Goal: Task Accomplishment & Management: Manage account settings

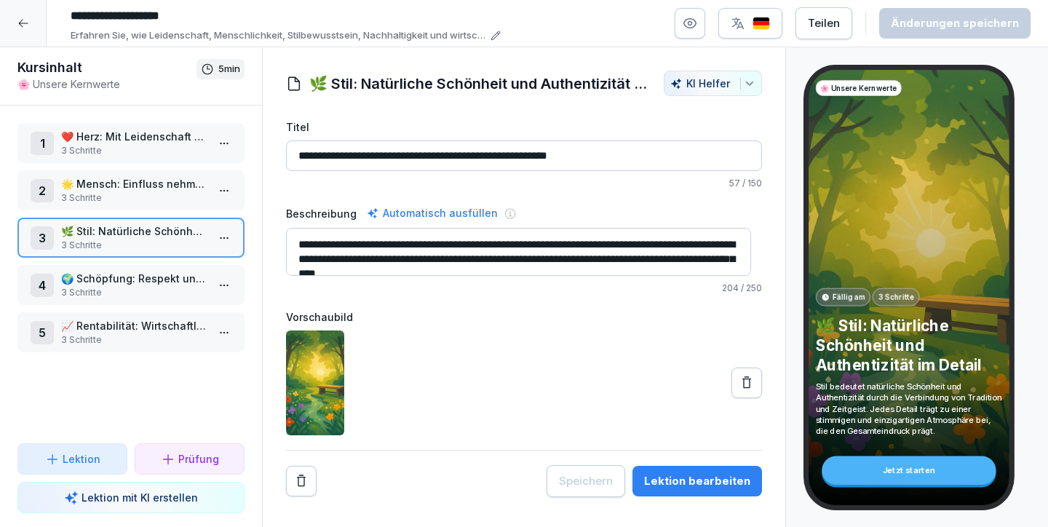
click at [121, 150] on p "3 Schritte" at bounding box center [134, 150] width 146 height 13
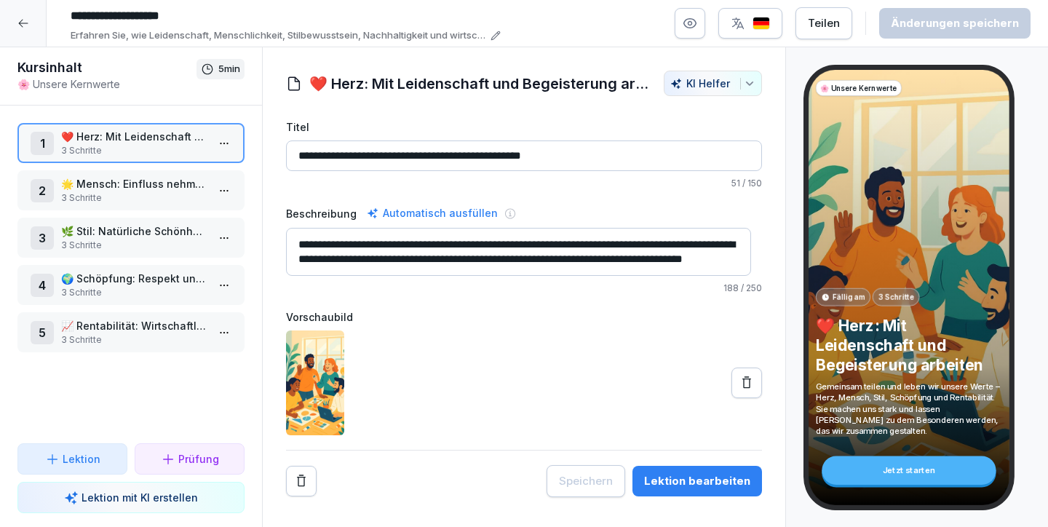
scroll to position [15, 0]
drag, startPoint x: 493, startPoint y: 253, endPoint x: 509, endPoint y: 261, distance: 17.2
click at [493, 253] on textarea "**********" at bounding box center [518, 252] width 465 height 48
drag, startPoint x: 504, startPoint y: 260, endPoint x: 256, endPoint y: 215, distance: 252.3
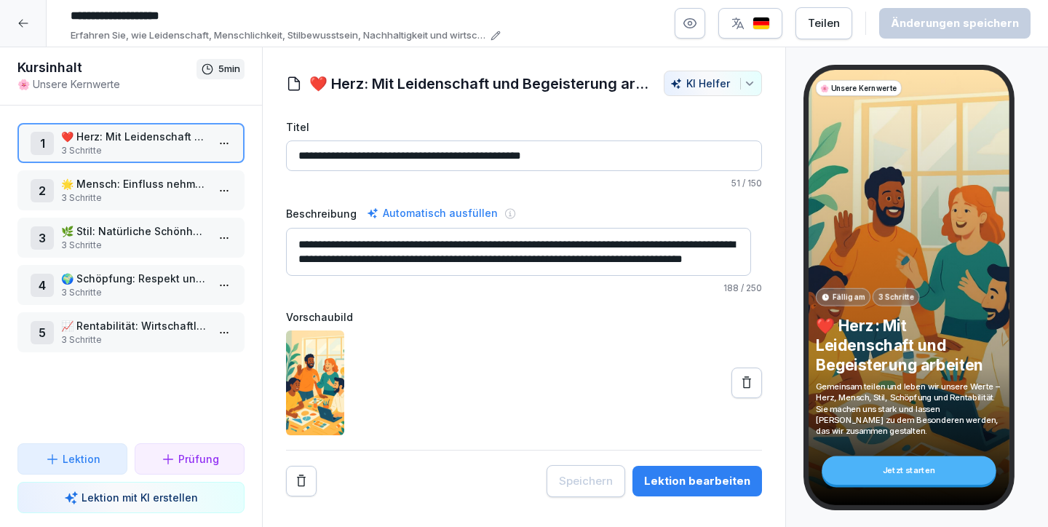
click at [256, 215] on div "Kursinhalt 🌸 Unsere Kernwerte 5 min 1 ❤️ Herz: Mit Leidenschaft und Begeisterun…" at bounding box center [524, 287] width 1048 height 480
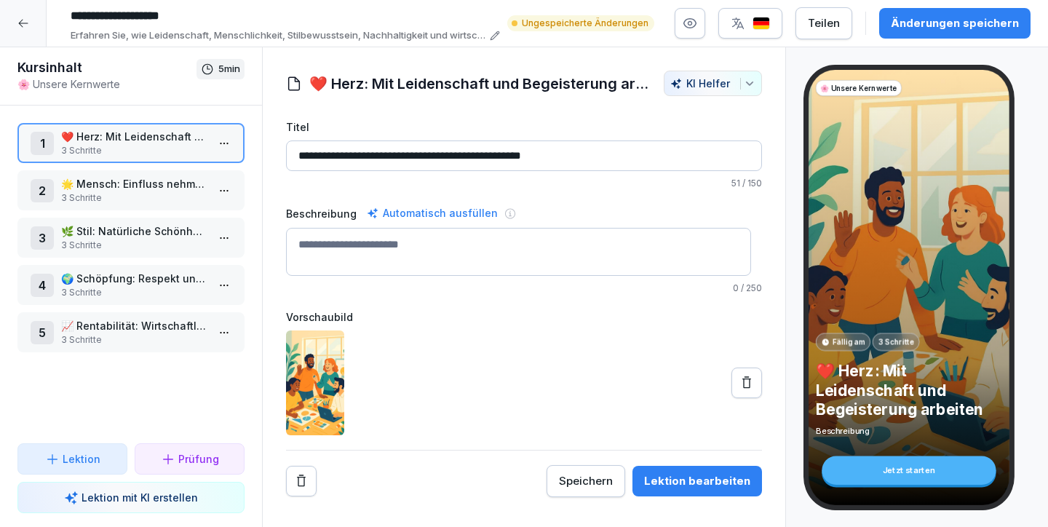
paste textarea "**********"
type textarea "**********"
click at [480, 332] on div at bounding box center [524, 382] width 476 height 105
click at [370, 154] on input "**********" at bounding box center [524, 155] width 476 height 31
drag, startPoint x: 344, startPoint y: 155, endPoint x: 632, endPoint y: 154, distance: 287.4
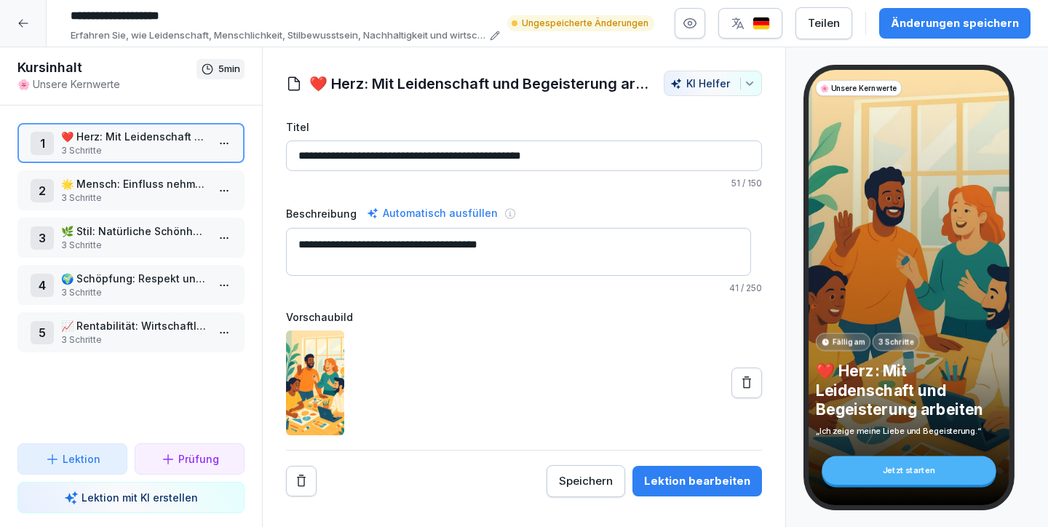
click at [632, 154] on input "**********" at bounding box center [524, 155] width 476 height 31
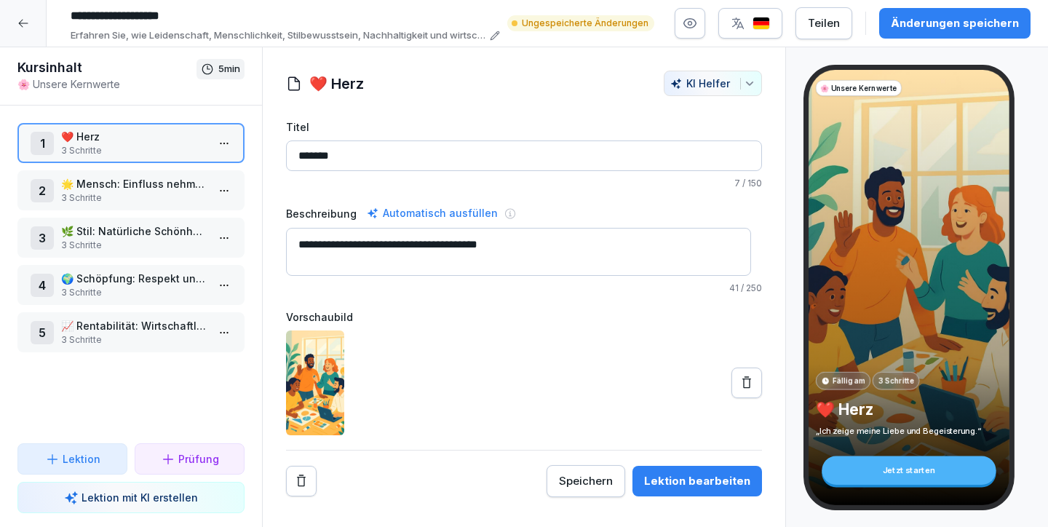
type input "*******"
click at [614, 359] on div at bounding box center [524, 382] width 476 height 105
drag, startPoint x: 576, startPoint y: 483, endPoint x: 589, endPoint y: 483, distance: 13.1
click at [576, 483] on div "Speichern" at bounding box center [586, 481] width 54 height 16
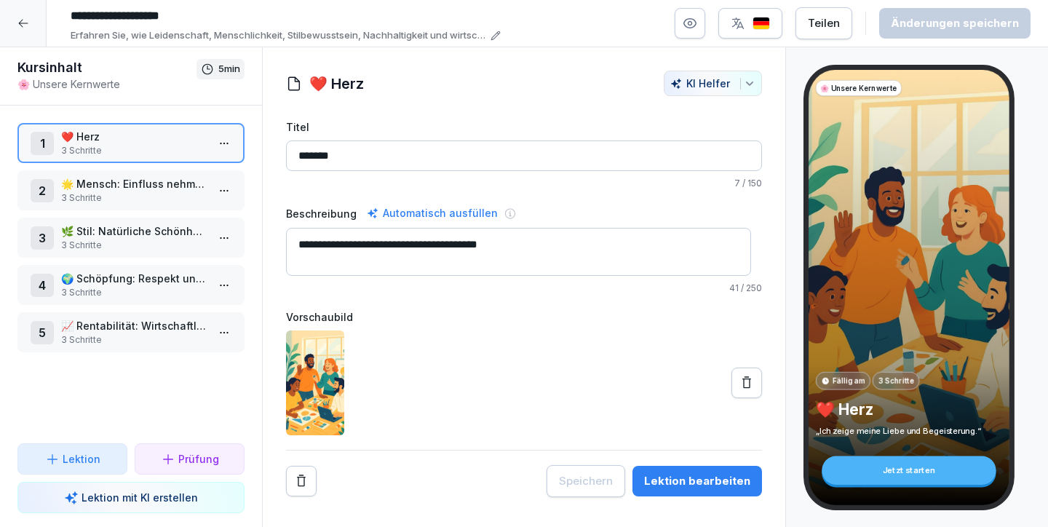
click at [683, 473] on div "Lektion bearbeiten" at bounding box center [697, 481] width 106 height 16
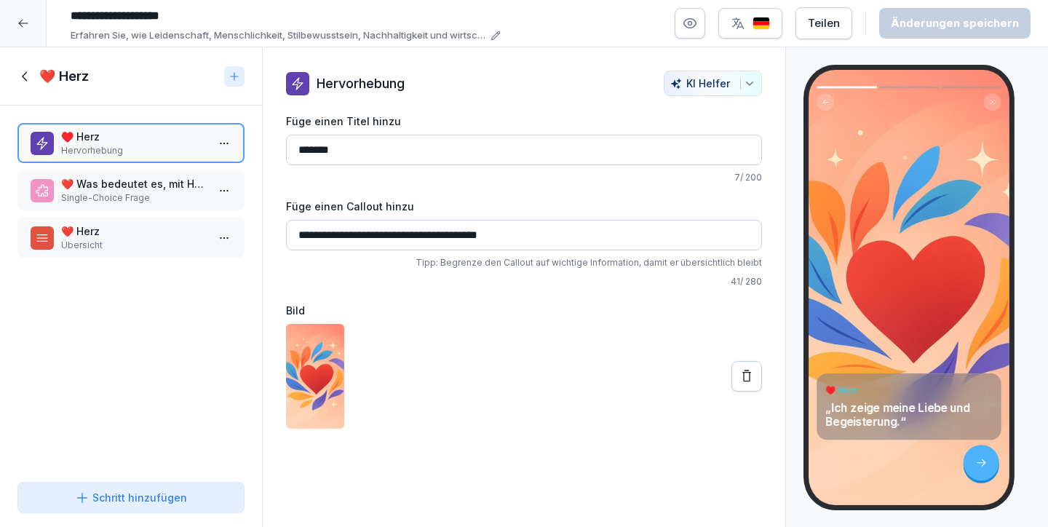
click at [150, 188] on p "❤️ Was bedeutet es, mit Herz zu arbeiten?" at bounding box center [134, 183] width 146 height 15
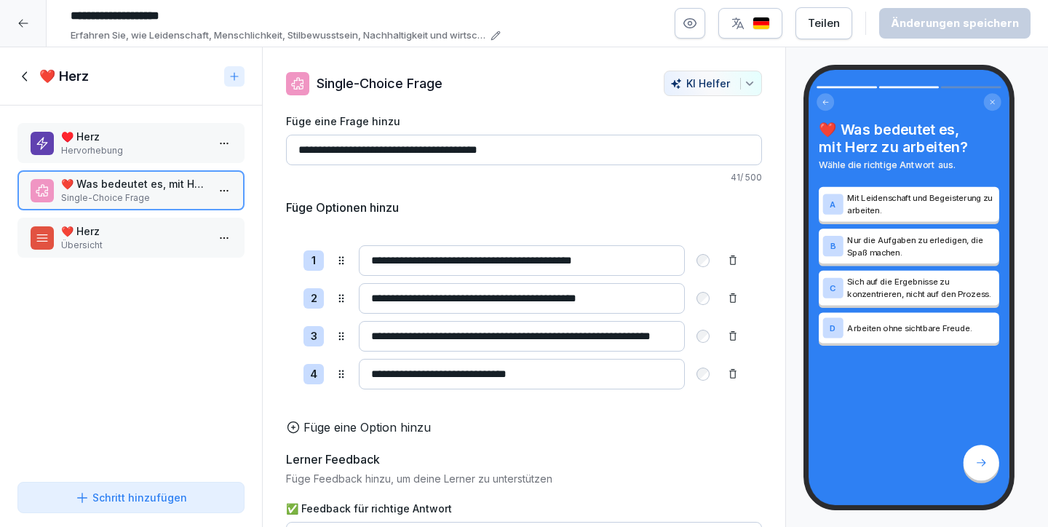
click at [149, 144] on p "Hervorhebung" at bounding box center [134, 150] width 146 height 13
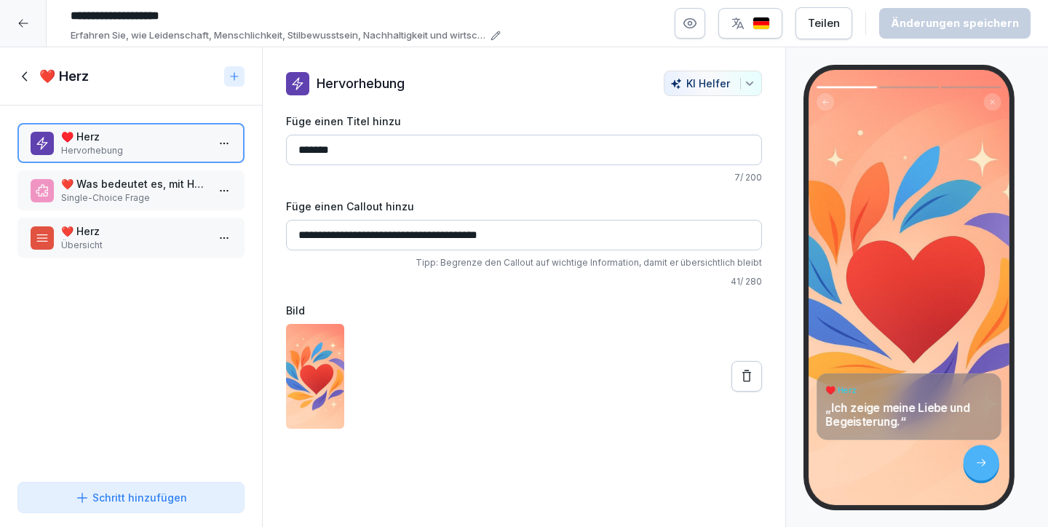
click at [152, 187] on p "❤️ Was bedeutet es, mit Herz zu arbeiten?" at bounding box center [134, 183] width 146 height 15
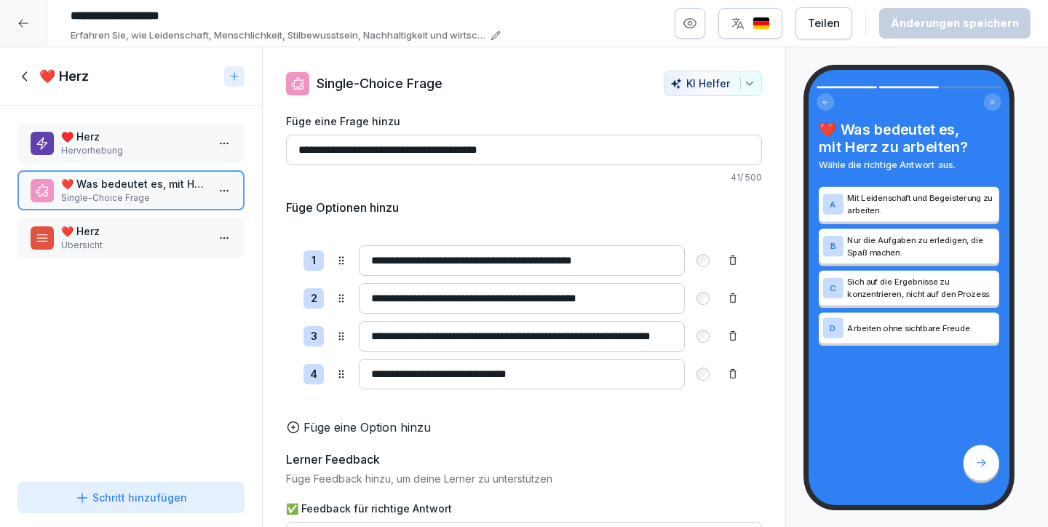
click at [147, 242] on p "Übersicht" at bounding box center [134, 245] width 146 height 13
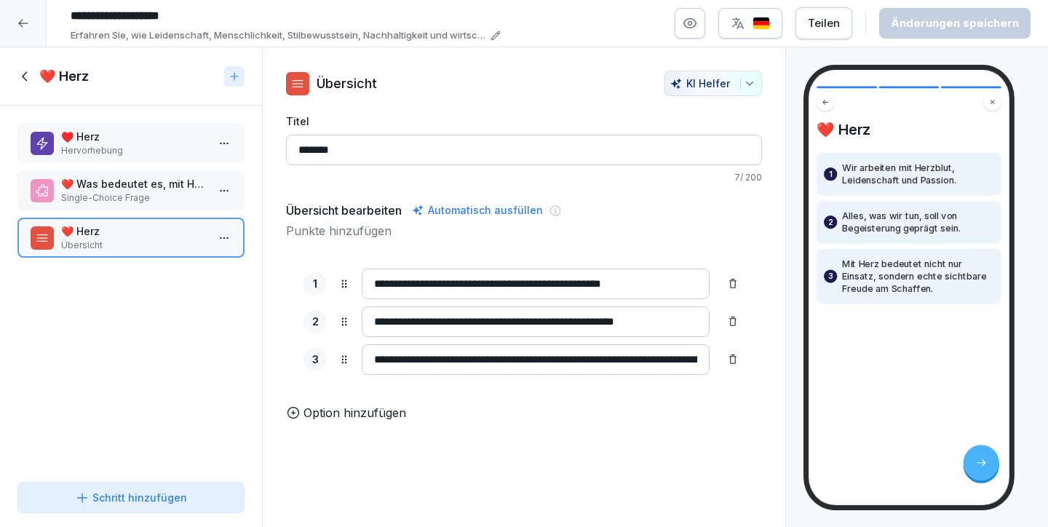
click at [154, 186] on p "❤️ Was bedeutet es, mit Herz zu arbeiten?" at bounding box center [134, 183] width 146 height 15
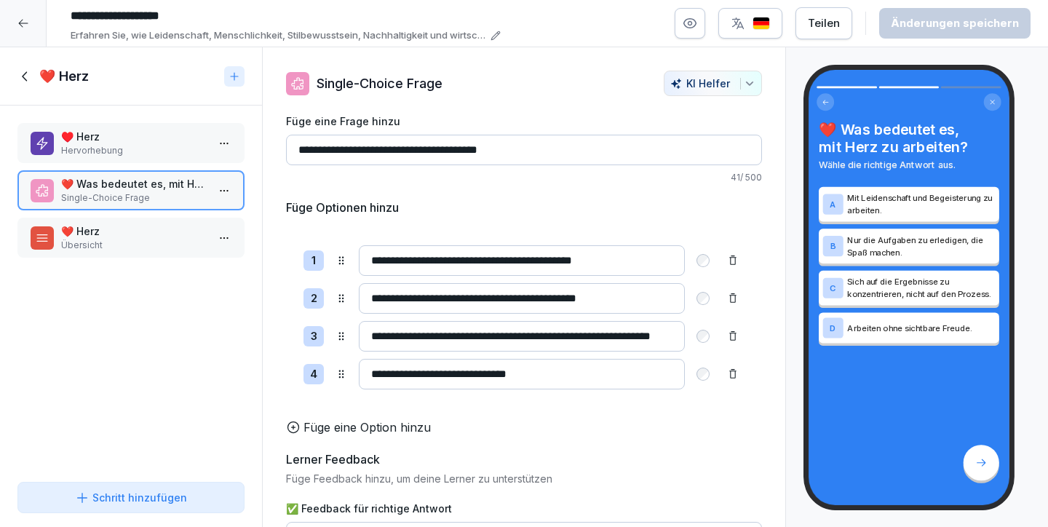
click at [140, 234] on p "❤️ Herz" at bounding box center [134, 230] width 146 height 15
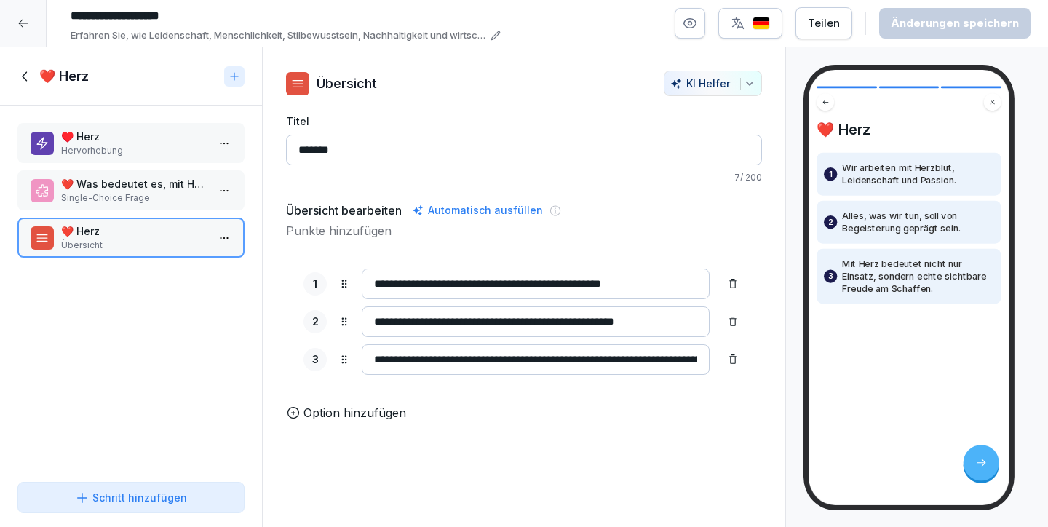
drag, startPoint x: 411, startPoint y: 321, endPoint x: 372, endPoint y: 319, distance: 39.3
click at [372, 319] on input "**********" at bounding box center [536, 321] width 348 height 31
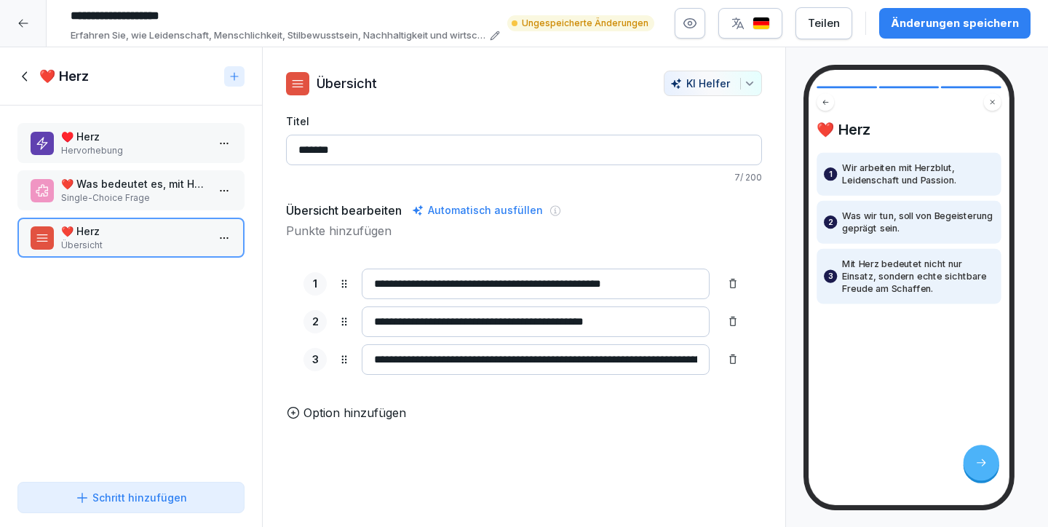
type input "**********"
click at [558, 288] on input "**********" at bounding box center [536, 283] width 348 height 31
click at [477, 361] on input "**********" at bounding box center [536, 359] width 348 height 31
click at [138, 196] on p "Single-Choice Frage" at bounding box center [134, 197] width 146 height 13
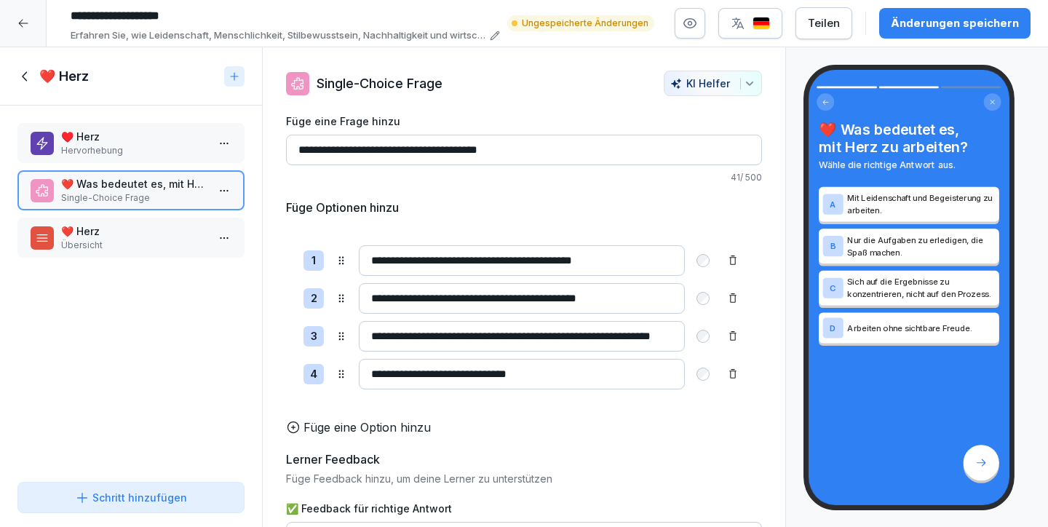
click at [140, 132] on p "♥️ Herz" at bounding box center [134, 136] width 146 height 15
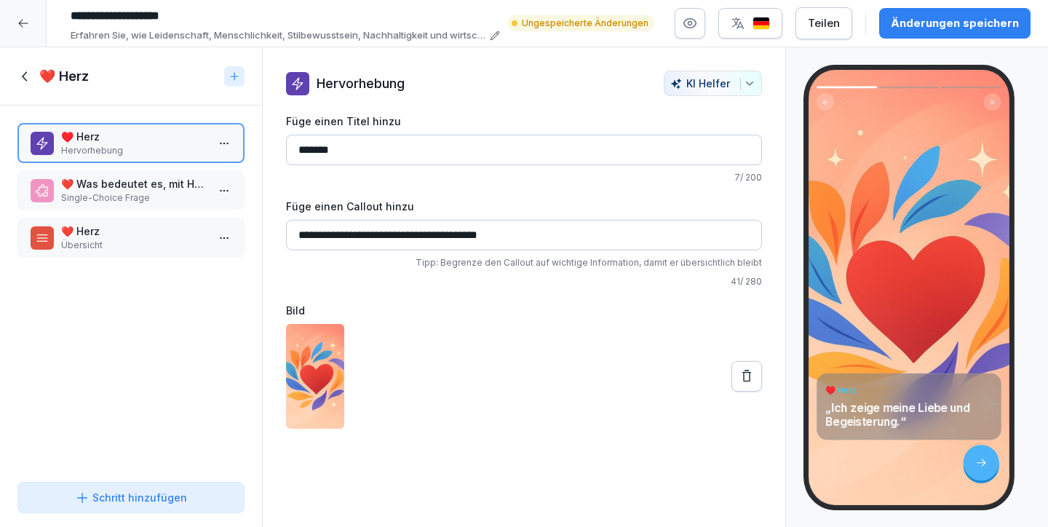
click at [138, 170] on div "❤️ Was bedeutet es, mit Herz zu arbeiten? Single-Choice Frage" at bounding box center [130, 190] width 227 height 40
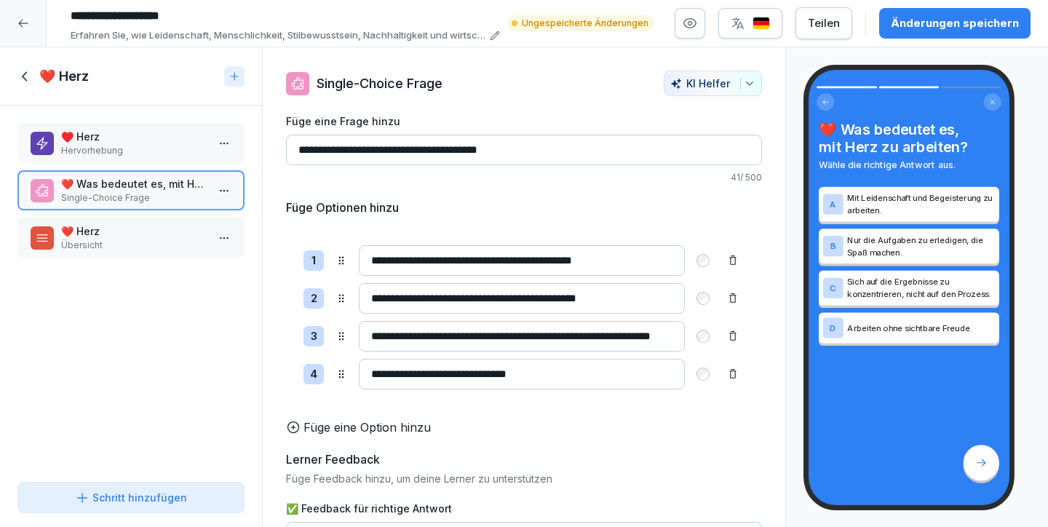
click at [133, 224] on p "❤️ Herz" at bounding box center [134, 230] width 146 height 15
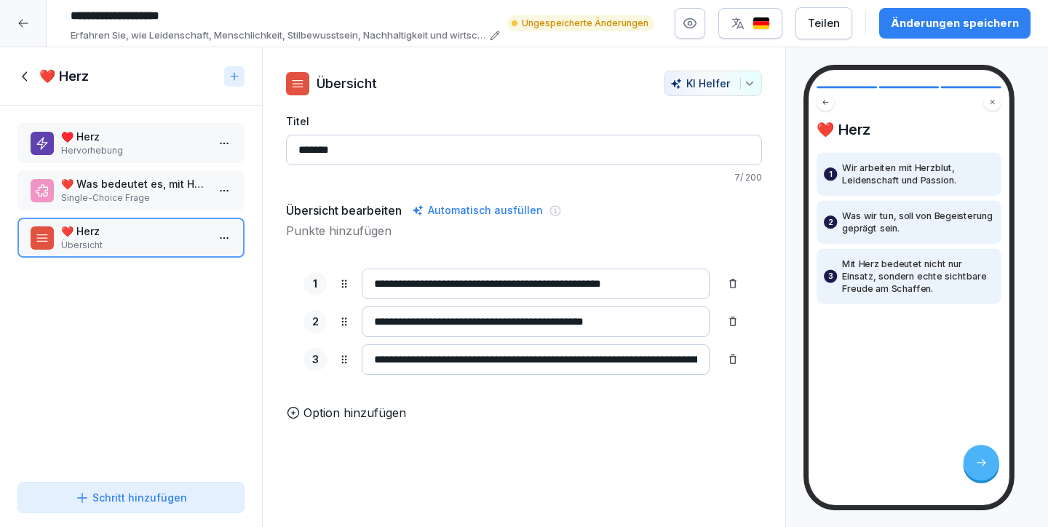
click at [128, 191] on p "❤️ Was bedeutet es, mit Herz zu arbeiten?" at bounding box center [134, 183] width 146 height 15
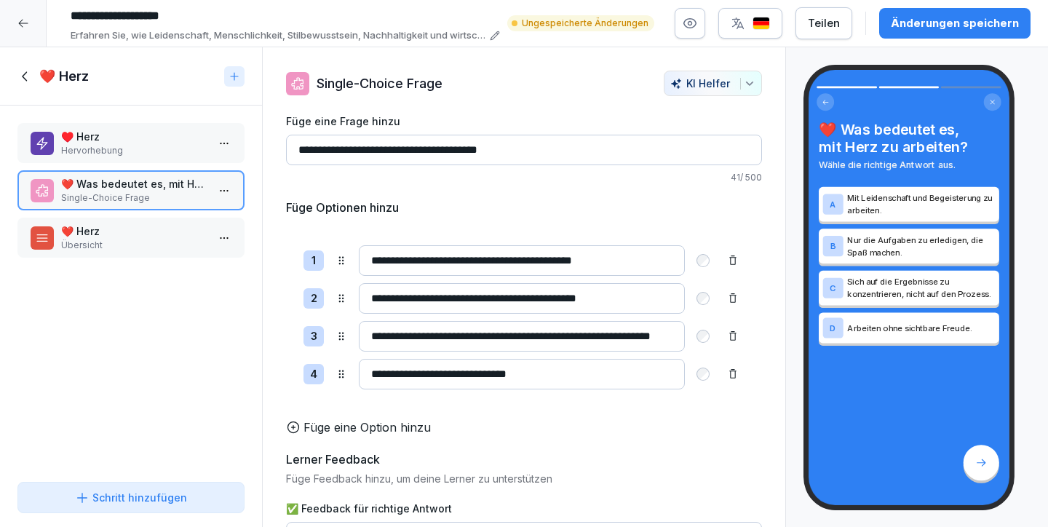
click at [25, 74] on icon at bounding box center [25, 76] width 16 height 16
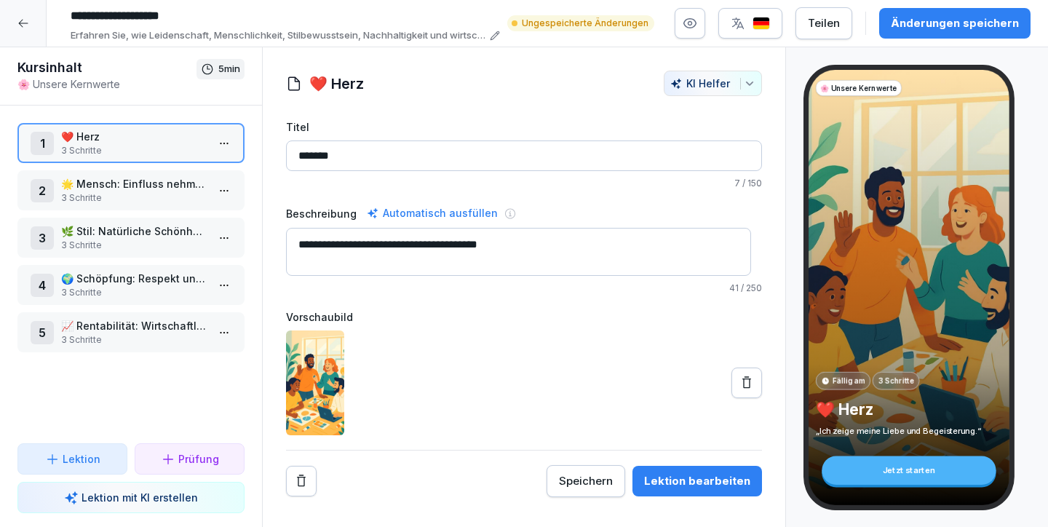
click at [123, 188] on p "🌟 Mensch: Einfluss nehmen und positive Erlebnisse schaffen" at bounding box center [134, 183] width 146 height 15
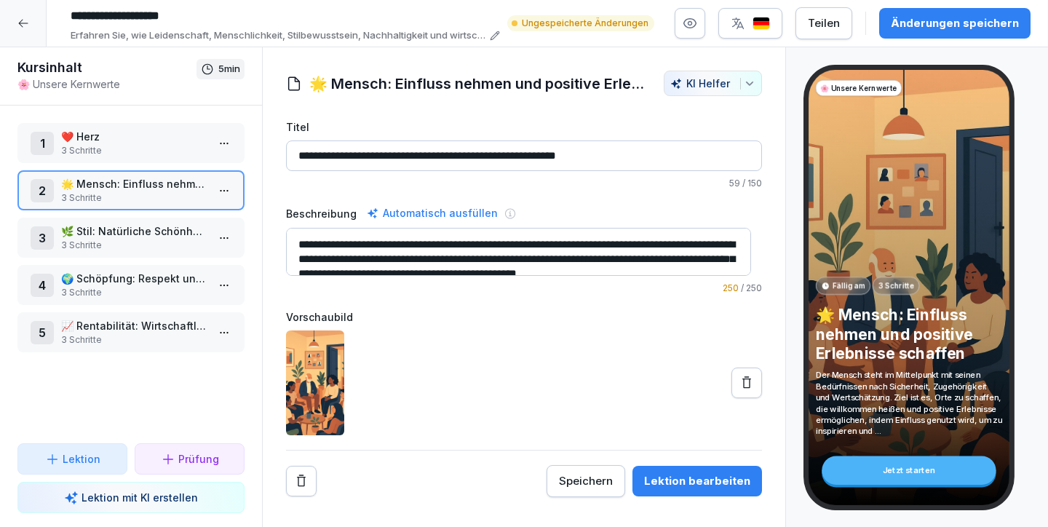
drag, startPoint x: 410, startPoint y: 258, endPoint x: 271, endPoint y: 212, distance: 146.1
click at [271, 212] on div "**********" at bounding box center [524, 284] width 522 height 426
paste textarea
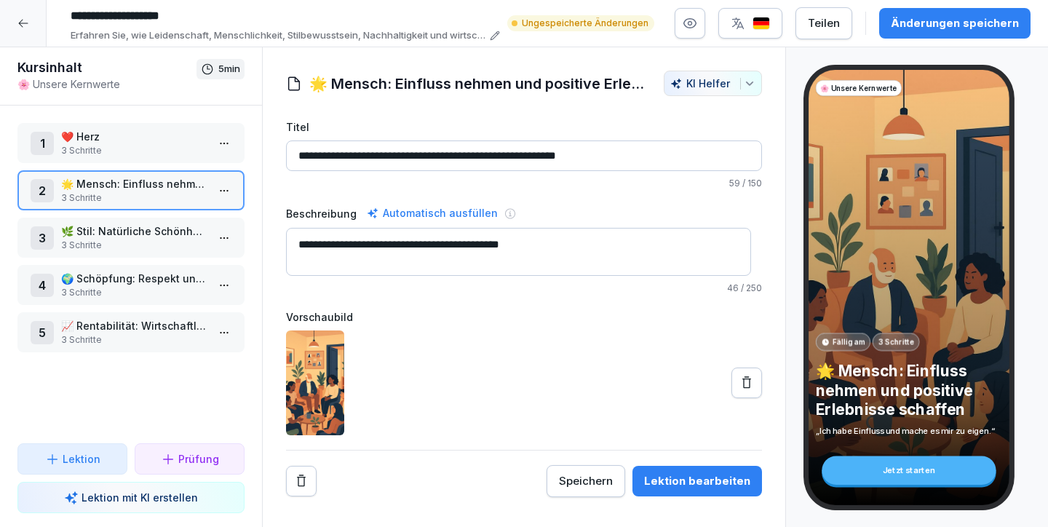
type textarea "**********"
drag, startPoint x: 360, startPoint y: 155, endPoint x: 665, endPoint y: 155, distance: 304.9
click at [665, 155] on input "**********" at bounding box center [524, 155] width 476 height 31
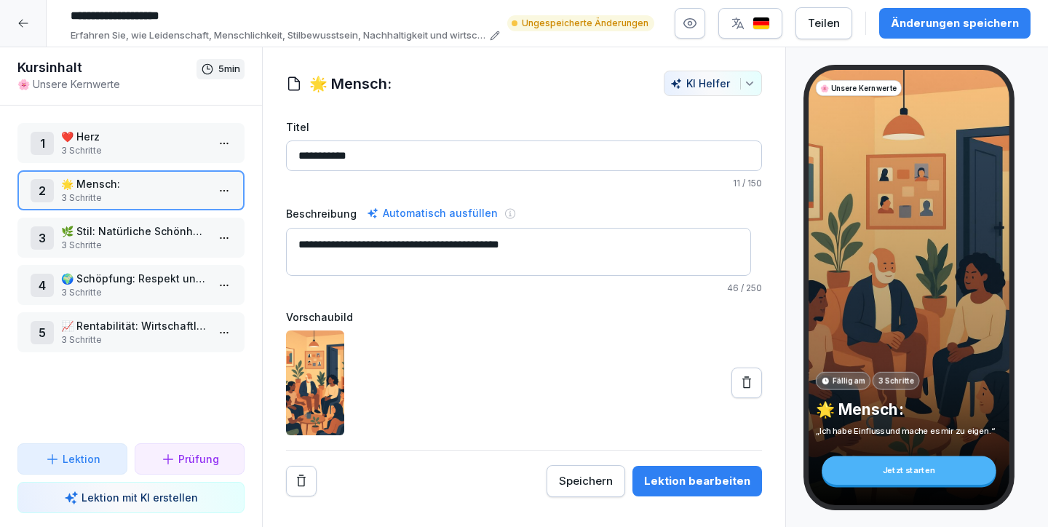
click at [570, 316] on label "Vorschaubild" at bounding box center [524, 316] width 476 height 15
click at [380, 153] on input "**********" at bounding box center [524, 155] width 476 height 31
type input "*********"
click at [437, 328] on div "Vorschaubild" at bounding box center [524, 372] width 476 height 126
click at [560, 486] on div "Speichern" at bounding box center [586, 481] width 54 height 16
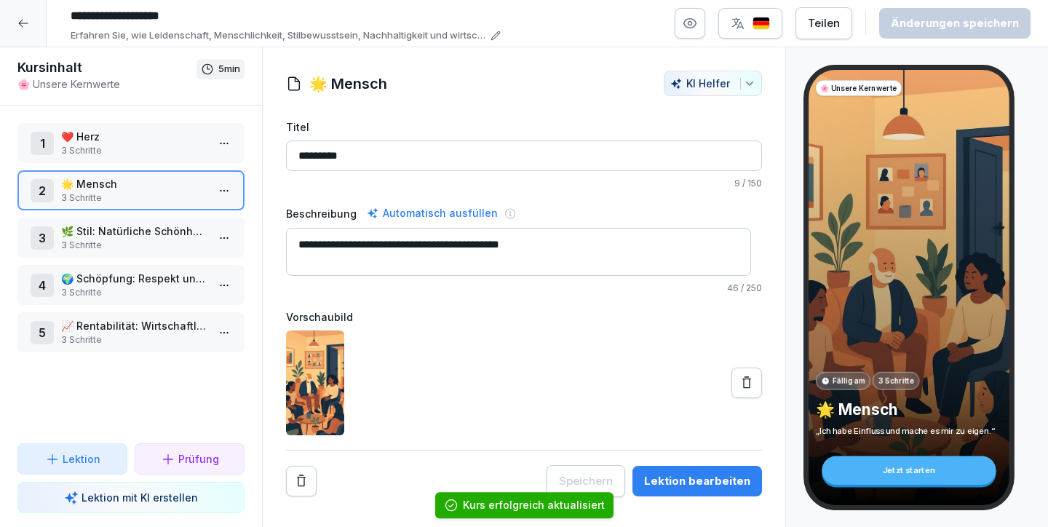
click at [678, 471] on button "Lektion bearbeiten" at bounding box center [697, 481] width 130 height 31
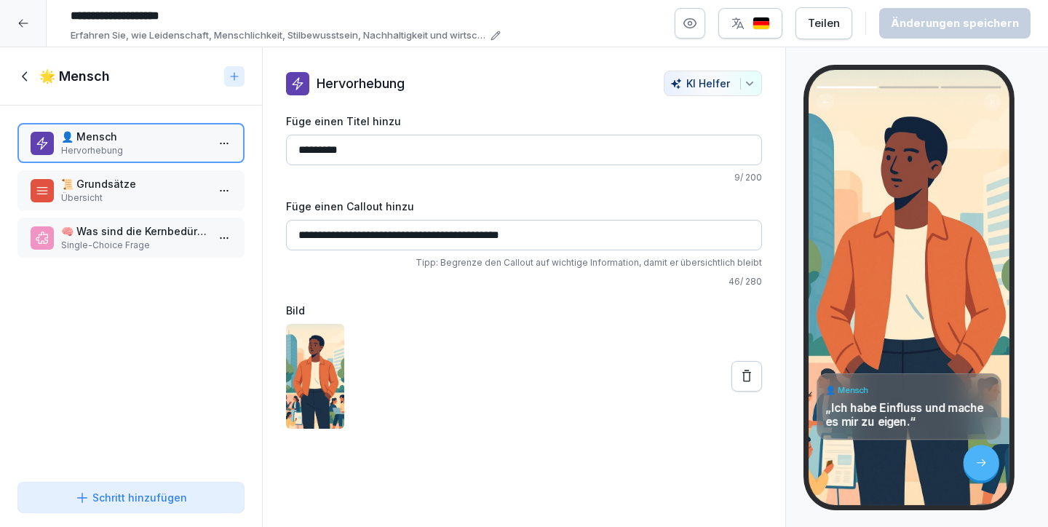
click at [129, 180] on p "📜 Grundsätze" at bounding box center [134, 183] width 146 height 15
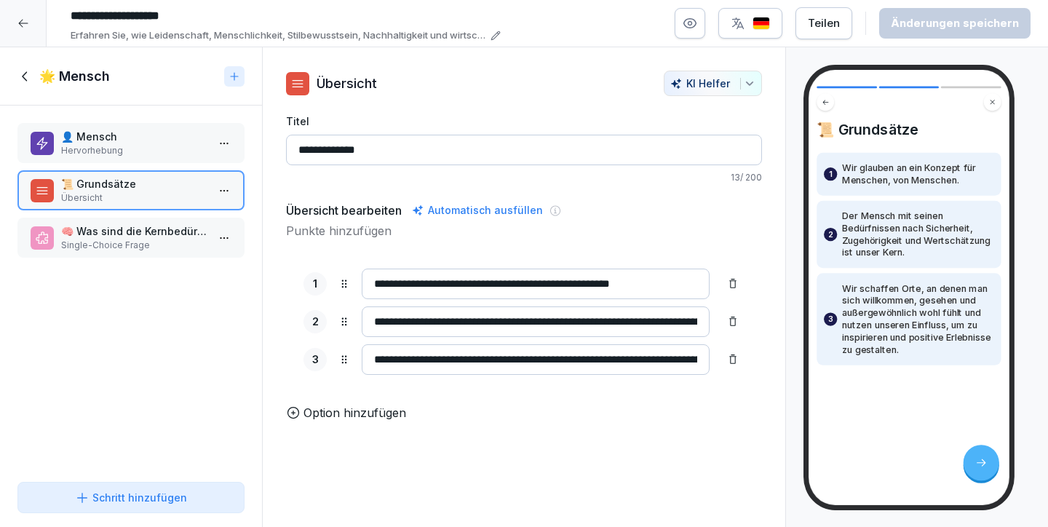
drag, startPoint x: 436, startPoint y: 284, endPoint x: 394, endPoint y: 284, distance: 41.5
click at [394, 284] on input "**********" at bounding box center [536, 283] width 348 height 31
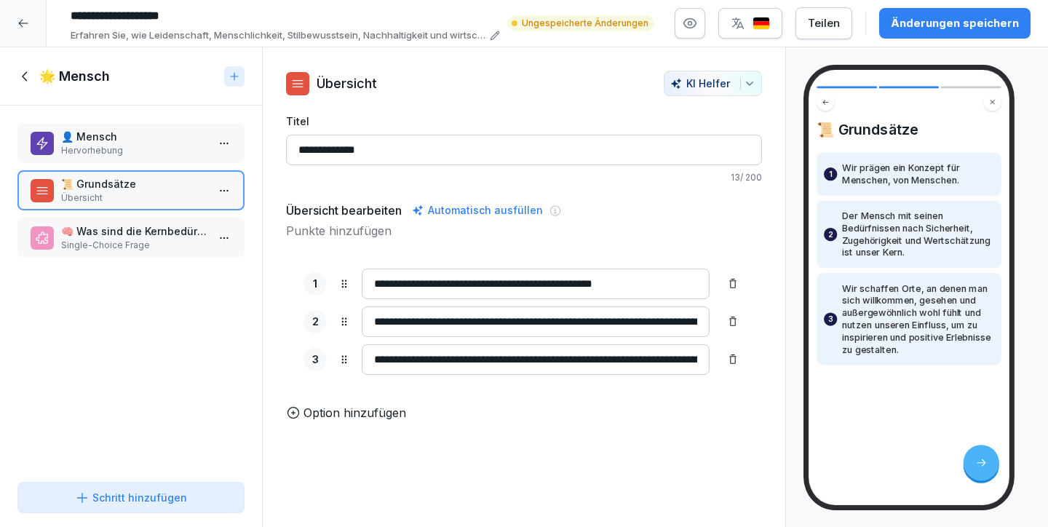
type input "**********"
click at [426, 319] on input "**********" at bounding box center [536, 321] width 348 height 31
click at [548, 320] on input "**********" at bounding box center [536, 321] width 348 height 31
click at [538, 375] on div "**********" at bounding box center [524, 321] width 476 height 141
click at [613, 359] on input "**********" at bounding box center [536, 359] width 348 height 31
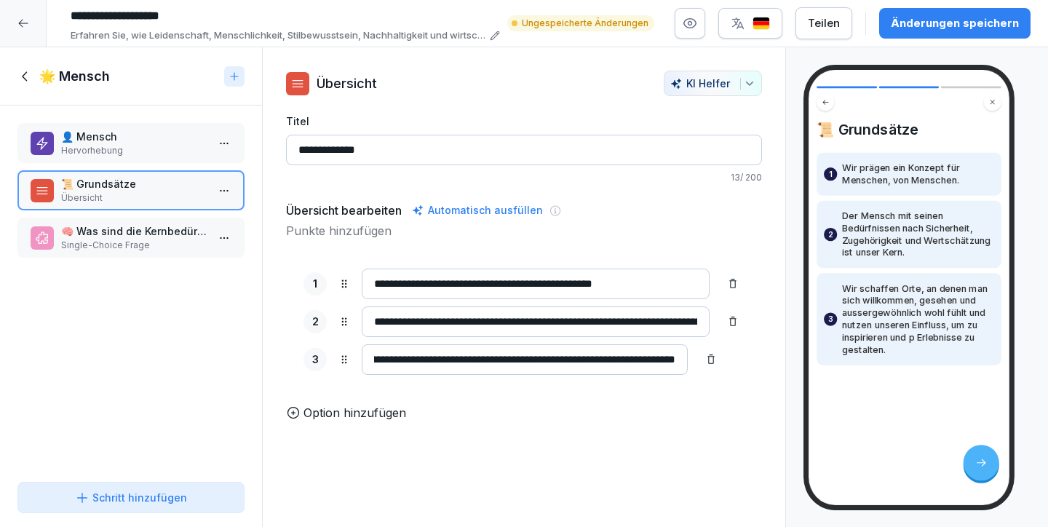
scroll to position [0, 576]
click at [421, 360] on input "**********" at bounding box center [525, 359] width 326 height 31
type input "**********"
click at [451, 322] on input "**********" at bounding box center [536, 321] width 348 height 31
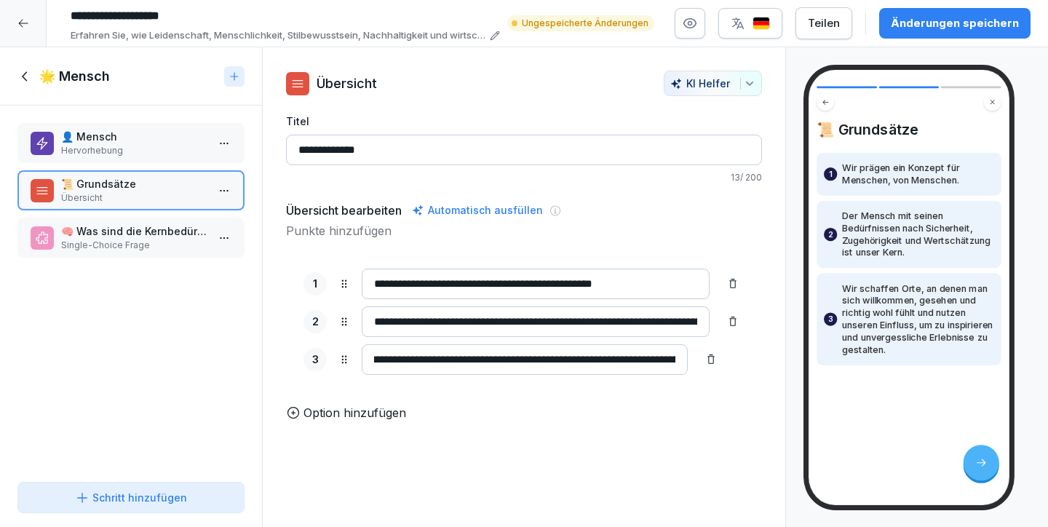
scroll to position [0, 0]
click at [968, 27] on div "Änderungen speichern" at bounding box center [955, 23] width 128 height 16
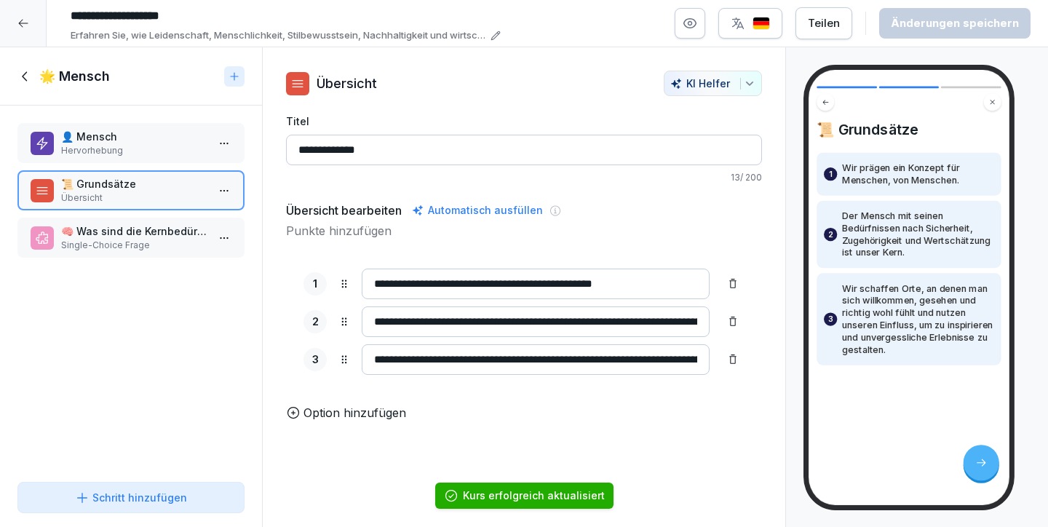
click at [116, 184] on p "📜 Grundsätze" at bounding box center [134, 183] width 146 height 15
click at [126, 132] on p "👤 Mensch" at bounding box center [134, 136] width 146 height 15
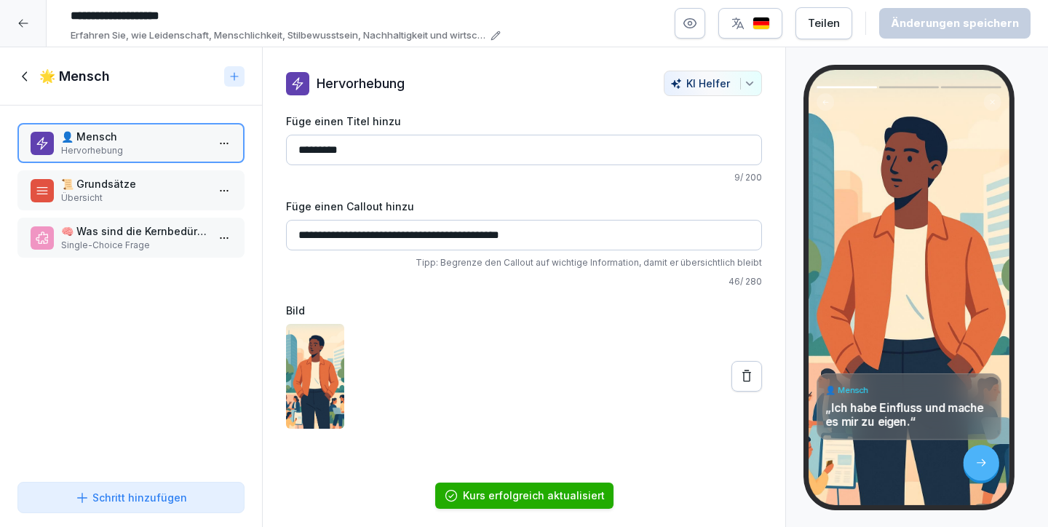
click at [133, 194] on p "Übersicht" at bounding box center [134, 197] width 146 height 13
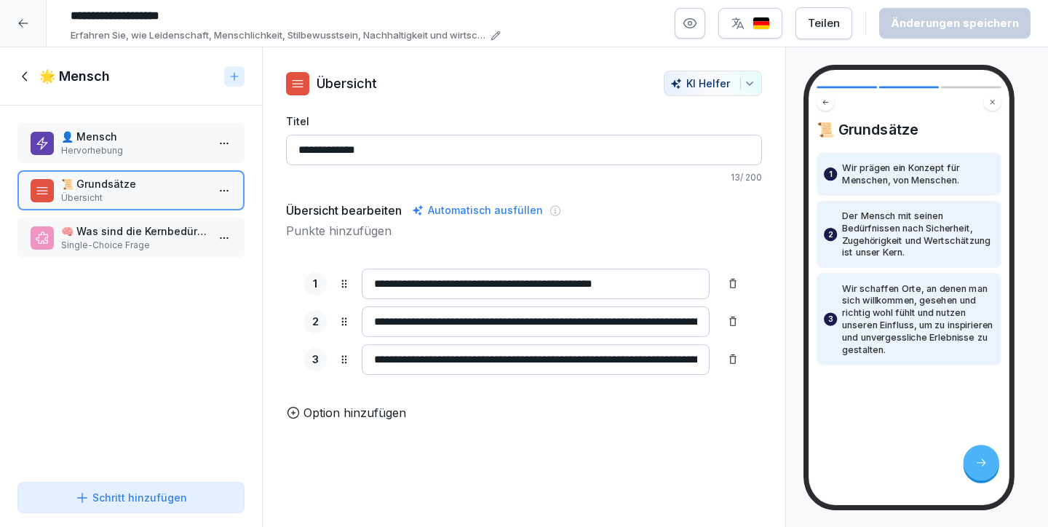
drag, startPoint x: 387, startPoint y: 146, endPoint x: 314, endPoint y: 148, distance: 73.5
click at [314, 148] on input "**********" at bounding box center [524, 150] width 476 height 31
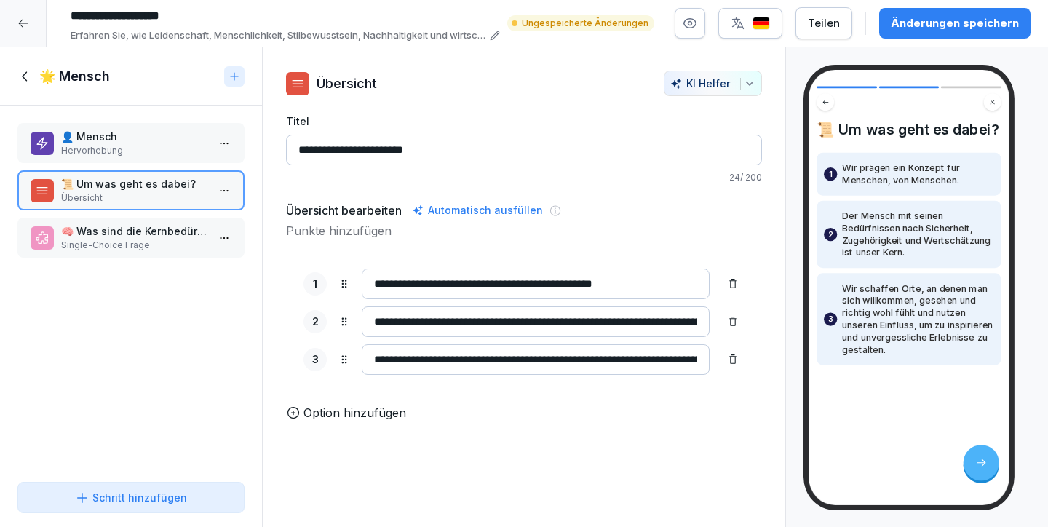
type input "**********"
click at [950, 19] on div "Änderungen speichern" at bounding box center [955, 23] width 128 height 16
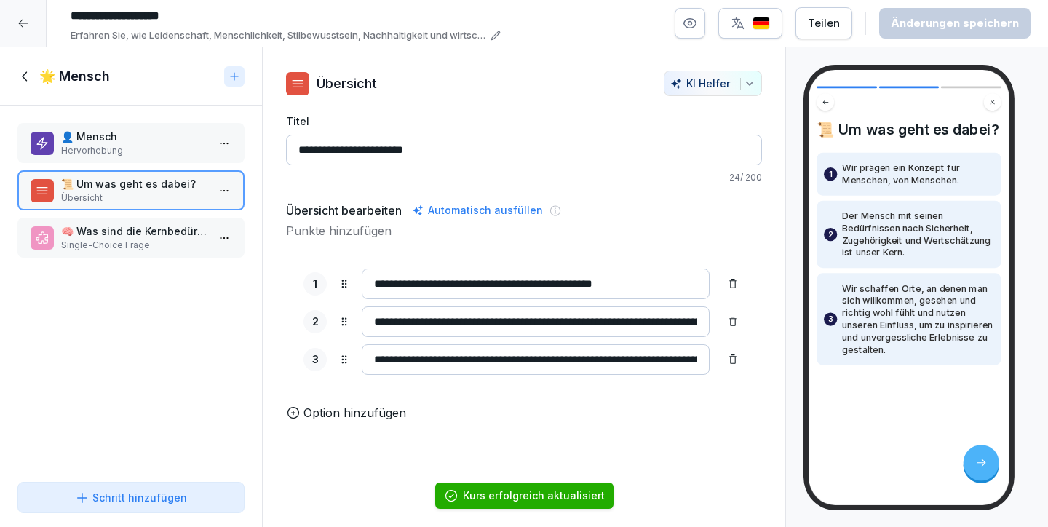
click at [117, 241] on p "Single-Choice Frage" at bounding box center [134, 245] width 146 height 13
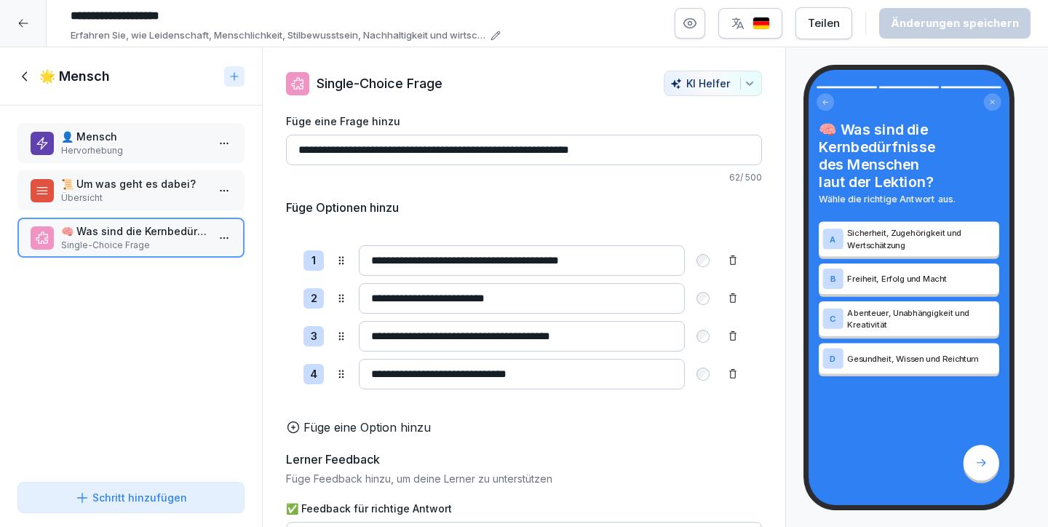
drag, startPoint x: 639, startPoint y: 150, endPoint x: 559, endPoint y: 156, distance: 80.2
click at [549, 153] on input "**********" at bounding box center [524, 150] width 476 height 31
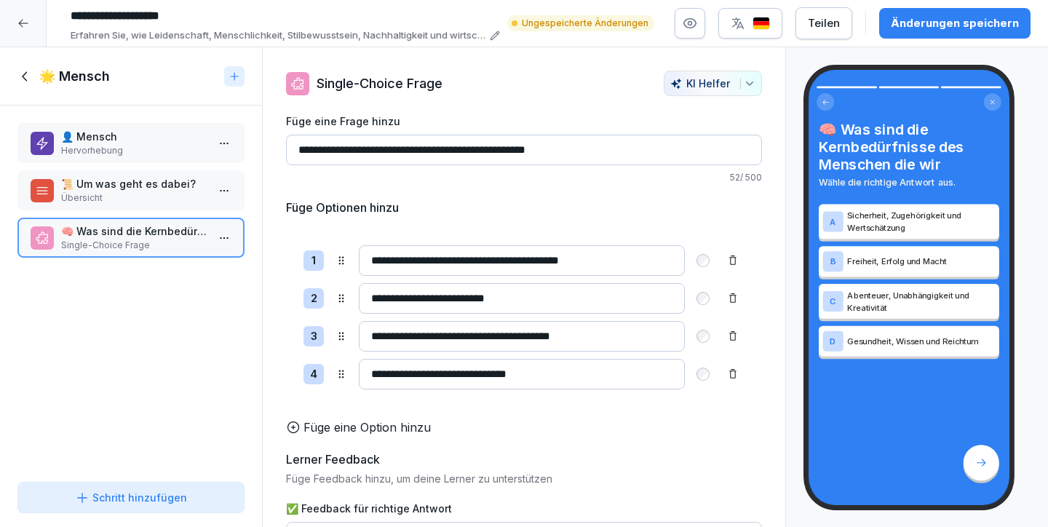
drag, startPoint x: 308, startPoint y: 151, endPoint x: 290, endPoint y: 151, distance: 17.5
click at [290, 151] on input "**********" at bounding box center [524, 150] width 476 height 31
paste input
click at [486, 207] on div "Füge Optionen hinzu" at bounding box center [524, 207] width 476 height 17
click at [405, 148] on input "**********" at bounding box center [524, 150] width 476 height 31
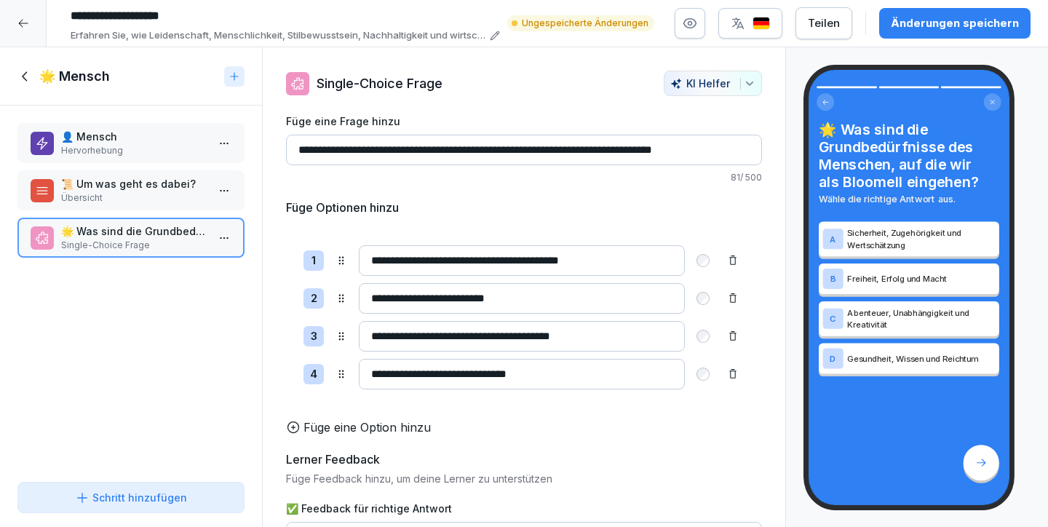
type input "**********"
click at [965, 23] on div "Änderungen speichern" at bounding box center [955, 23] width 128 height 16
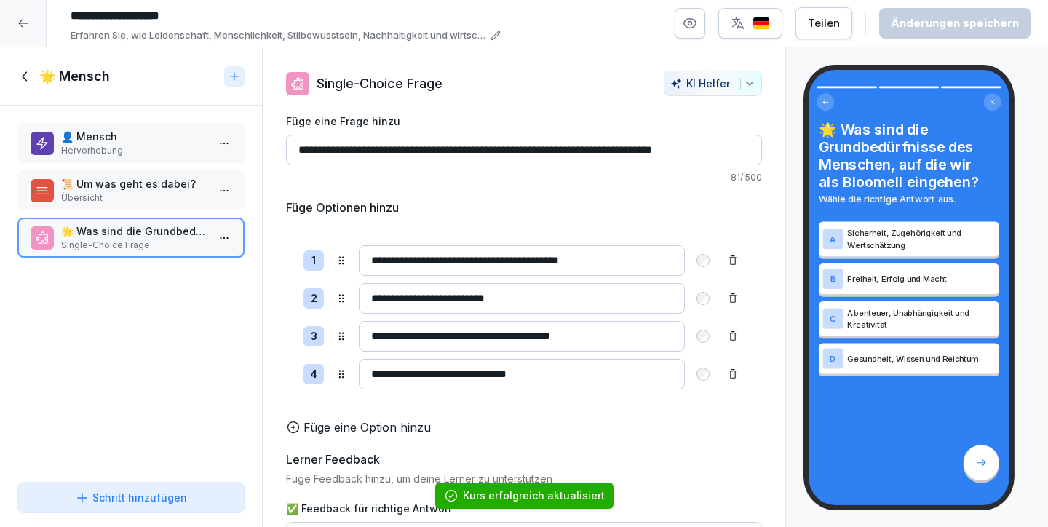
click at [23, 74] on icon at bounding box center [24, 75] width 5 height 9
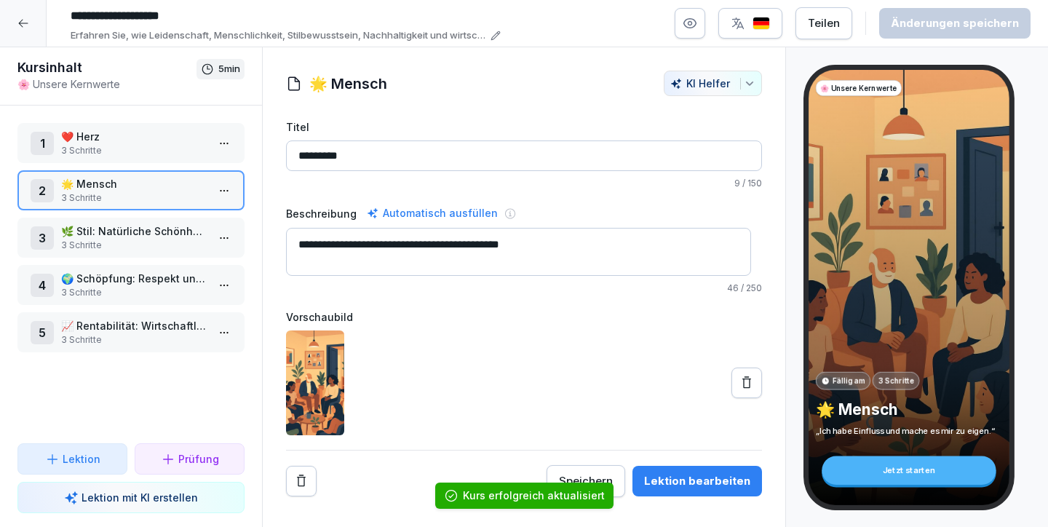
click at [154, 237] on p "🌿 Stil: Natürliche Schönheit und Authentizität im Detail" at bounding box center [134, 230] width 146 height 15
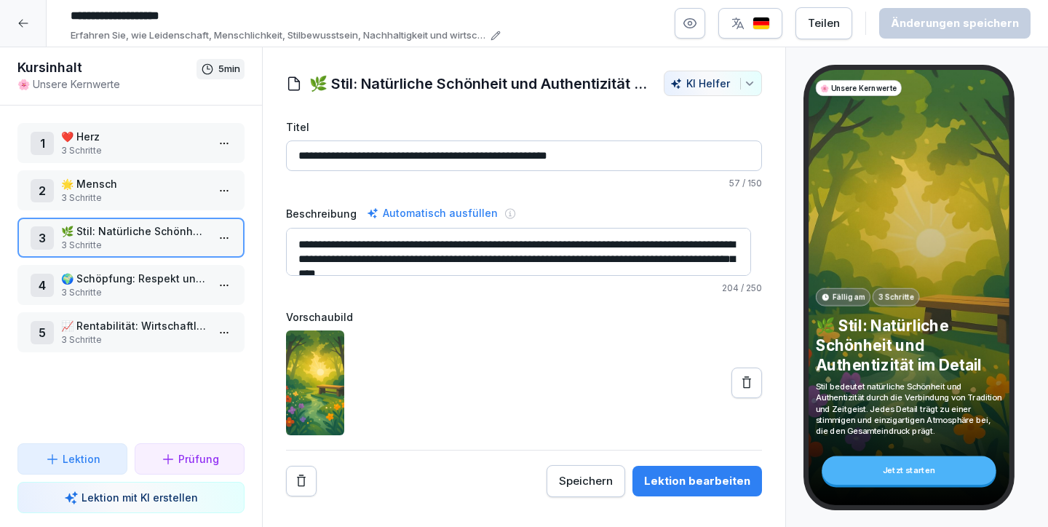
click at [139, 185] on p "🌟 Mensch" at bounding box center [134, 183] width 146 height 15
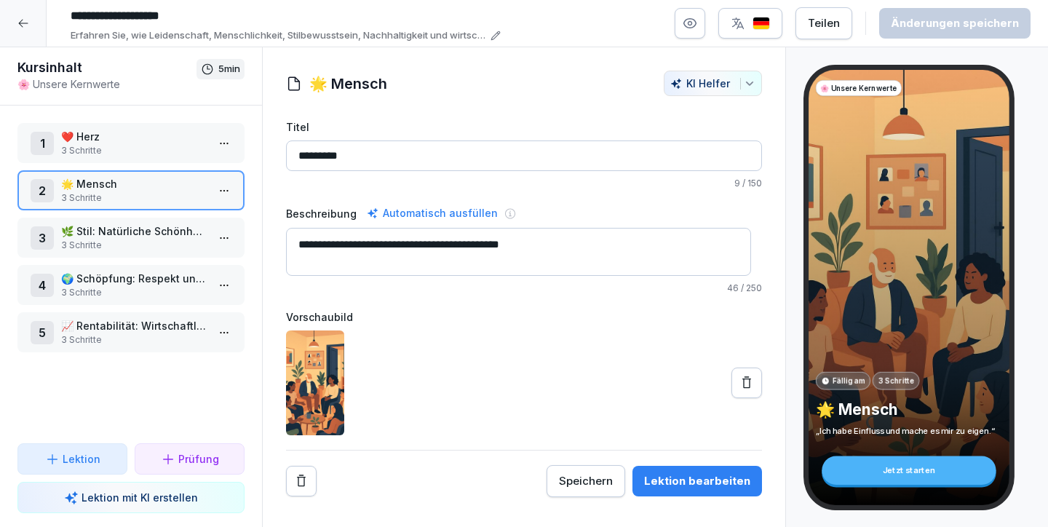
click at [139, 228] on p "🌿 Stil: Natürliche Schönheit und Authentizität im Detail" at bounding box center [134, 230] width 146 height 15
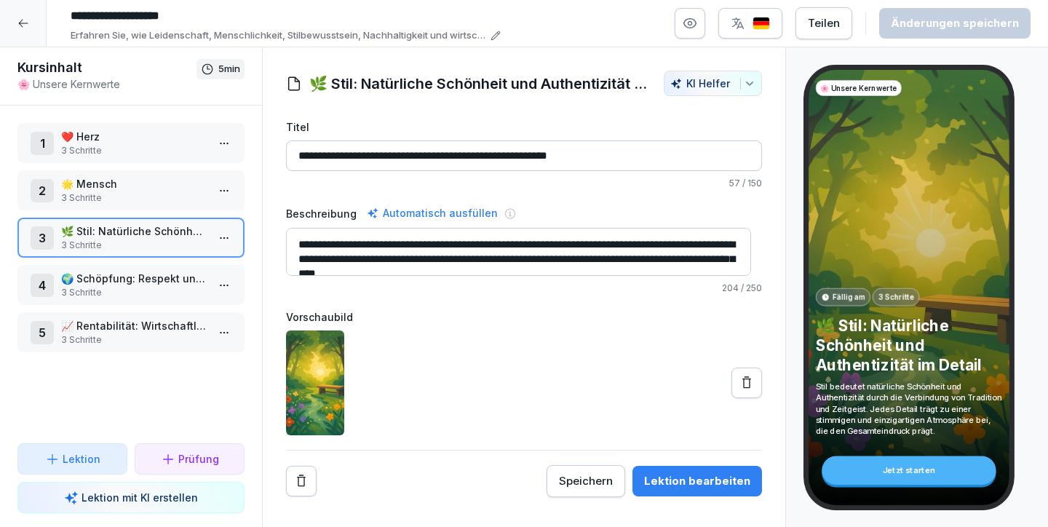
click at [129, 189] on p "🌟 Mensch" at bounding box center [134, 183] width 146 height 15
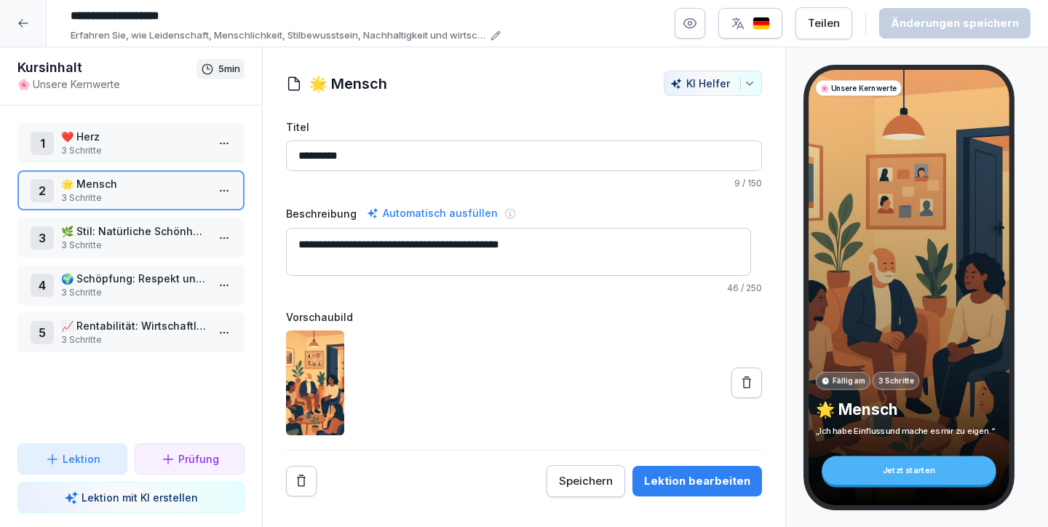
click at [680, 481] on div "Lektion bearbeiten" at bounding box center [697, 481] width 106 height 16
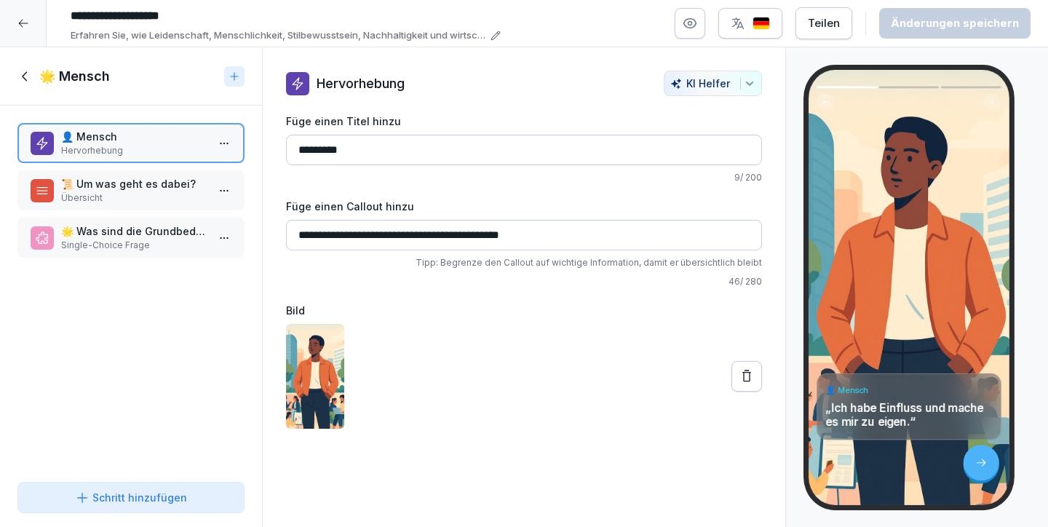
click at [103, 192] on p "Übersicht" at bounding box center [134, 197] width 146 height 13
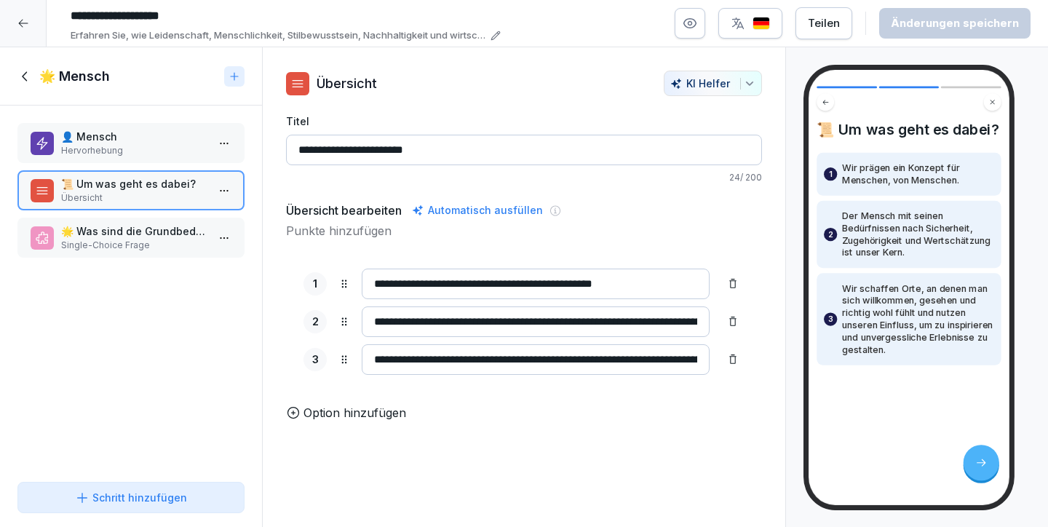
click at [116, 247] on p "Single-Choice Frage" at bounding box center [134, 245] width 146 height 13
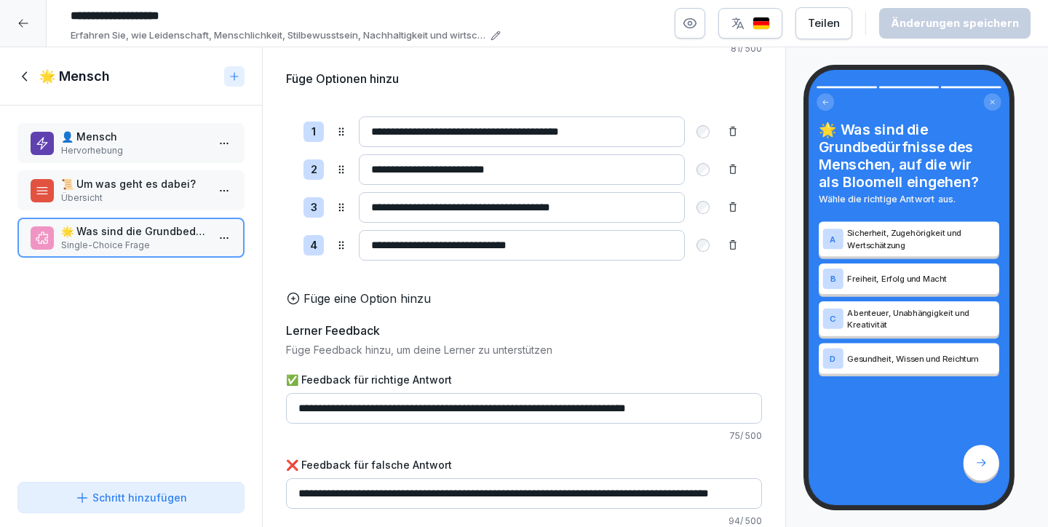
scroll to position [151, 0]
click at [72, 139] on p "👤 Mensch" at bounding box center [134, 136] width 146 height 15
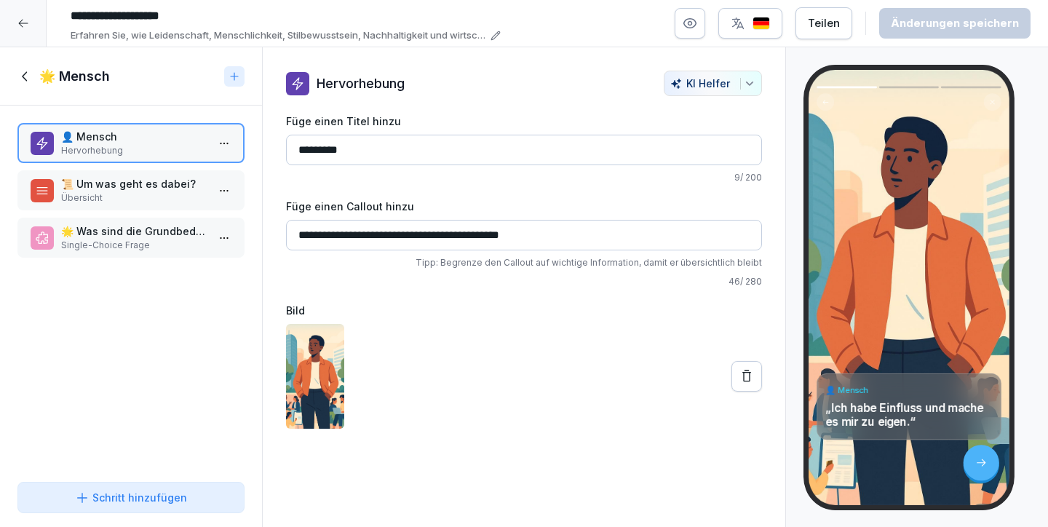
click at [88, 176] on p "📜 Um was geht es dabei?" at bounding box center [134, 183] width 146 height 15
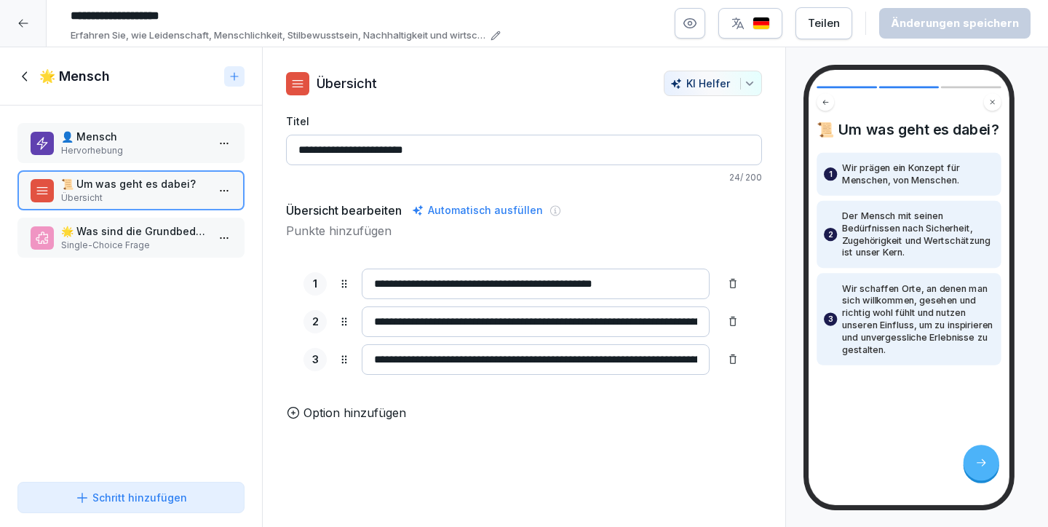
click at [135, 242] on p "Single-Choice Frage" at bounding box center [134, 245] width 146 height 13
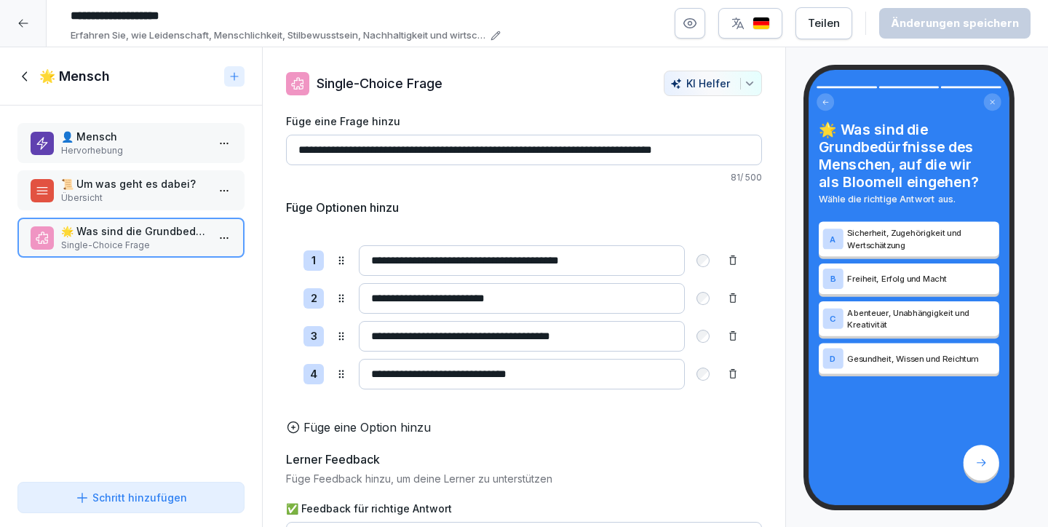
click at [31, 78] on icon at bounding box center [25, 76] width 16 height 16
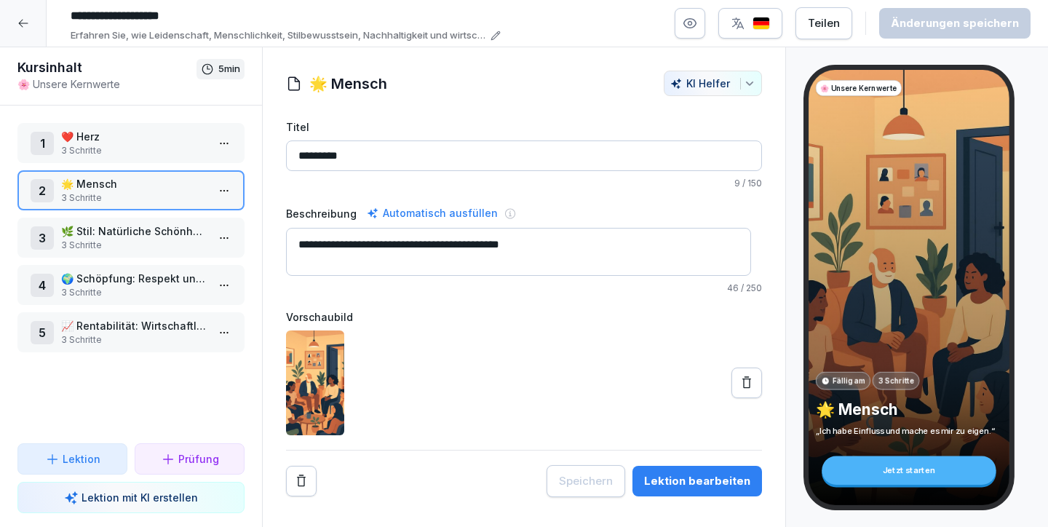
click at [148, 239] on p "3 Schritte" at bounding box center [134, 245] width 146 height 13
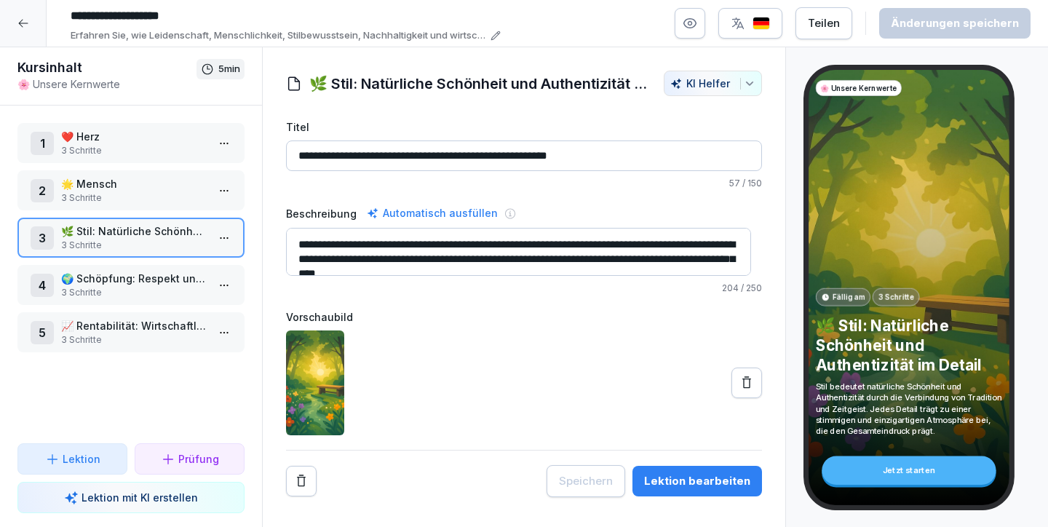
drag, startPoint x: 554, startPoint y: 261, endPoint x: 231, endPoint y: 218, distance: 326.7
click at [231, 218] on div "Kursinhalt 🌸 Unsere Kernwerte 5 min 1 ❤️ Herz 3 Schritte 2 🌟 Mensch 3 Schritte …" at bounding box center [524, 287] width 1048 height 480
paste textarea
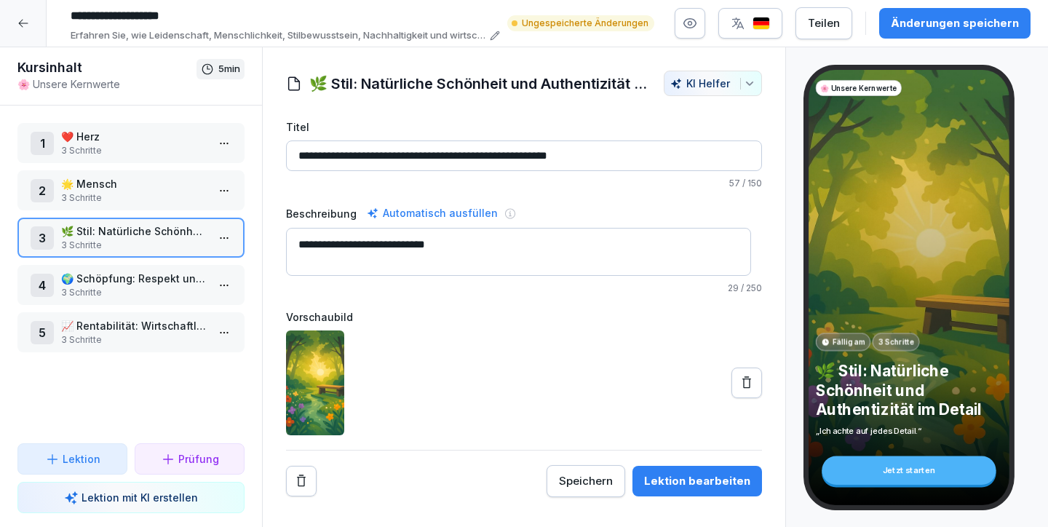
click at [399, 261] on textarea "**********" at bounding box center [518, 252] width 465 height 48
type textarea "**********"
drag, startPoint x: 330, startPoint y: 156, endPoint x: 606, endPoint y: 152, distance: 276.5
click at [606, 152] on input "**********" at bounding box center [524, 155] width 476 height 31
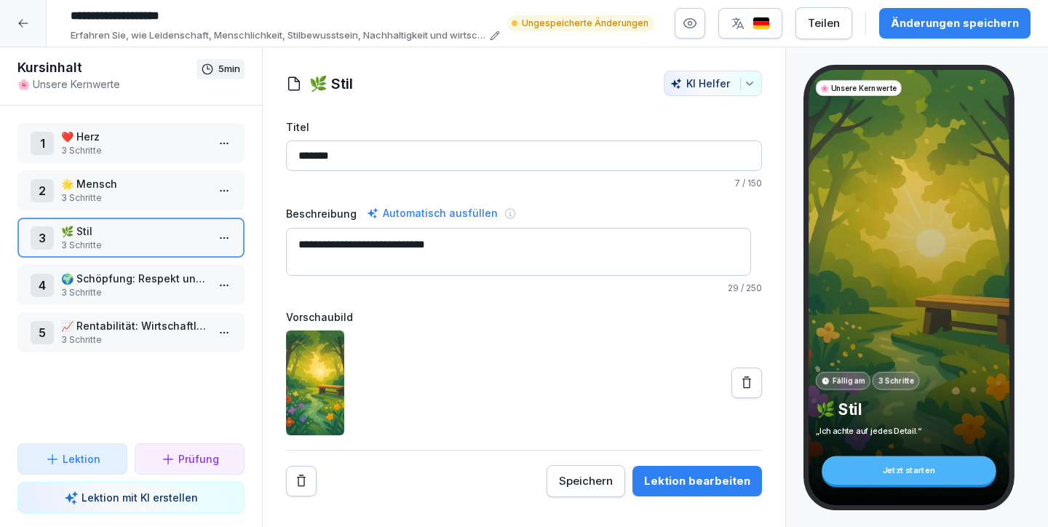
drag, startPoint x: 308, startPoint y: 152, endPoint x: 283, endPoint y: 159, distance: 25.6
click at [283, 159] on div "**********" at bounding box center [524, 284] width 522 height 426
paste input
type input "*******"
click at [971, 23] on div "Änderungen speichern" at bounding box center [955, 23] width 128 height 16
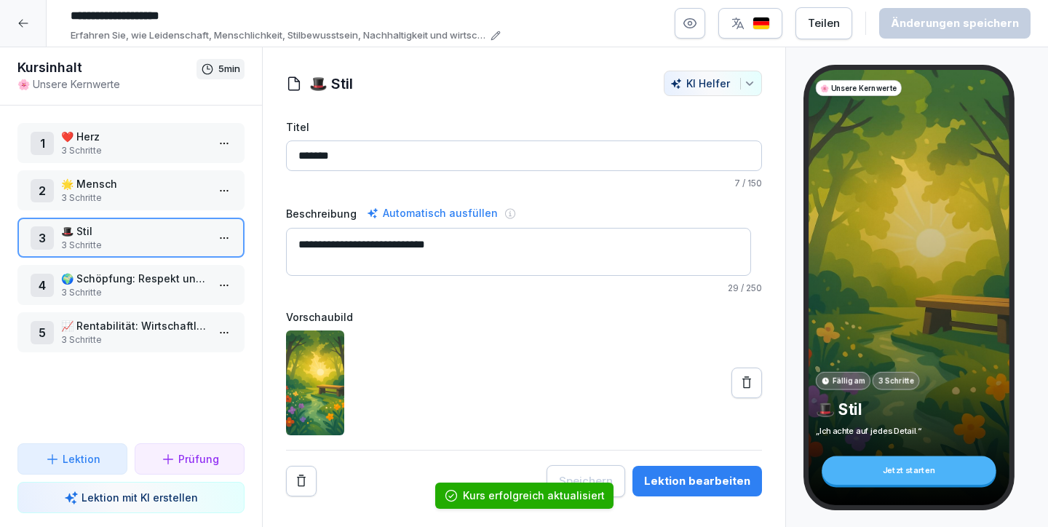
click at [696, 479] on div "Lektion bearbeiten" at bounding box center [697, 481] width 106 height 16
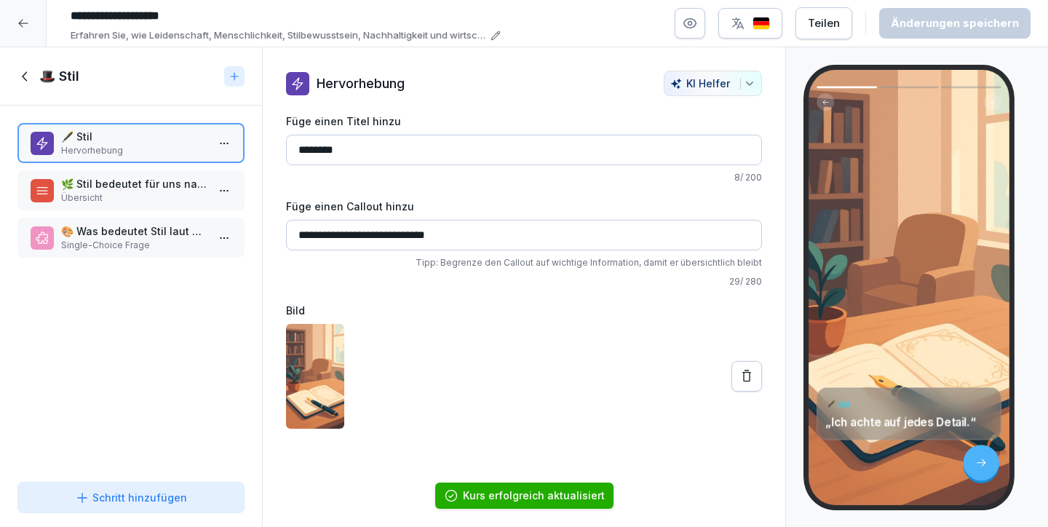
click at [144, 191] on p "Übersicht" at bounding box center [134, 197] width 146 height 13
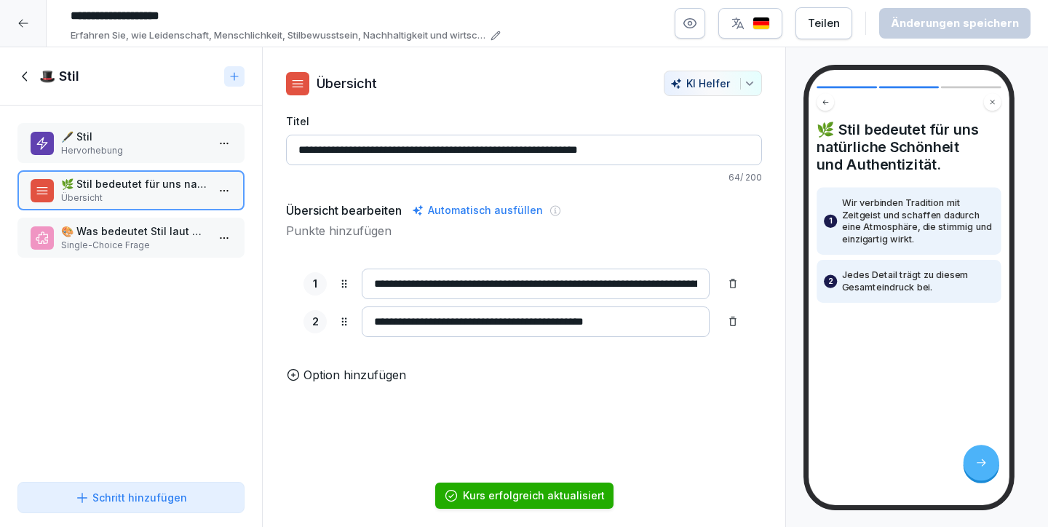
click at [137, 139] on p "🖋️ Stil" at bounding box center [134, 136] width 146 height 15
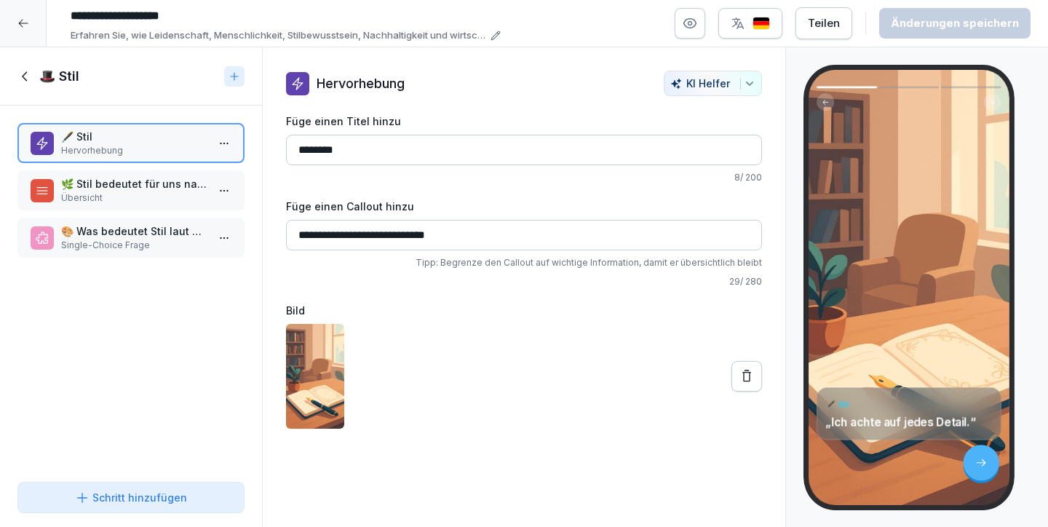
click at [125, 186] on p "🌿 Stil bedeutet für uns natürliche Schönheit und Authentizität." at bounding box center [134, 183] width 146 height 15
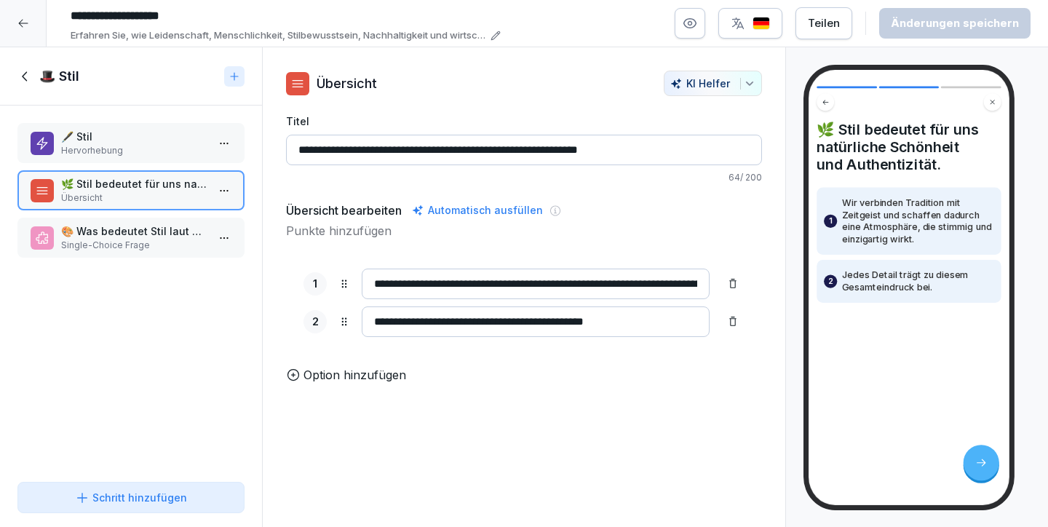
drag, startPoint x: 310, startPoint y: 148, endPoint x: 294, endPoint y: 150, distance: 16.2
click at [294, 150] on input "**********" at bounding box center [524, 150] width 476 height 31
paste input
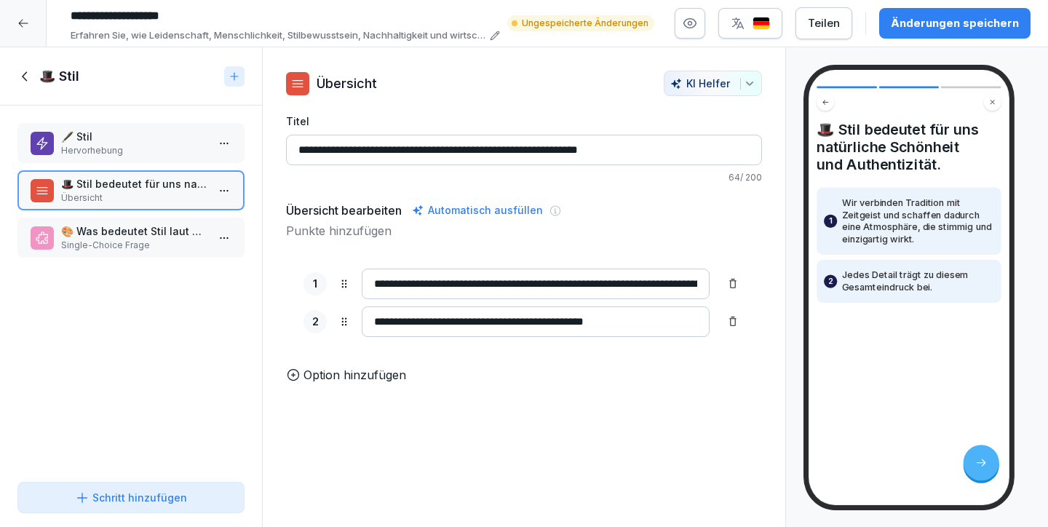
type input "**********"
click at [144, 232] on p "🎨 Was bedeutet Stil laut der Lektion?" at bounding box center [134, 230] width 146 height 15
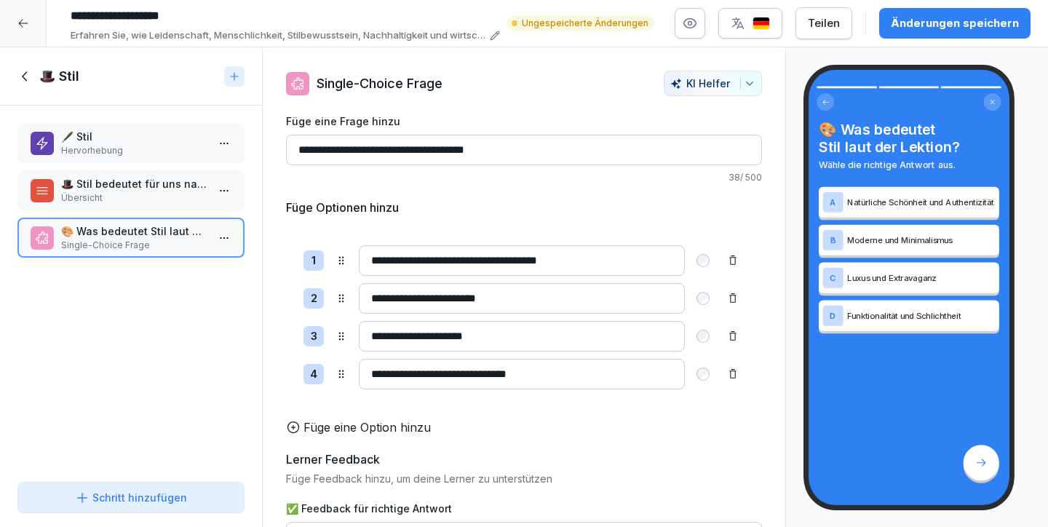
drag, startPoint x: 552, startPoint y: 377, endPoint x: 349, endPoint y: 371, distance: 203.1
click at [349, 371] on div "**********" at bounding box center [523, 374] width 441 height 31
type input "**********"
click at [404, 402] on div "**********" at bounding box center [524, 317] width 476 height 179
click at [937, 20] on div "Änderungen speichern" at bounding box center [955, 23] width 128 height 16
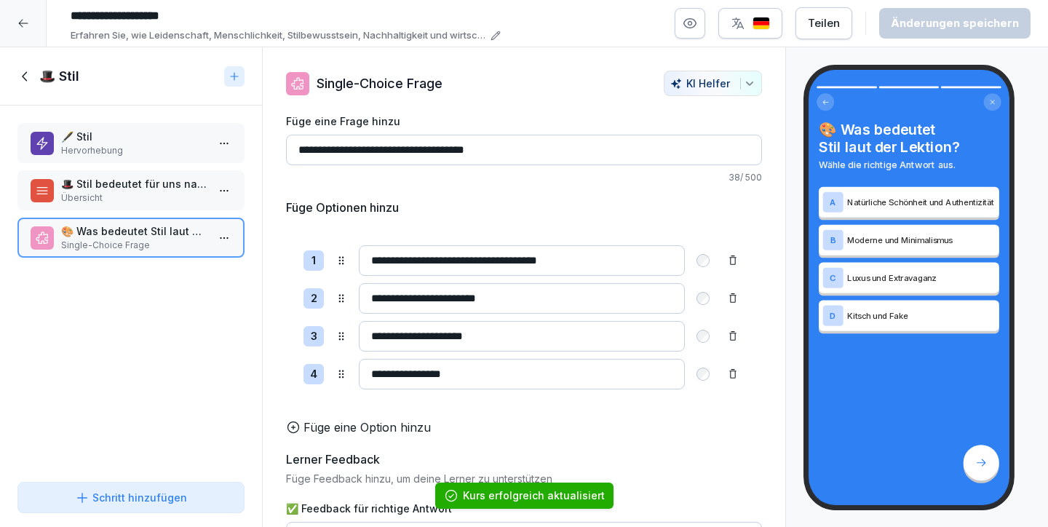
click at [23, 71] on icon at bounding box center [25, 76] width 16 height 16
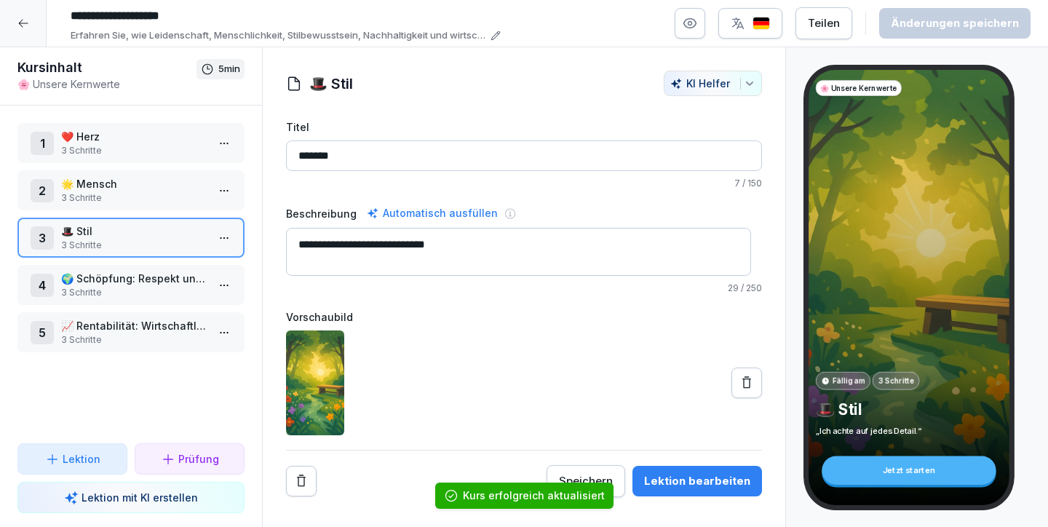
click at [130, 274] on p "🌍 Schöpfung: Respekt und Verantwortung im Handeln" at bounding box center [134, 278] width 146 height 15
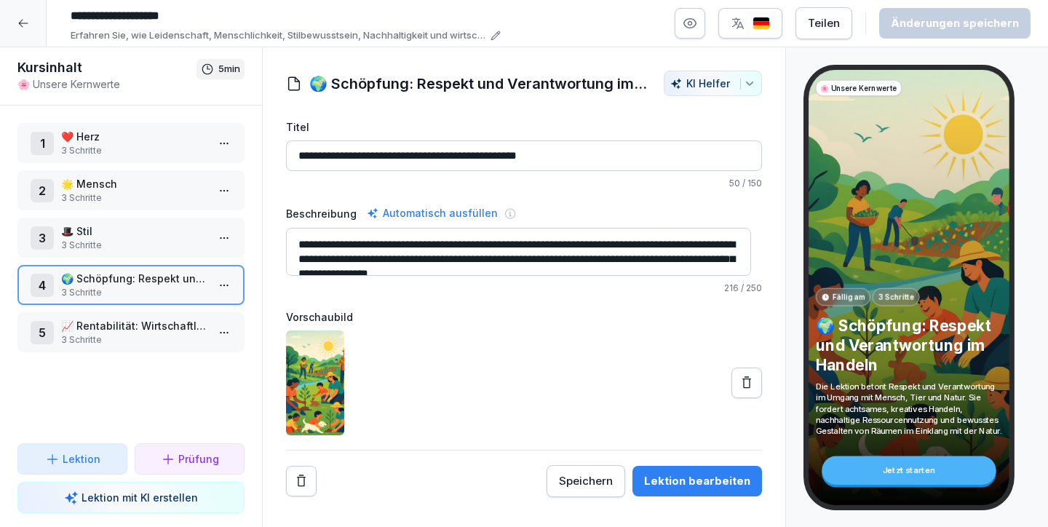
click at [360, 248] on textarea "**********" at bounding box center [518, 252] width 465 height 48
drag, startPoint x: 575, startPoint y: 260, endPoint x: 260, endPoint y: 222, distance: 317.3
click at [260, 222] on div "Kursinhalt 🌸 Unsere Kernwerte 5 min 1 ❤️ Herz 3 Schritte 2 🌟 Mensch 3 Schritte …" at bounding box center [524, 287] width 1048 height 480
paste textarea
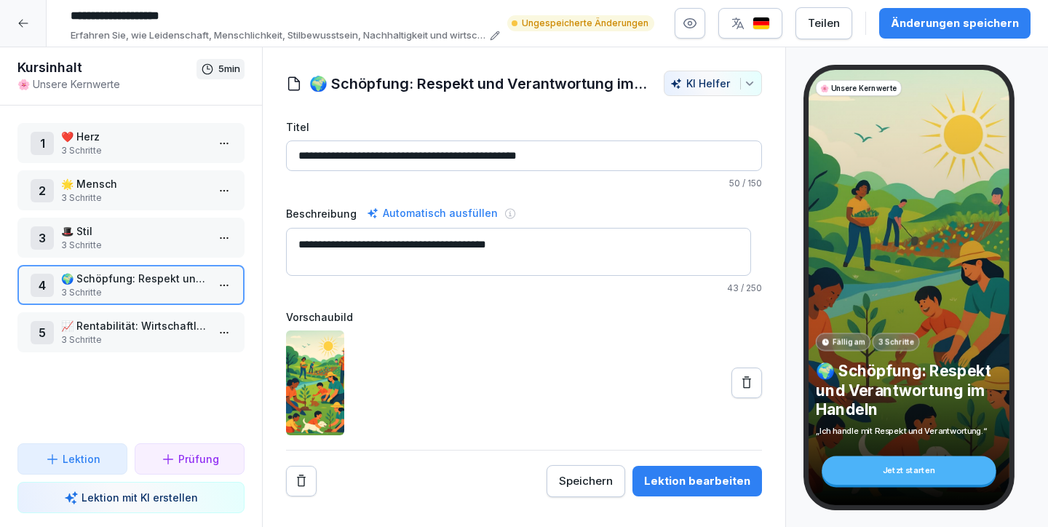
click at [403, 270] on textarea "**********" at bounding box center [518, 252] width 465 height 48
type textarea "**********"
drag, startPoint x: 374, startPoint y: 154, endPoint x: 623, endPoint y: 157, distance: 248.9
click at [623, 157] on input "**********" at bounding box center [524, 155] width 476 height 31
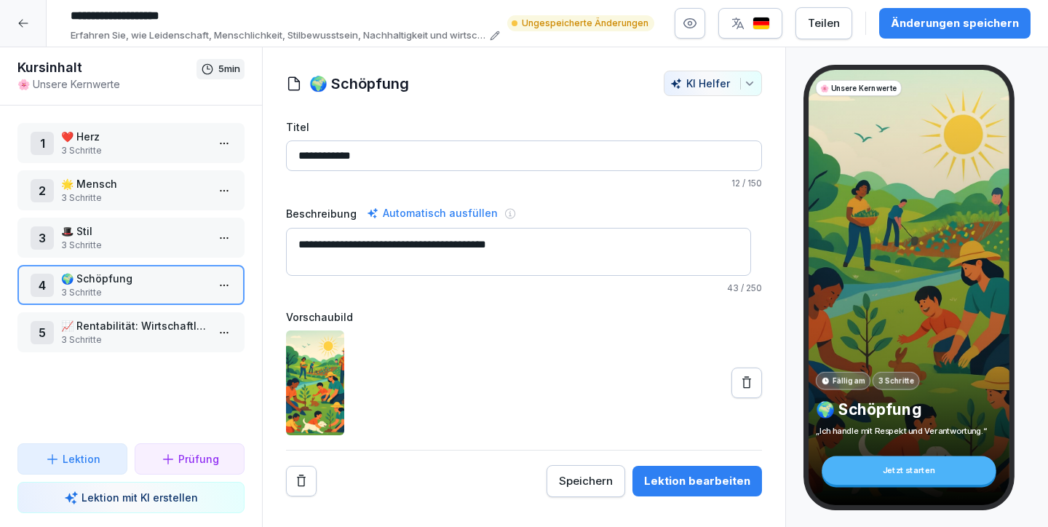
type input "**********"
click at [613, 204] on div "Beschreibung Automatisch ausfüllen" at bounding box center [524, 212] width 476 height 17
click at [604, 204] on div "Beschreibung Automatisch ausfüllen" at bounding box center [524, 212] width 476 height 17
click at [588, 488] on div "Speichern" at bounding box center [586, 481] width 54 height 16
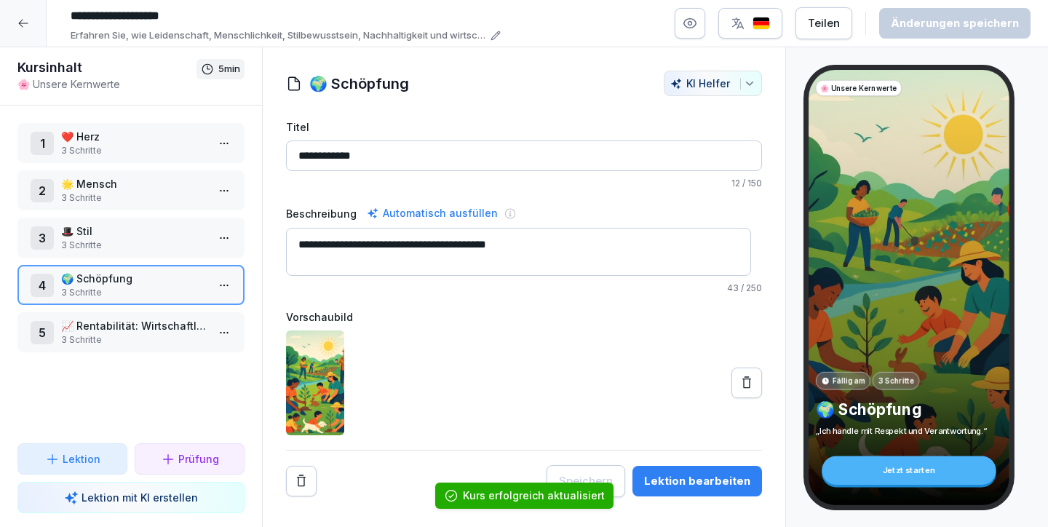
click at [705, 475] on div "Lektion bearbeiten" at bounding box center [697, 481] width 106 height 16
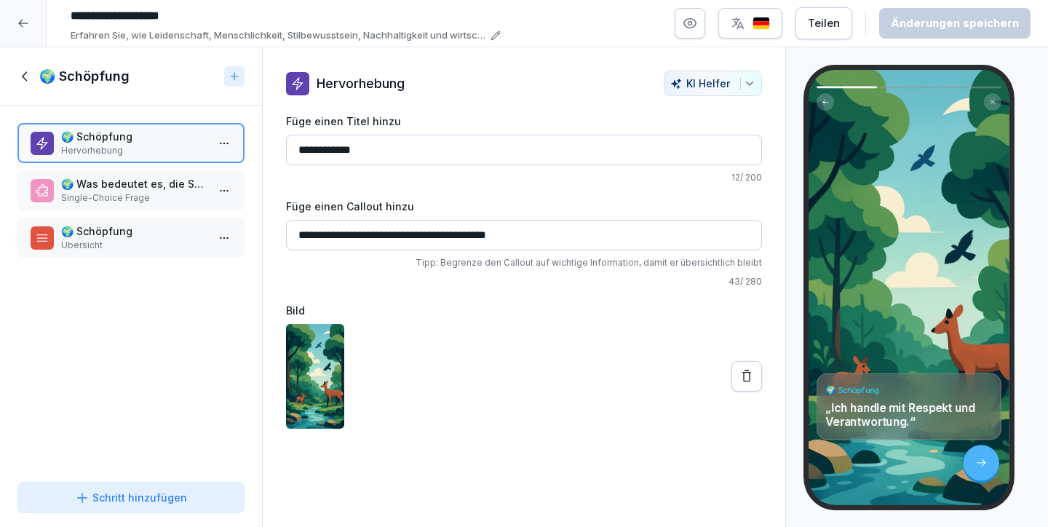
click at [138, 186] on p "🌍 Was bedeutet es, die Schöpfung zu achten?" at bounding box center [134, 183] width 146 height 15
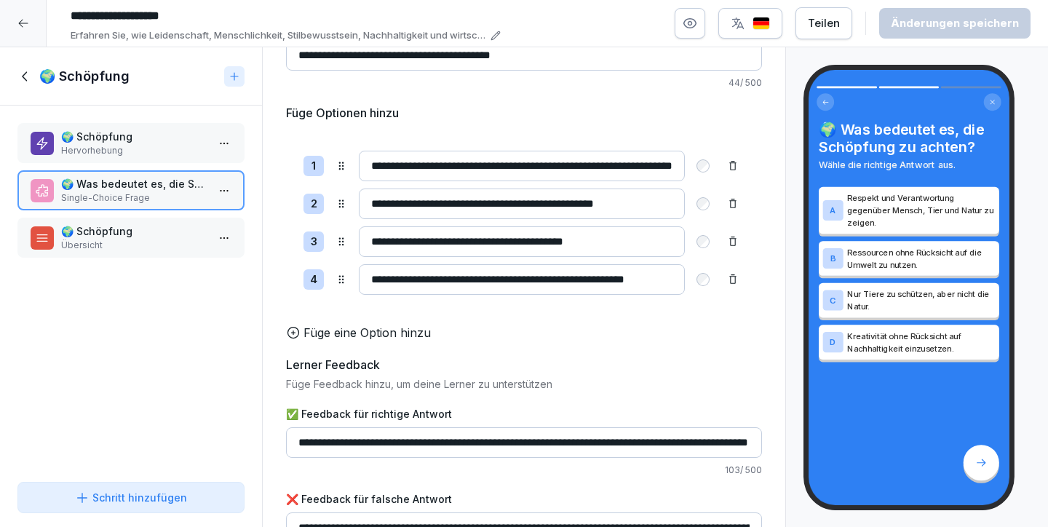
scroll to position [151, 0]
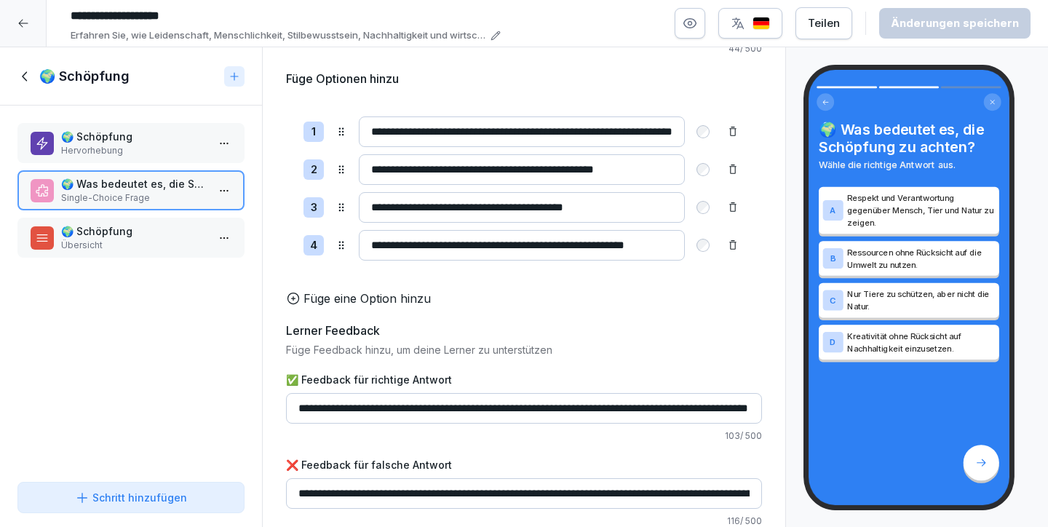
click at [196, 247] on div "🌍 Schöpfung Übersicht" at bounding box center [131, 237] width 201 height 28
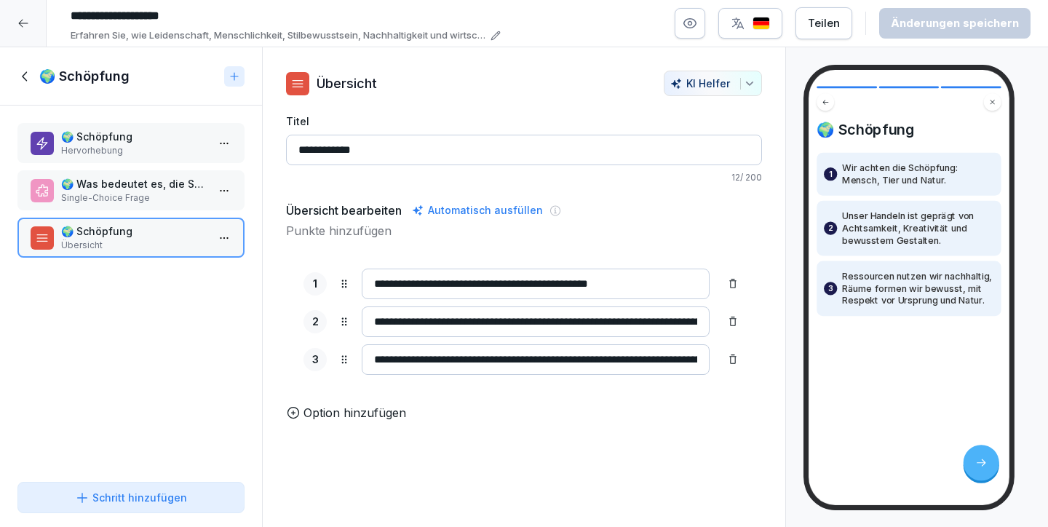
click at [149, 176] on p "🌍 Was bedeutet es, die Schöpfung zu achten?" at bounding box center [134, 183] width 146 height 15
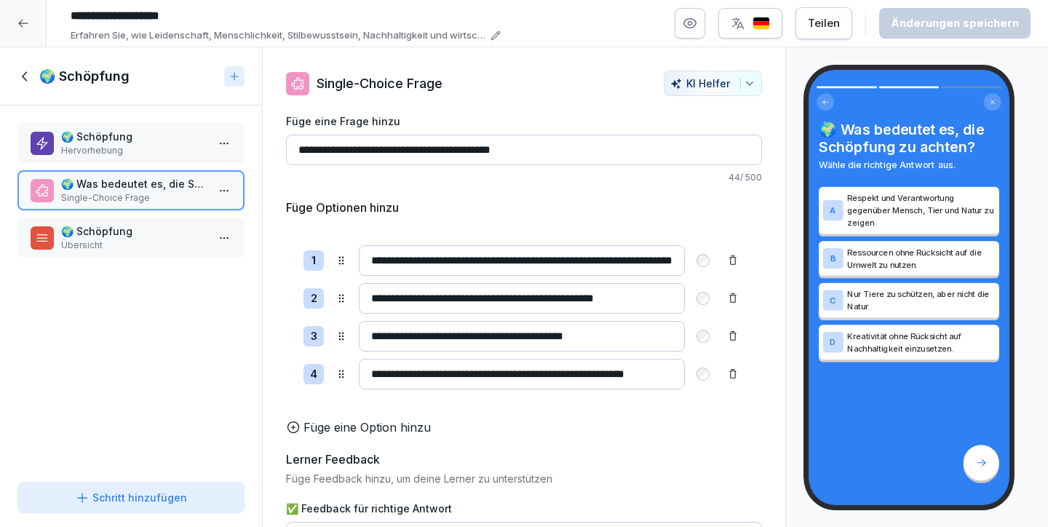
click at [151, 242] on p "Übersicht" at bounding box center [134, 245] width 146 height 13
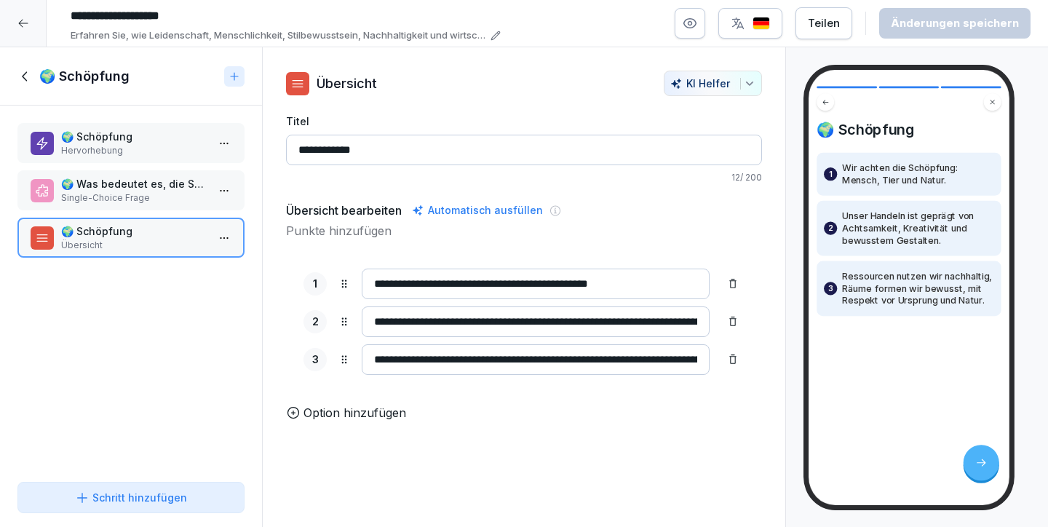
click at [508, 358] on input "**********" at bounding box center [536, 359] width 348 height 31
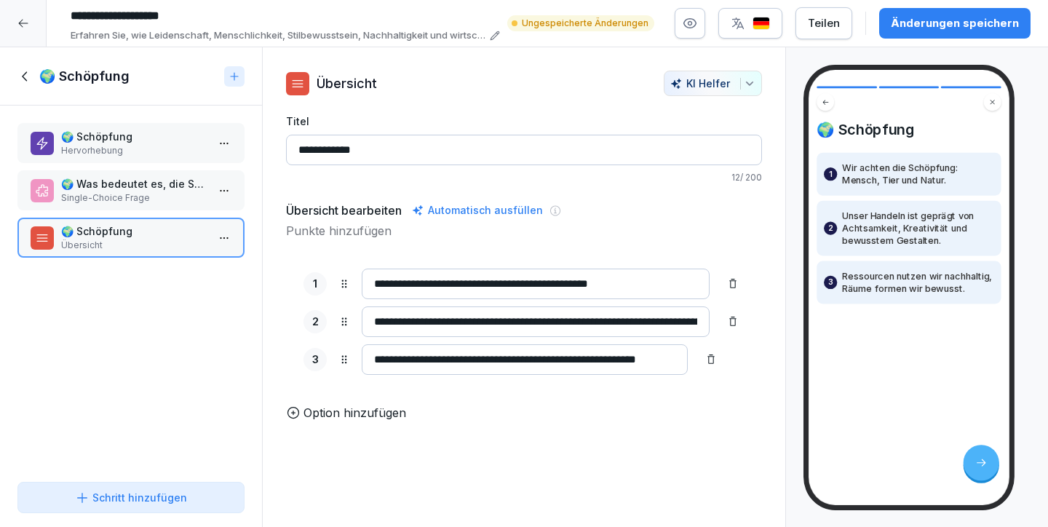
scroll to position [0, 25]
type input "**********"
click at [661, 417] on div "Option hinzufügen" at bounding box center [524, 412] width 476 height 17
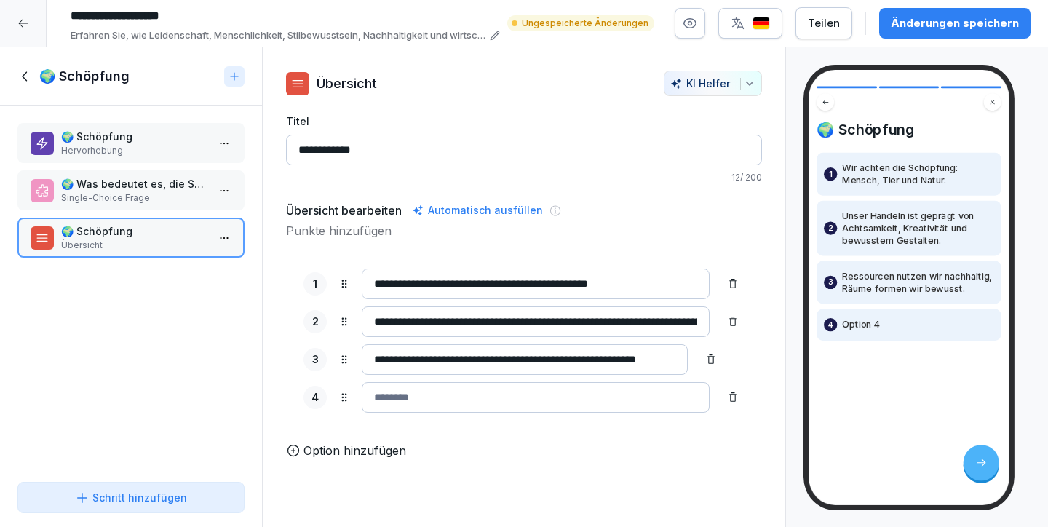
click at [727, 399] on icon at bounding box center [733, 397] width 12 height 12
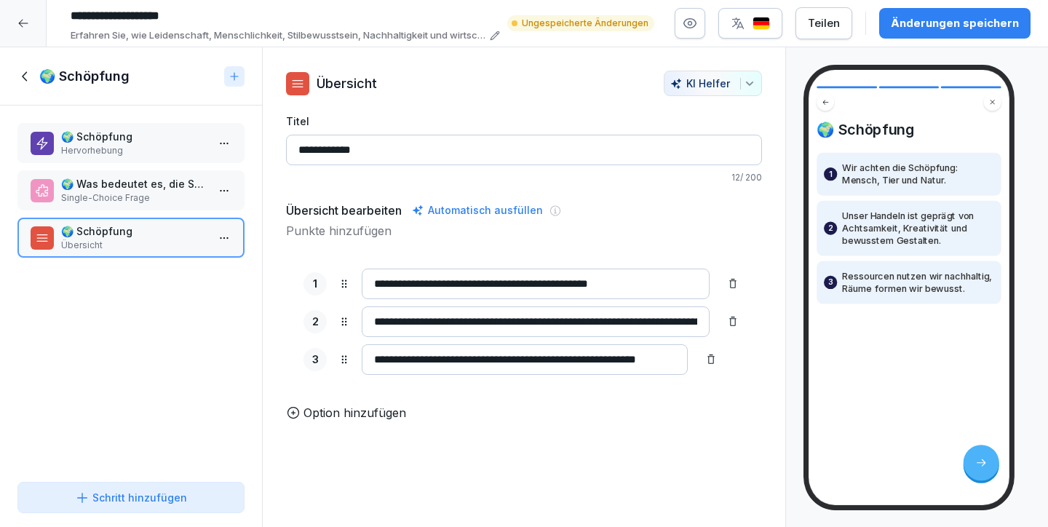
click at [938, 18] on div "Änderungen speichern" at bounding box center [955, 23] width 128 height 16
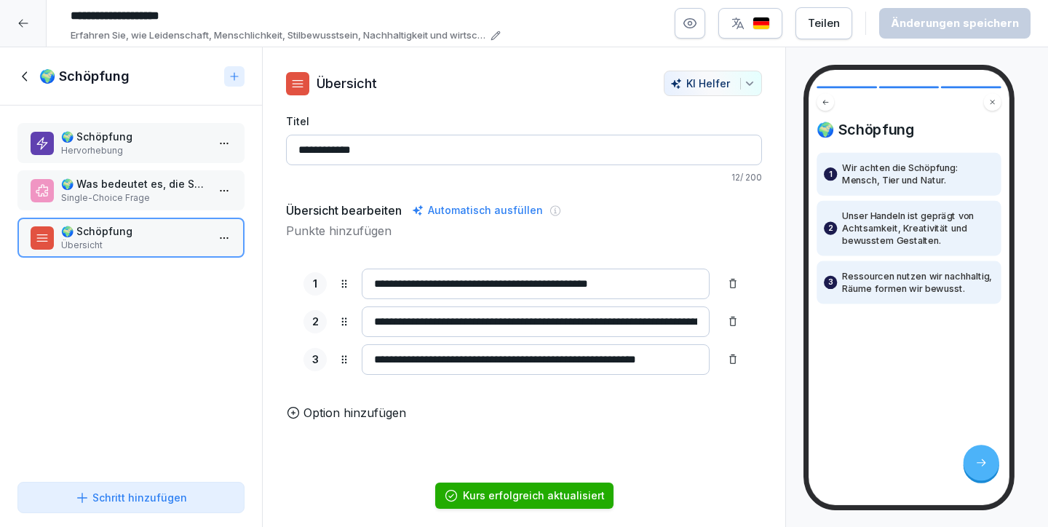
click at [23, 74] on icon at bounding box center [25, 76] width 16 height 16
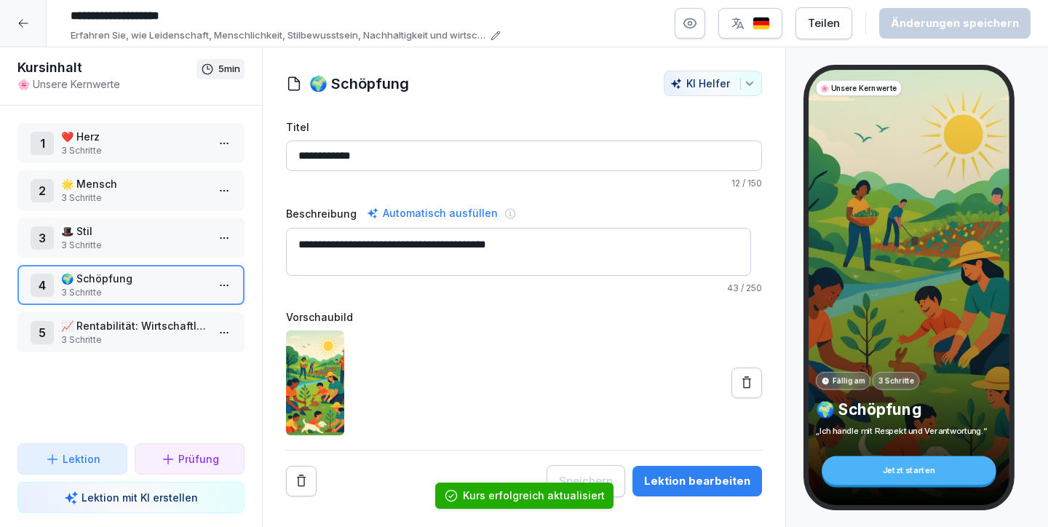
click at [153, 333] on p "📈 Rentabilität: Wirtschaftliche Gesundheit sichern" at bounding box center [134, 325] width 146 height 15
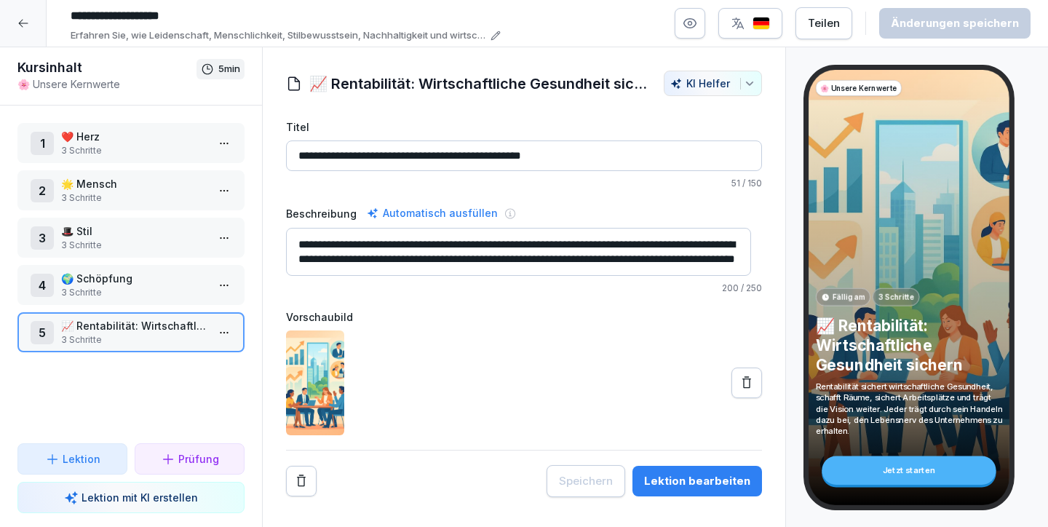
click at [346, 251] on textarea "**********" at bounding box center [518, 252] width 465 height 48
drag, startPoint x: 533, startPoint y: 262, endPoint x: 240, endPoint y: 221, distance: 296.0
click at [240, 221] on div "Kursinhalt 🌸 Unsere Kernwerte 5 min 1 ❤️ Herz 3 Schritte 2 🌟 Mensch 3 Schritte …" at bounding box center [524, 287] width 1048 height 480
paste textarea
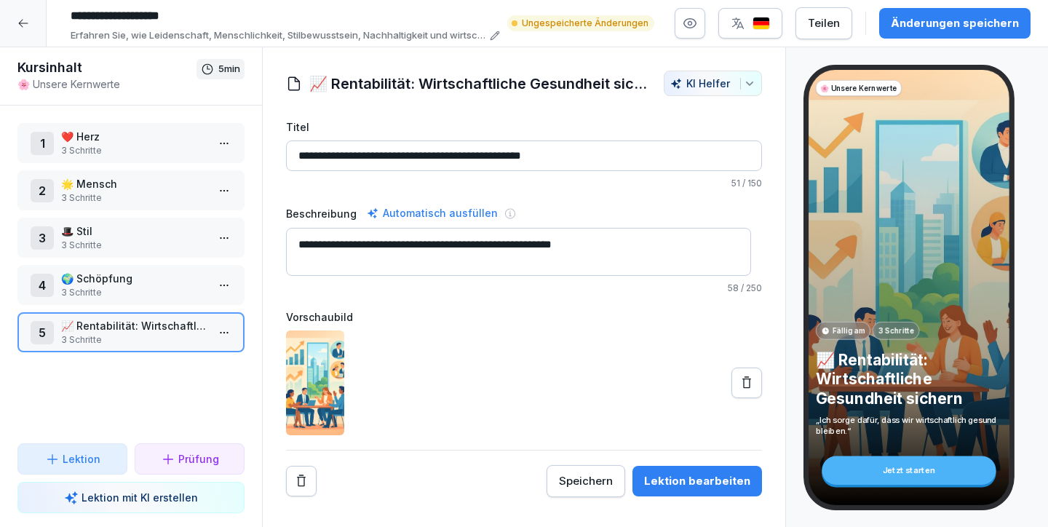
click at [402, 261] on textarea "**********" at bounding box center [518, 252] width 465 height 48
type textarea "**********"
drag, startPoint x: 370, startPoint y: 156, endPoint x: 610, endPoint y: 153, distance: 240.1
click at [610, 153] on input "**********" at bounding box center [524, 155] width 476 height 31
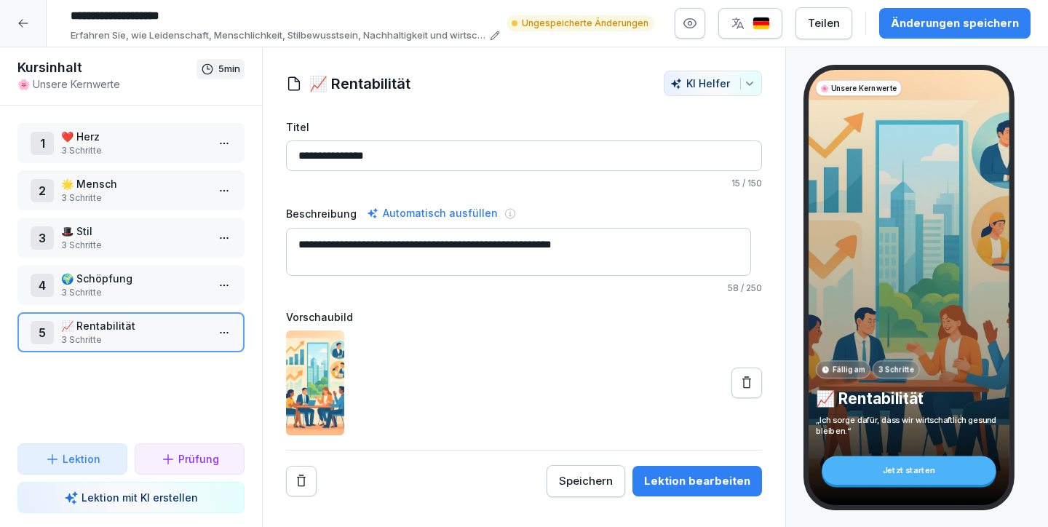
type input "**********"
click at [584, 477] on div "Speichern" at bounding box center [586, 481] width 54 height 16
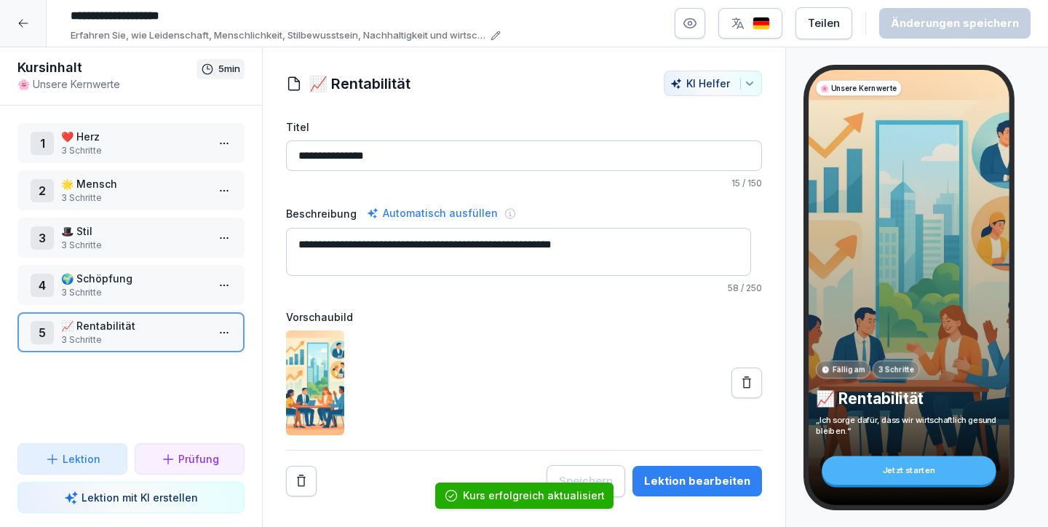
click at [674, 478] on div "Lektion bearbeiten" at bounding box center [697, 481] width 106 height 16
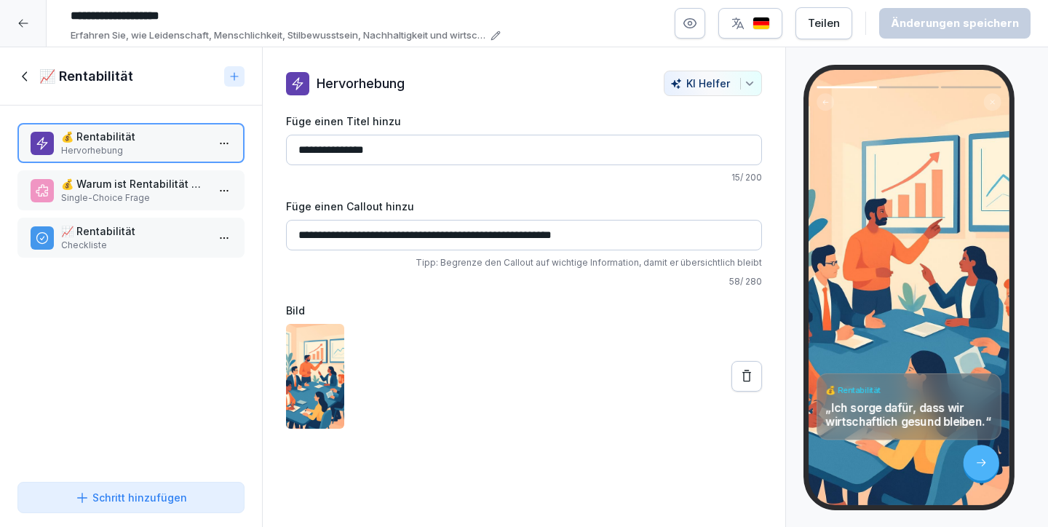
click at [118, 193] on p "Single-Choice Frage" at bounding box center [134, 197] width 146 height 13
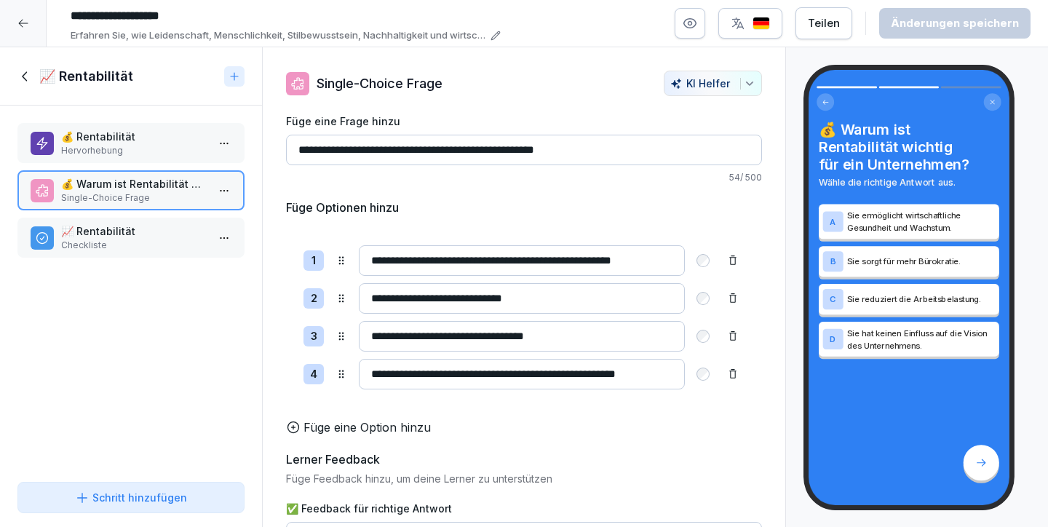
click at [573, 254] on input "**********" at bounding box center [522, 260] width 326 height 31
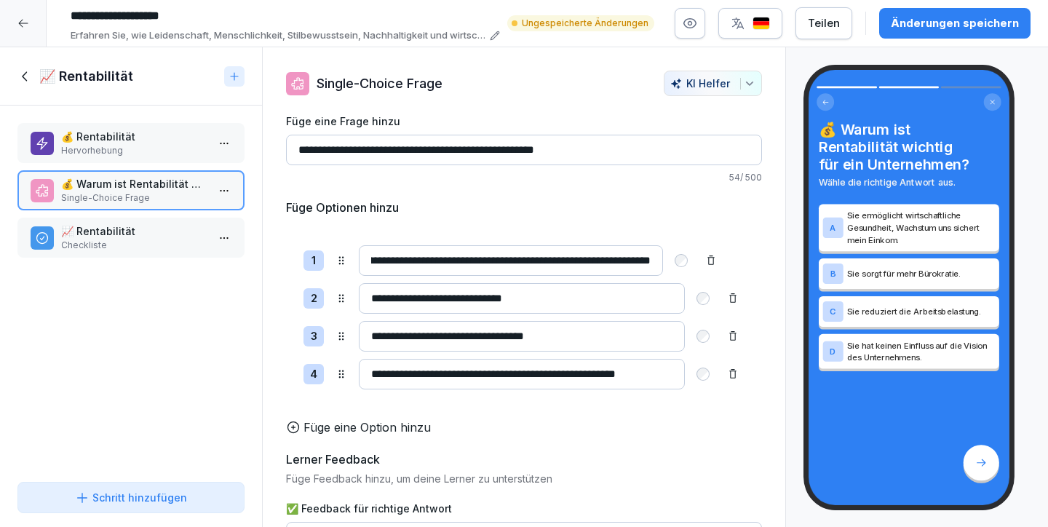
scroll to position [0, 147]
type input "**********"
click at [920, 22] on div "Änderungen speichern" at bounding box center [955, 23] width 128 height 16
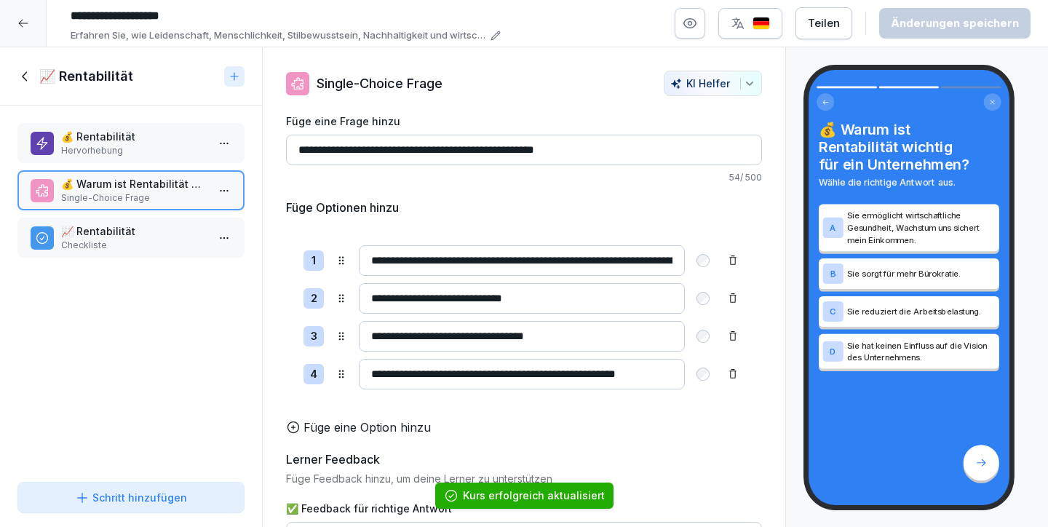
click at [132, 242] on p "Checkliste" at bounding box center [134, 245] width 146 height 13
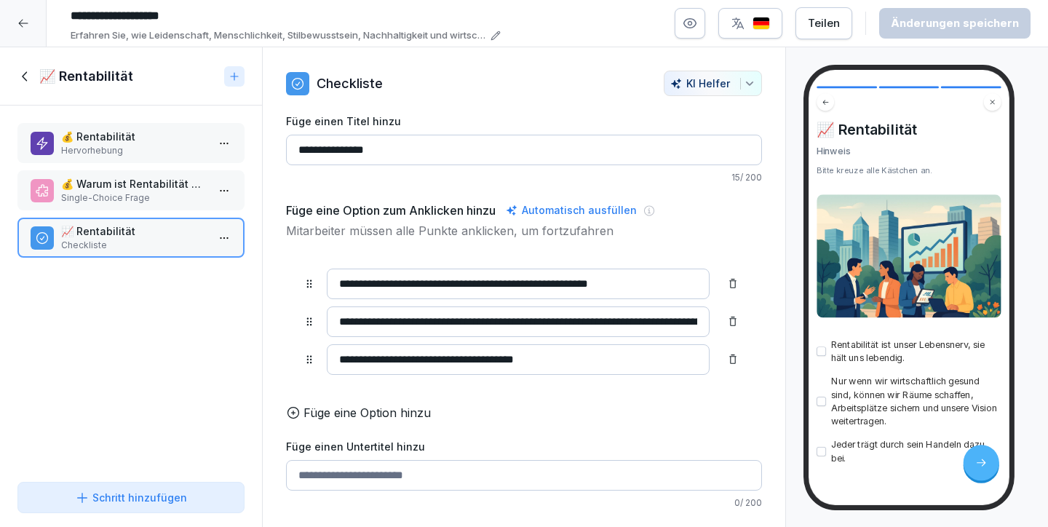
click at [22, 28] on icon at bounding box center [23, 23] width 12 height 12
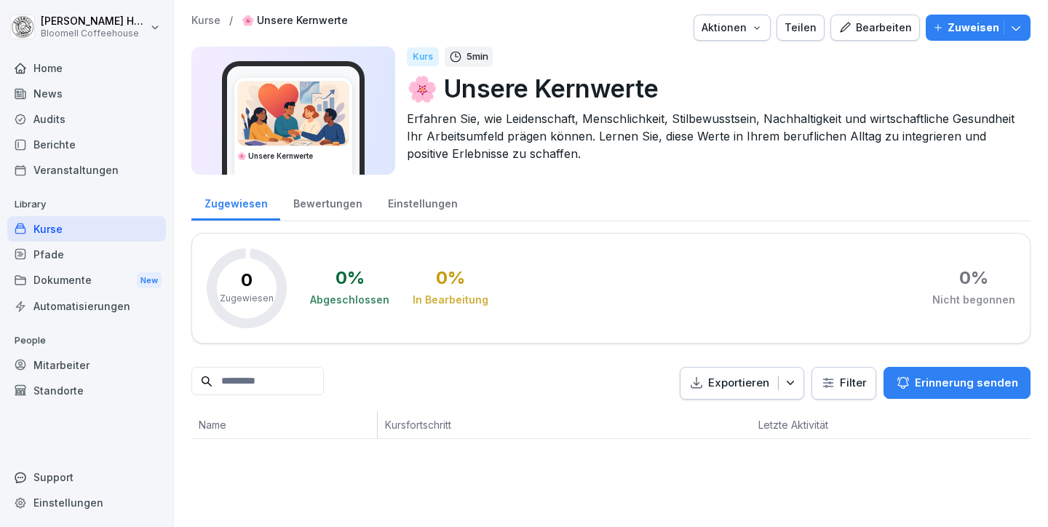
click at [55, 73] on div "Home" at bounding box center [86, 67] width 159 height 25
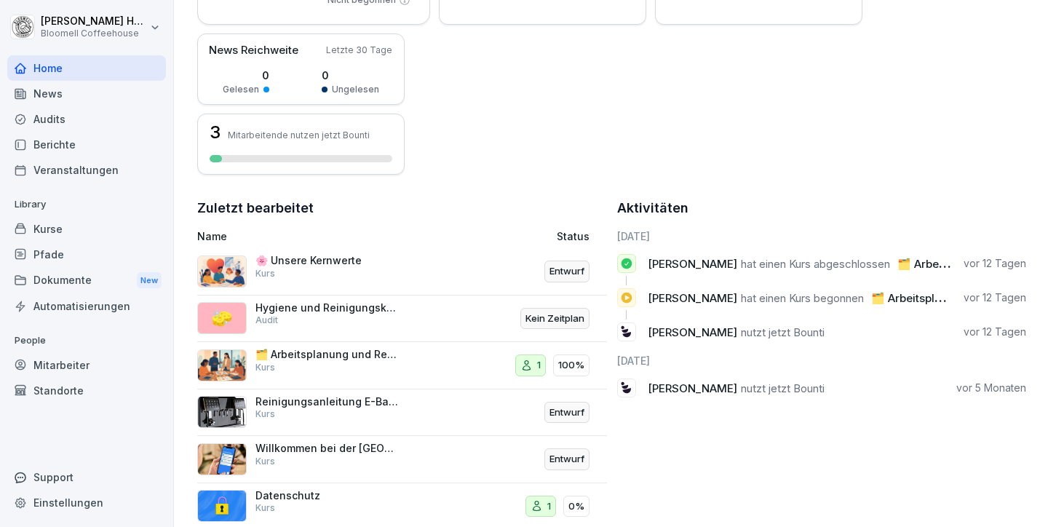
scroll to position [373, 0]
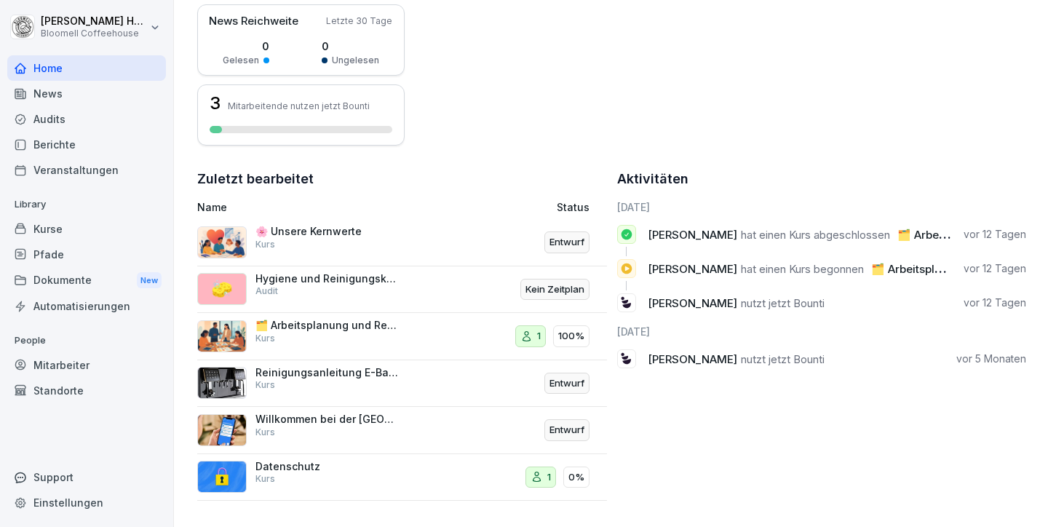
click at [335, 413] on p "Willkommen bei der [GEOGRAPHIC_DATA]" at bounding box center [328, 419] width 146 height 13
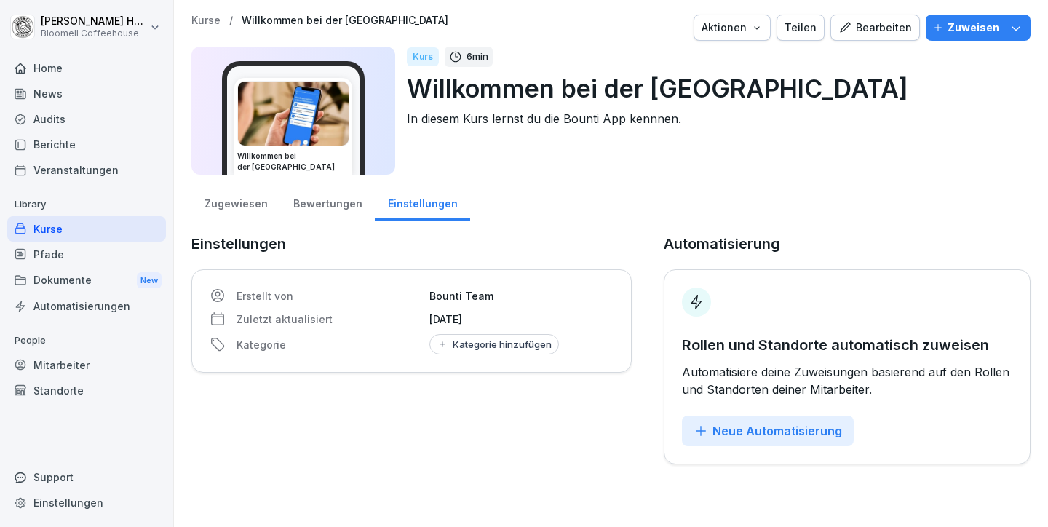
click at [853, 30] on div "Bearbeiten" at bounding box center [874, 28] width 73 height 16
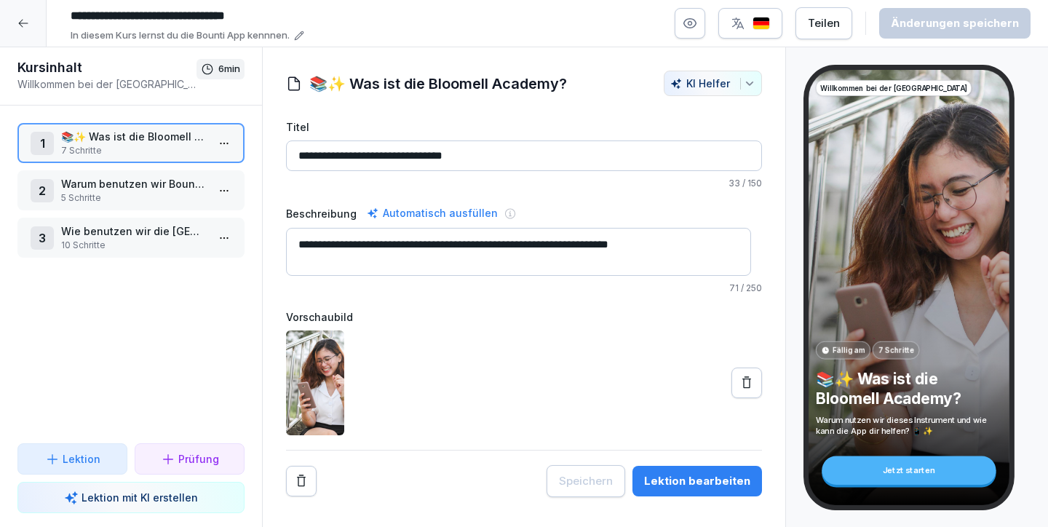
click at [154, 191] on p "5 Schritte" at bounding box center [134, 197] width 146 height 13
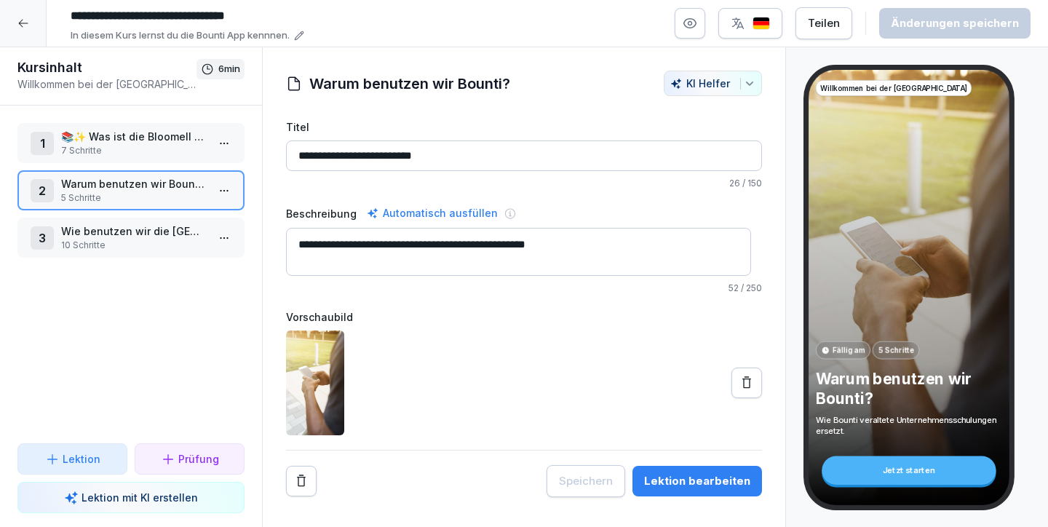
click at [135, 239] on p "10 Schritte" at bounding box center [134, 245] width 146 height 13
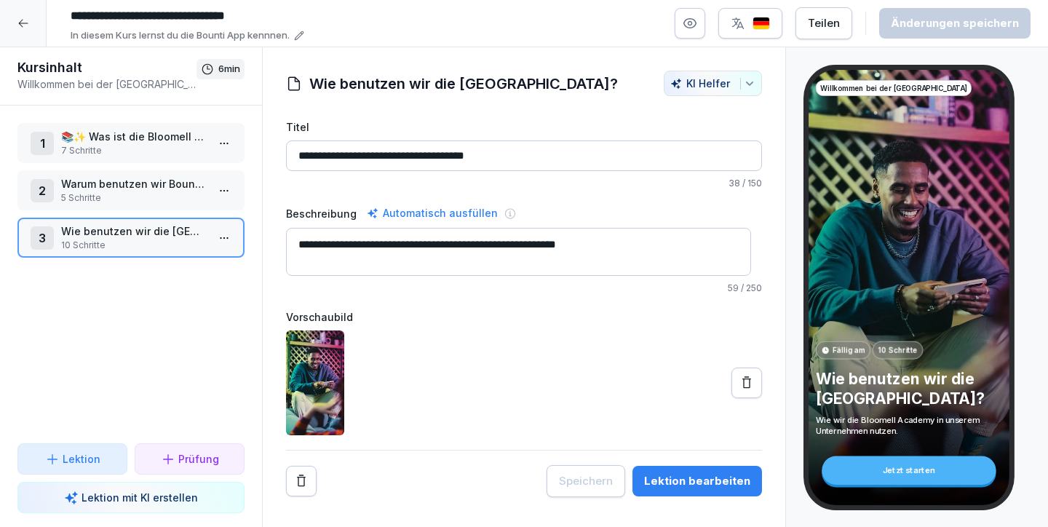
click at [677, 485] on div "Lektion bearbeiten" at bounding box center [697, 481] width 106 height 16
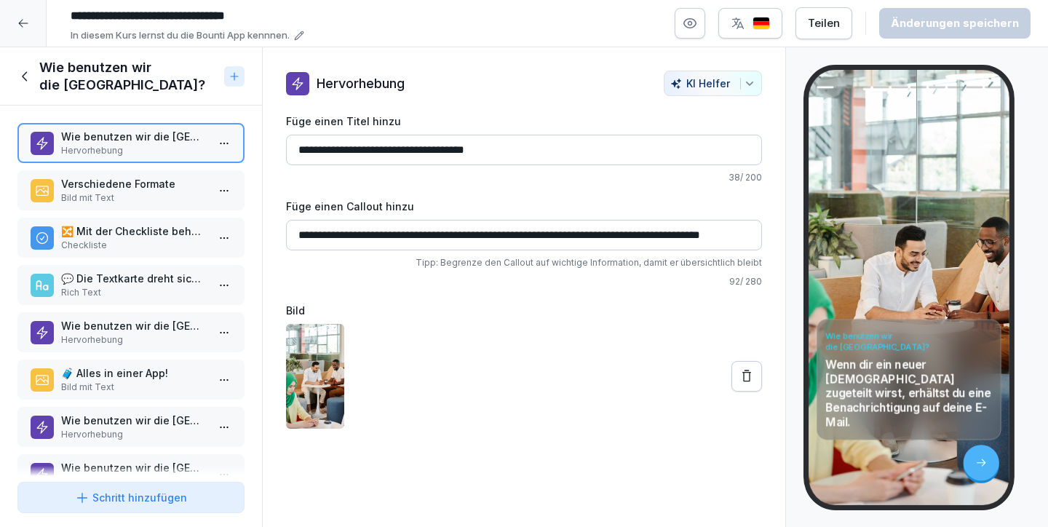
click at [172, 185] on p "Verschiedene Formate" at bounding box center [134, 183] width 146 height 15
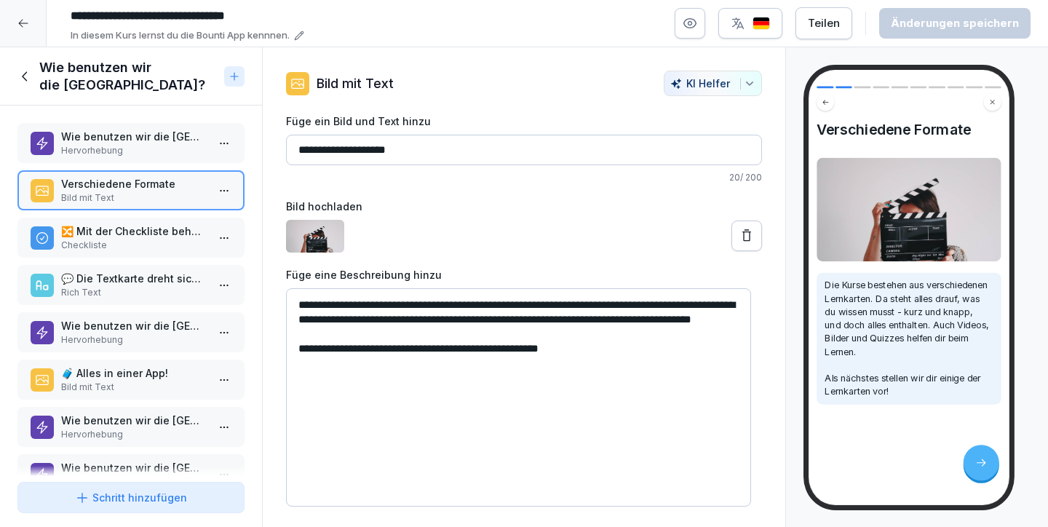
click at [165, 217] on div "Wie benutzen wir die Bloomell Academy? Hervorhebung Verschiedene Formate Bild m…" at bounding box center [131, 291] width 262 height 370
click at [156, 268] on div "💬 Die Textkarte dreht sich um Informationen. Rich Text" at bounding box center [130, 285] width 227 height 40
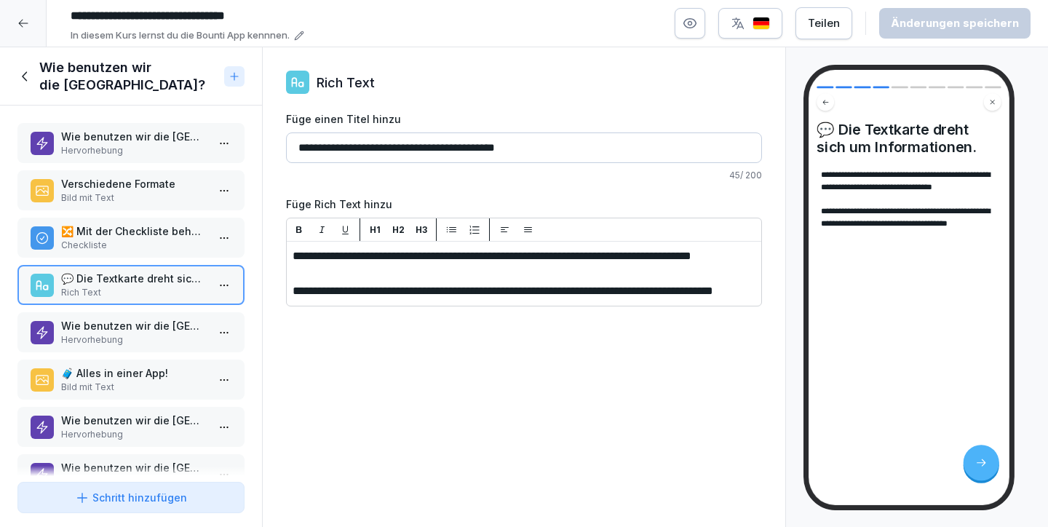
click at [154, 297] on p "Rich Text" at bounding box center [134, 292] width 146 height 13
click at [154, 329] on p "Wie benutzen wir die Bloomell Academy?" at bounding box center [134, 325] width 146 height 15
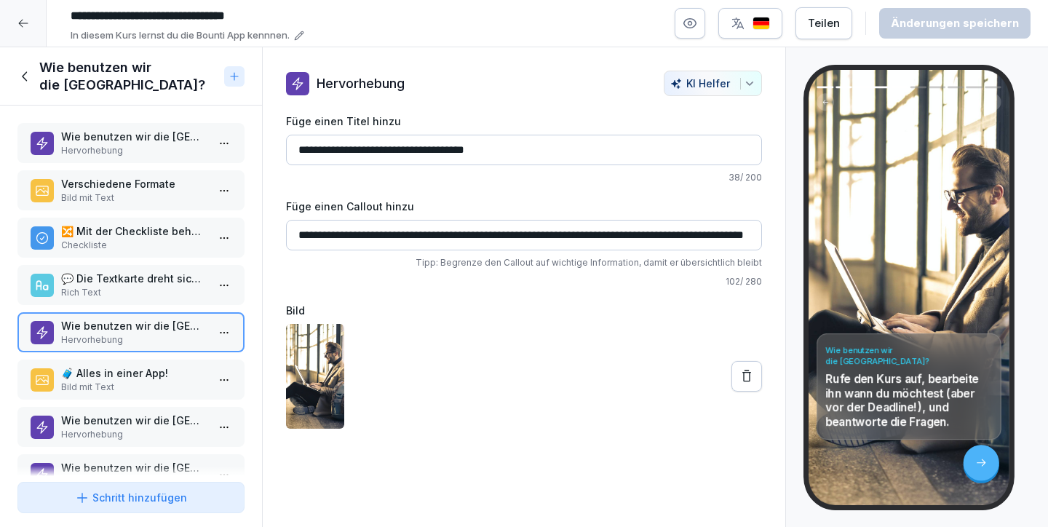
click at [141, 367] on p "🧳 Alles in einer App!" at bounding box center [134, 372] width 146 height 15
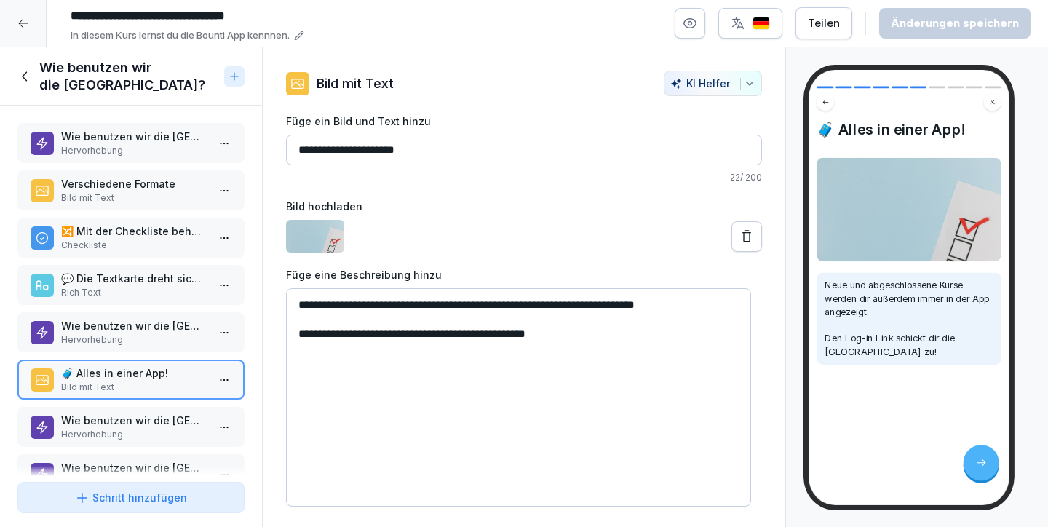
click at [138, 403] on div "Wie benutzen wir die Bloomell Academy? Hervorhebung Verschiedene Formate Bild m…" at bounding box center [131, 291] width 262 height 370
click at [133, 424] on p "Wie benutzen wir die Bloomell Academy?" at bounding box center [134, 420] width 146 height 15
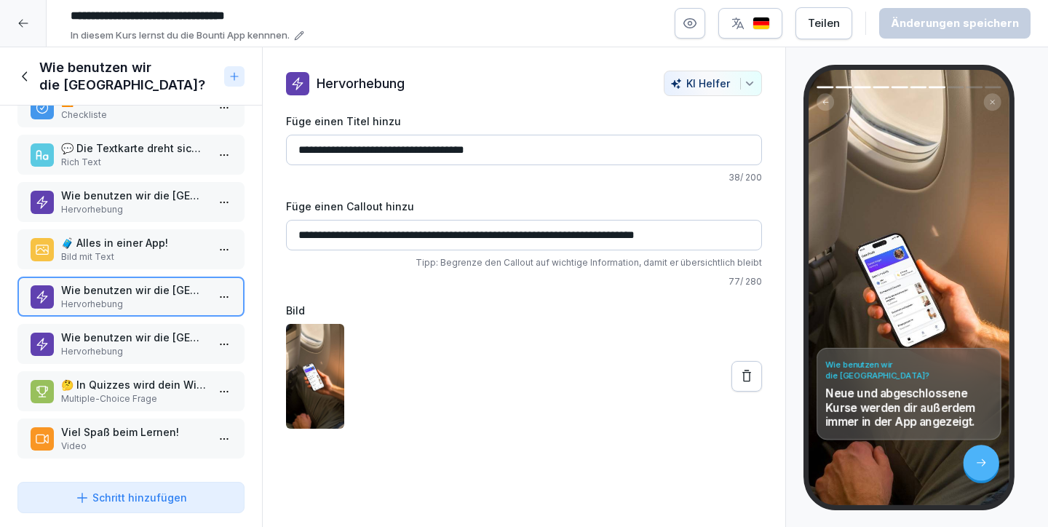
scroll to position [141, 0]
click at [133, 424] on p "Viel Spaß beim Lernen!" at bounding box center [134, 431] width 146 height 15
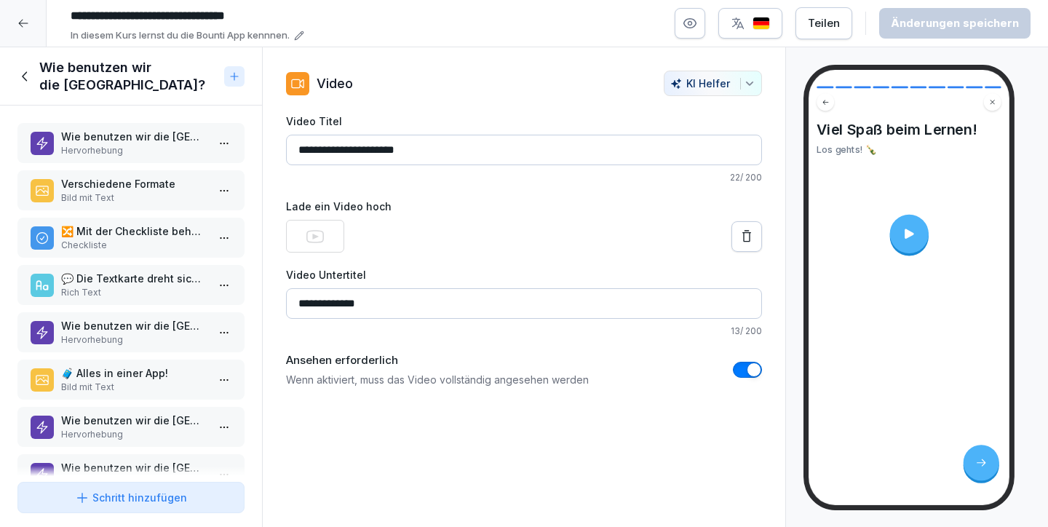
click at [89, 127] on div "Wie benutzen wir die Bloomell Academy? Hervorhebung" at bounding box center [130, 143] width 227 height 40
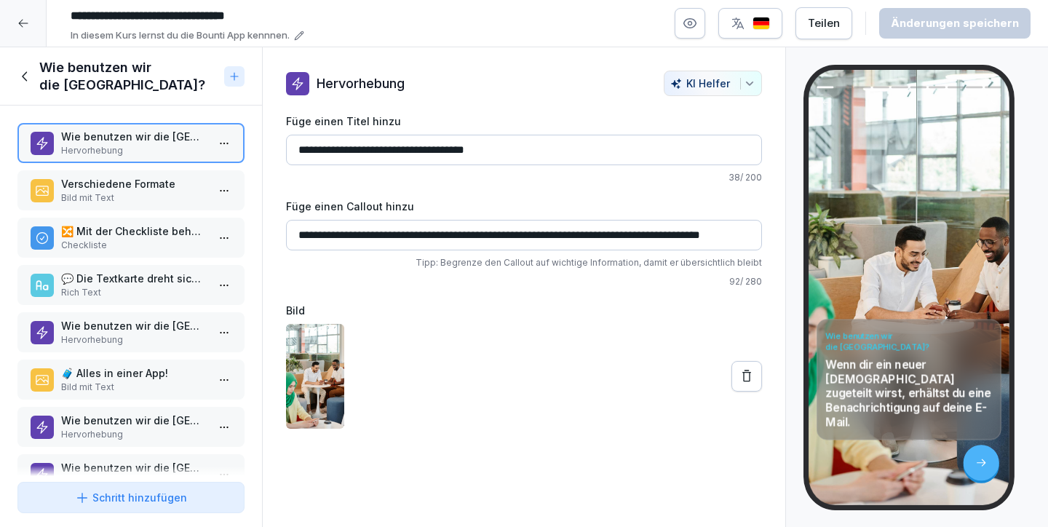
click at [33, 27] on div at bounding box center [23, 23] width 47 height 47
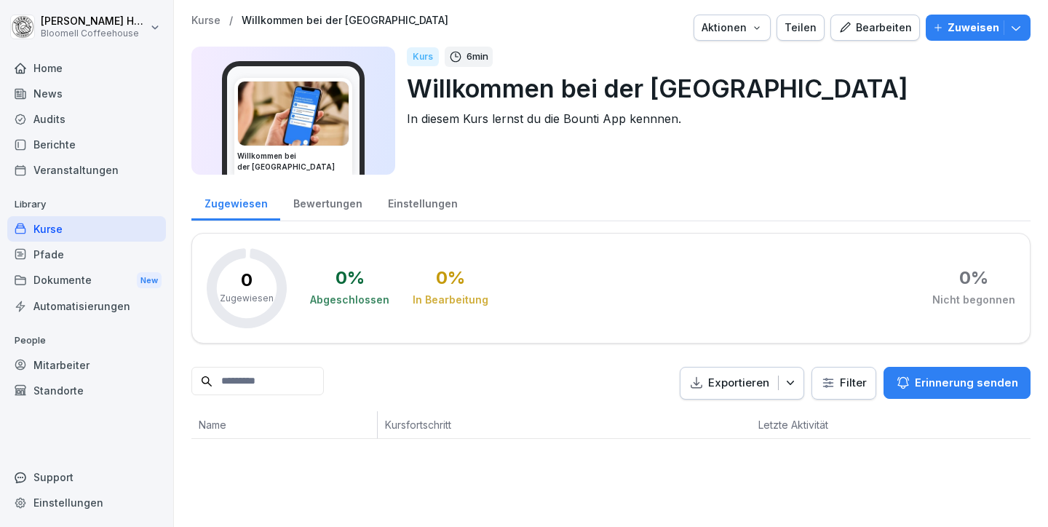
click at [49, 220] on div "Kurse" at bounding box center [86, 228] width 159 height 25
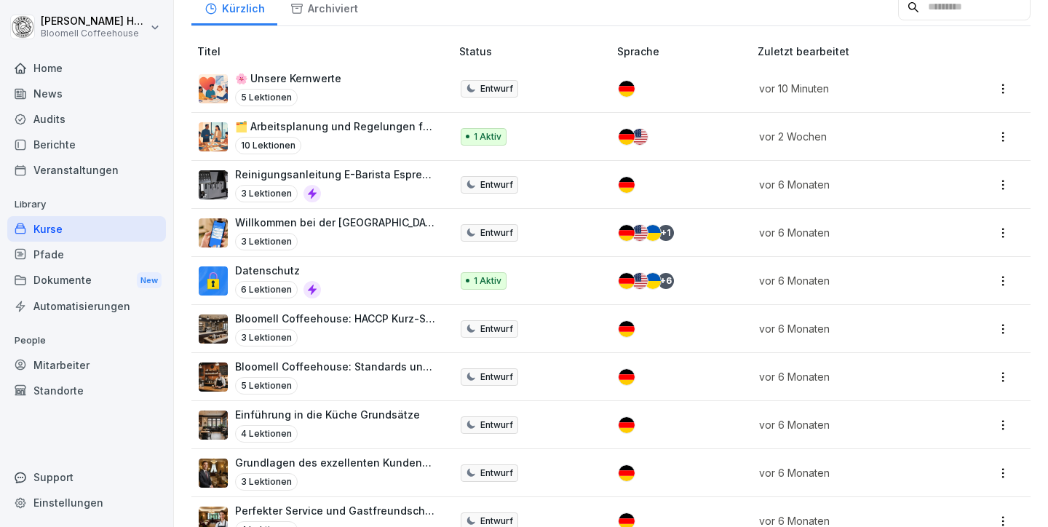
scroll to position [210, 0]
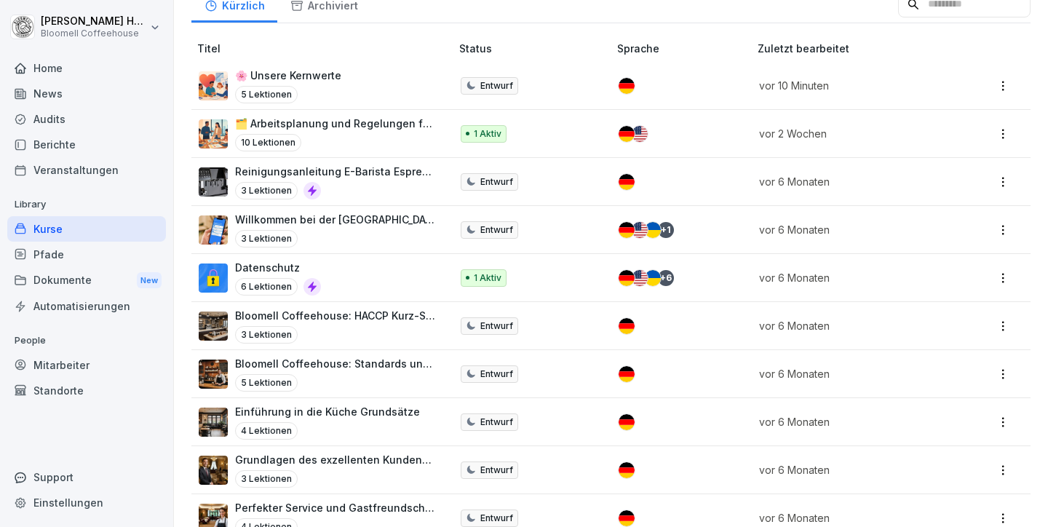
click at [344, 322] on div "Bloomell Coffeehouse: HACCP Kurz-Schulung 3 Lektionen" at bounding box center [335, 326] width 201 height 36
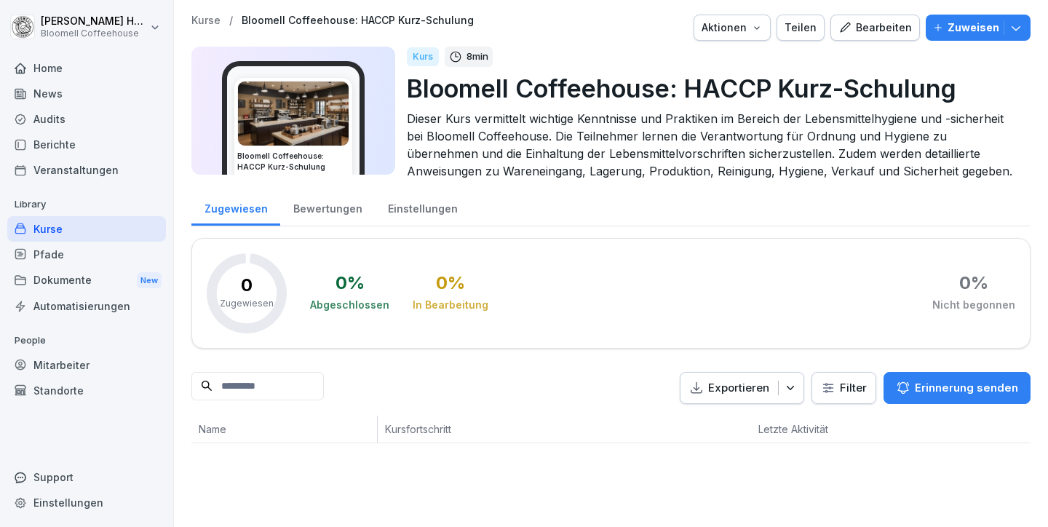
click at [869, 31] on div "Bearbeiten" at bounding box center [874, 28] width 73 height 16
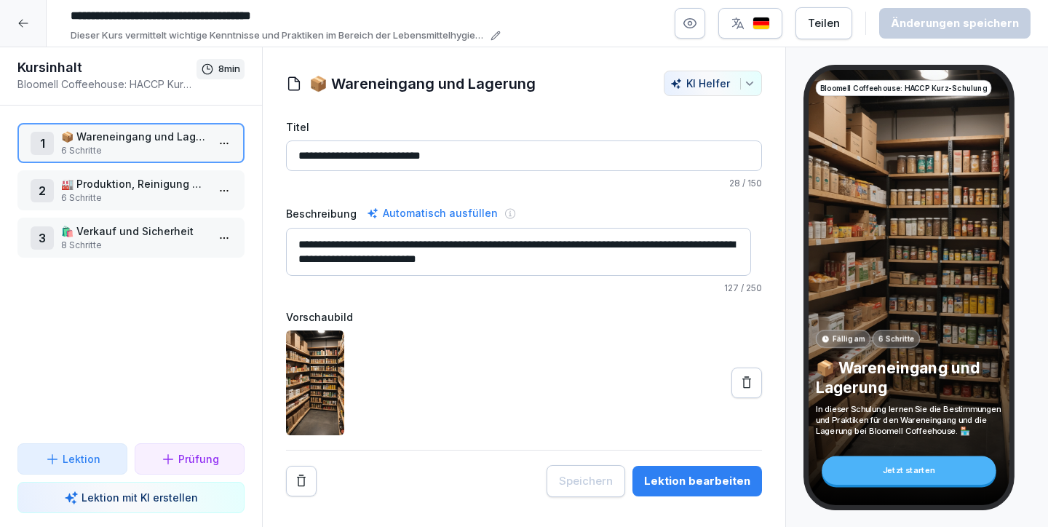
click at [109, 194] on p "6 Schritte" at bounding box center [134, 197] width 146 height 13
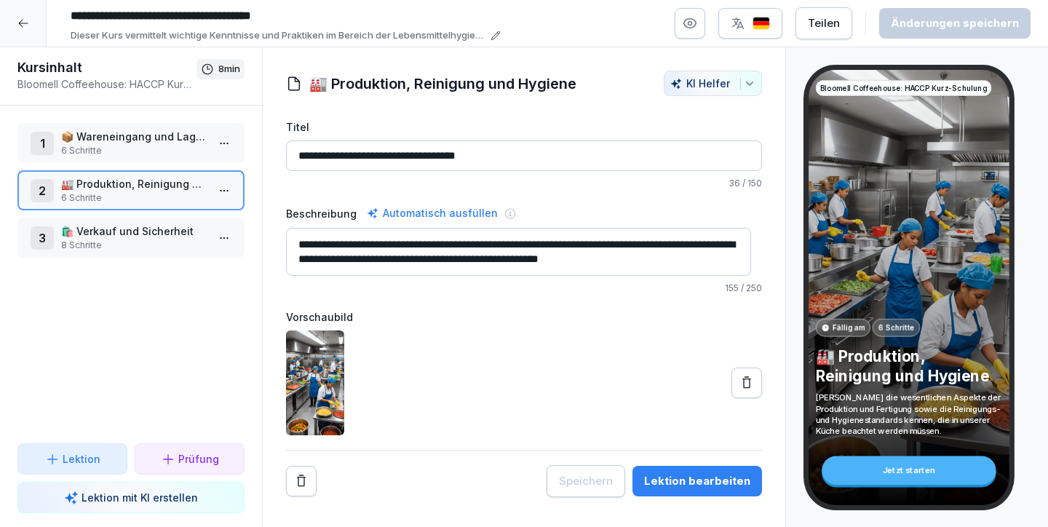
click at [100, 223] on div "3 🛍️ Verkauf und Sicherheit 8 Schritte" at bounding box center [130, 238] width 227 height 40
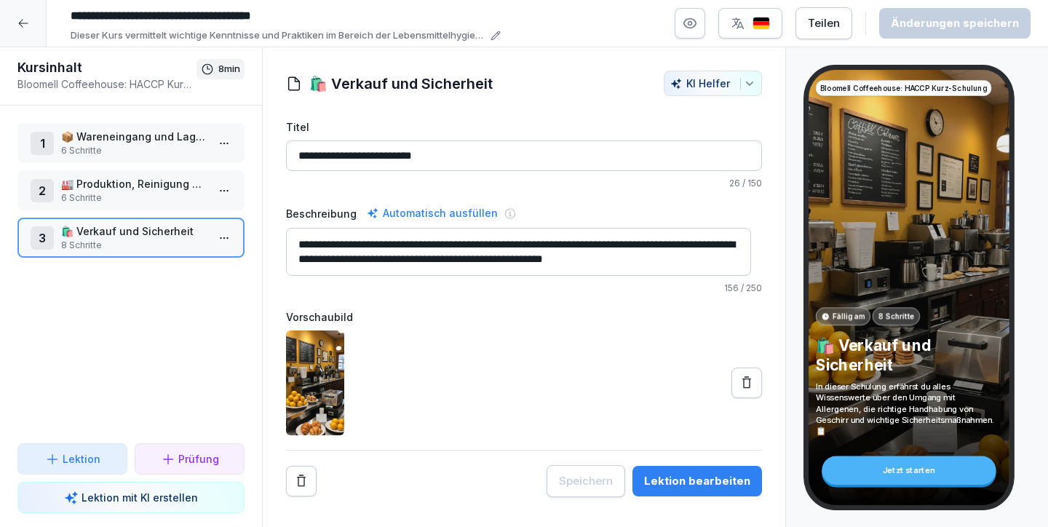
click at [17, 17] on icon at bounding box center [23, 23] width 12 height 12
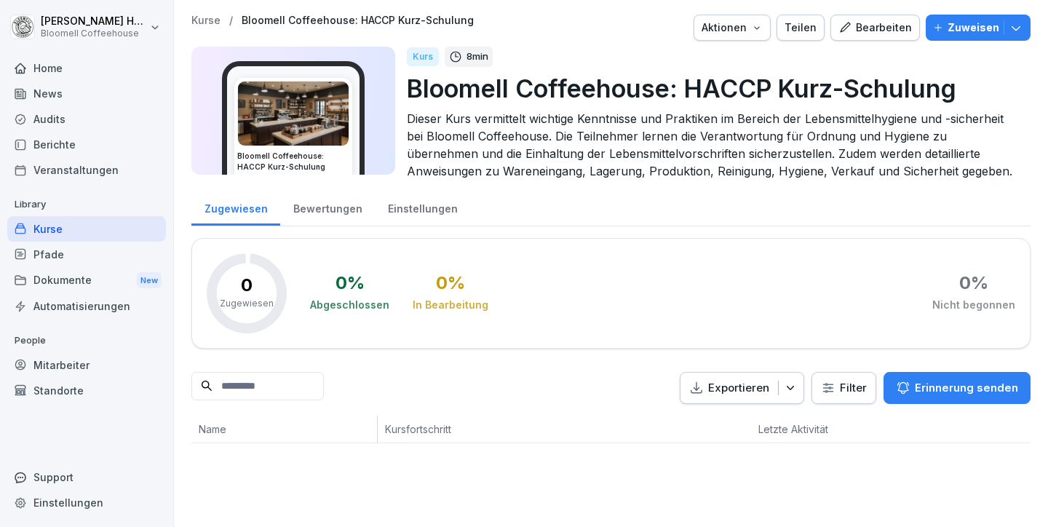
click at [74, 228] on div "Kurse" at bounding box center [86, 228] width 159 height 25
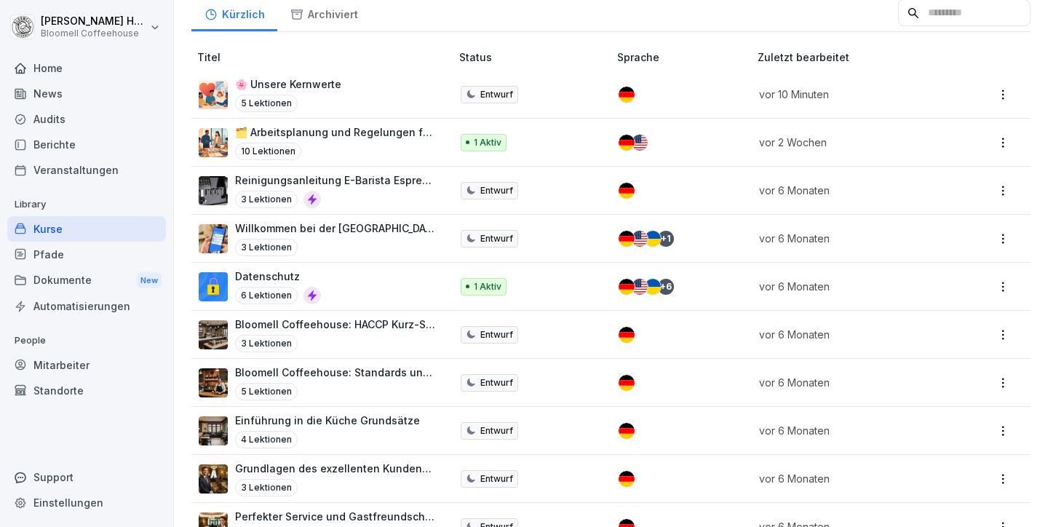
scroll to position [305, 0]
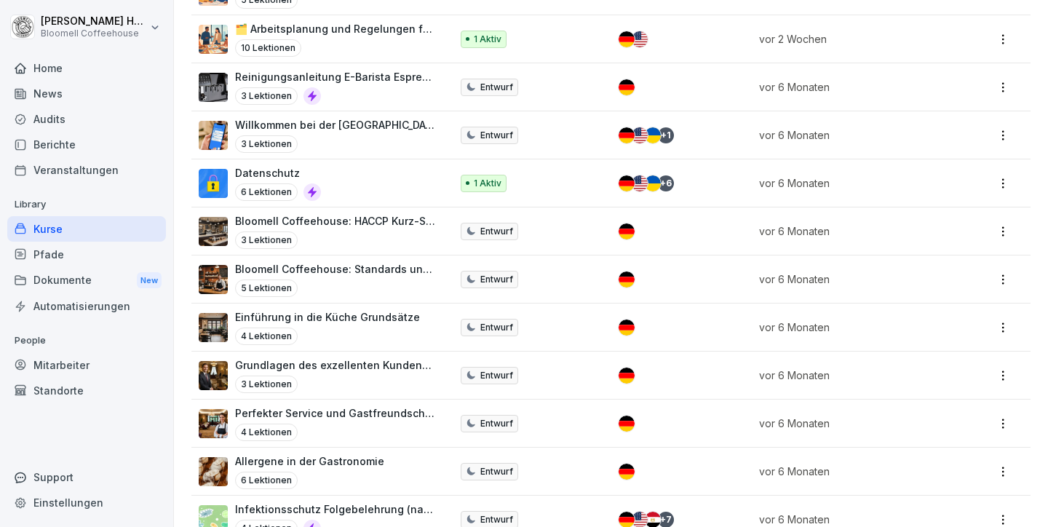
click at [991, 222] on html "Michael Häfeli Bloomell Coffeehouse Home News Audits Berichte Veranstaltungen L…" at bounding box center [524, 263] width 1048 height 527
click at [921, 365] on div "Löschen" at bounding box center [921, 371] width 156 height 27
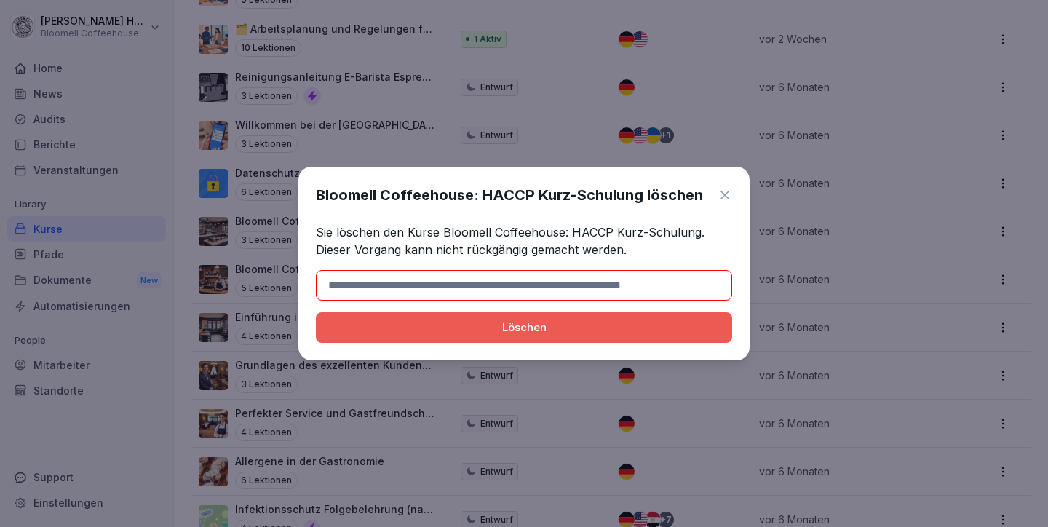
click at [723, 192] on icon at bounding box center [724, 195] width 15 height 15
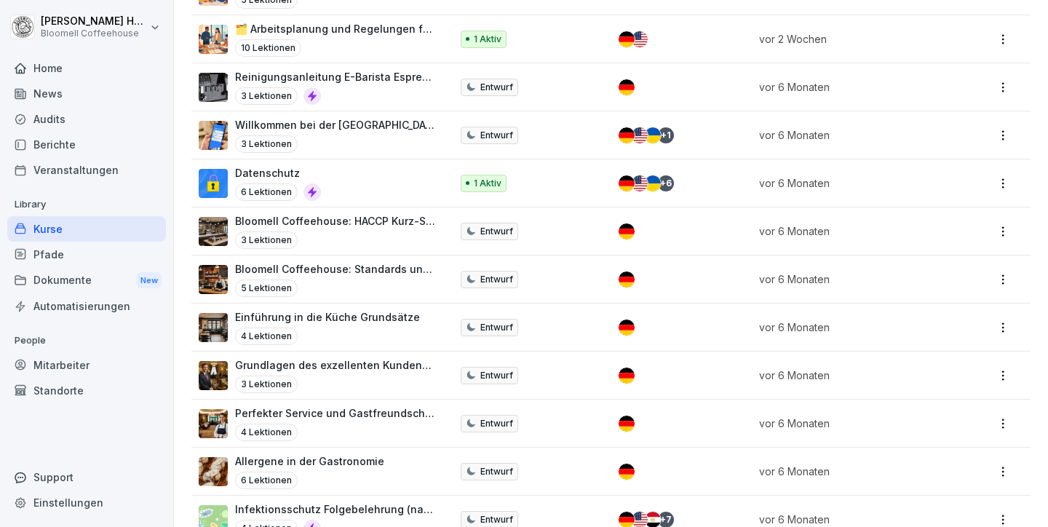
click at [388, 216] on p "Bloomell Coffeehouse: HACCP Kurz-Schulung" at bounding box center [335, 220] width 201 height 15
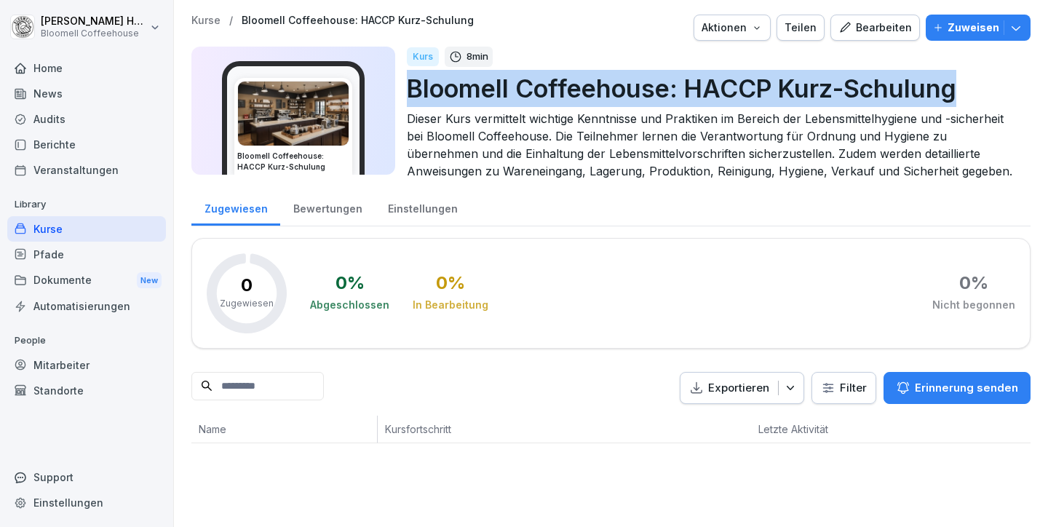
drag, startPoint x: 410, startPoint y: 90, endPoint x: 963, endPoint y: 97, distance: 553.0
click at [963, 97] on p "Bloomell Coffeehouse: HACCP Kurz-Schulung" at bounding box center [713, 88] width 612 height 37
copy p "Bloomell Coffeehouse: HACCP Kurz-Schulung"
click at [60, 223] on div "Kurse" at bounding box center [86, 228] width 159 height 25
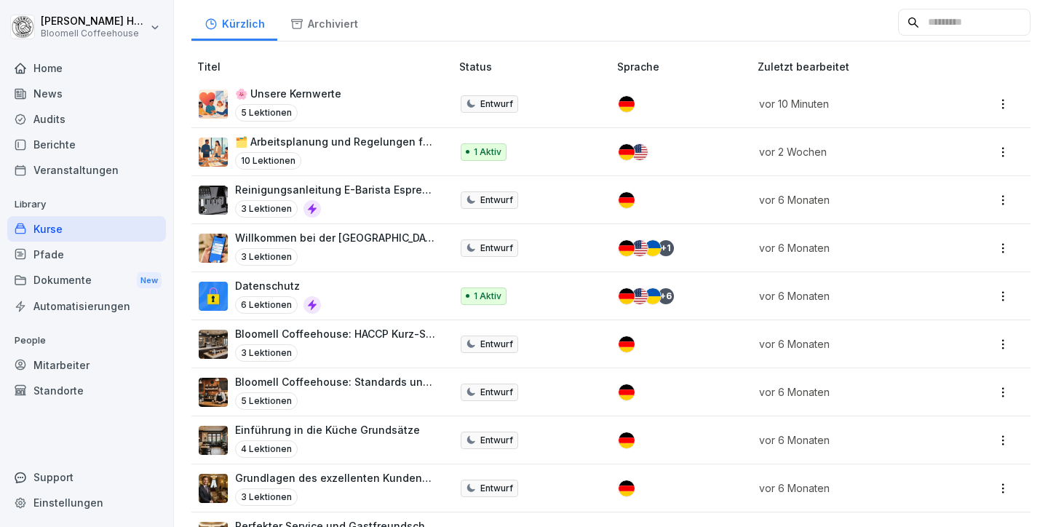
scroll to position [270, 0]
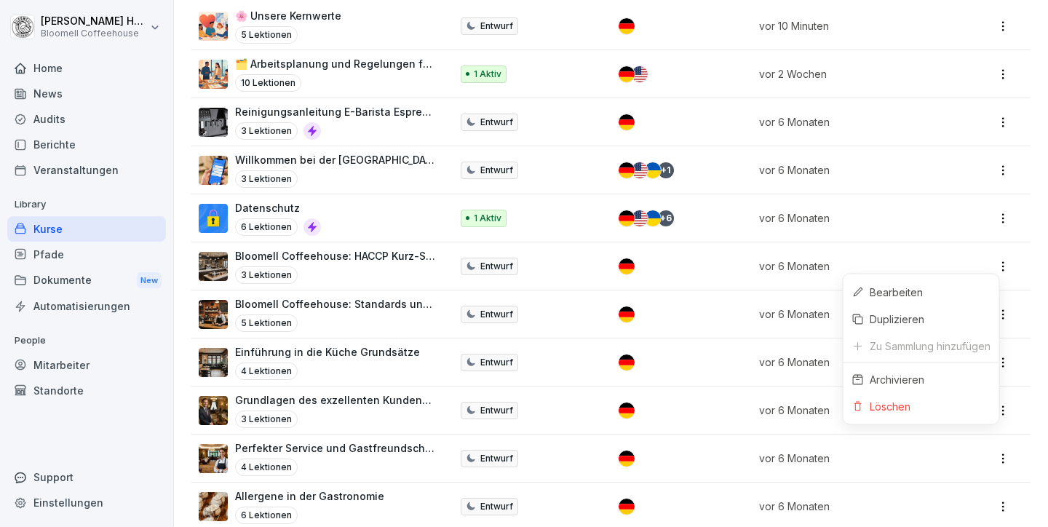
click at [995, 260] on html "Michael Häfeli Bloomell Coffeehouse Home News Audits Berichte Veranstaltungen L…" at bounding box center [524, 263] width 1048 height 527
click at [918, 400] on div "Löschen" at bounding box center [921, 406] width 156 height 27
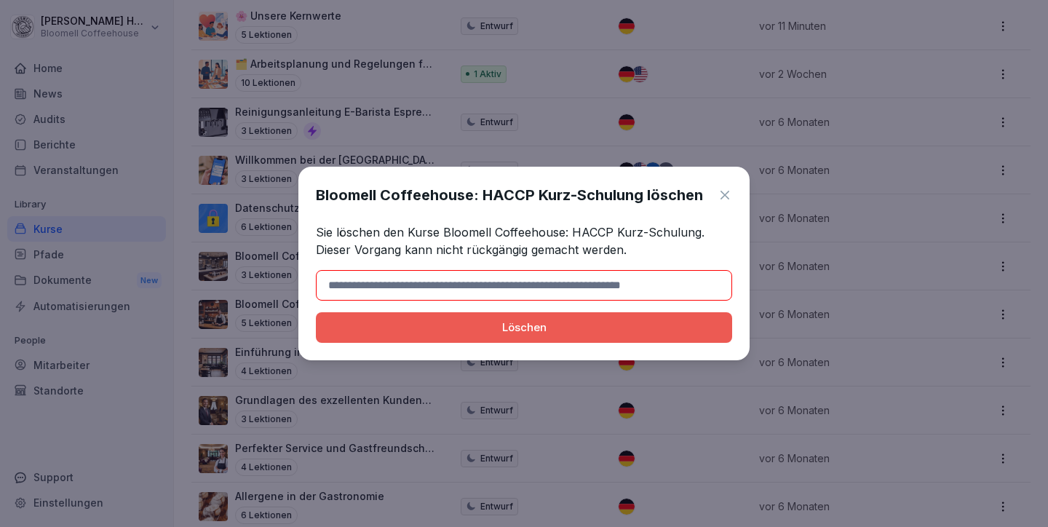
click at [546, 282] on input at bounding box center [524, 285] width 416 height 31
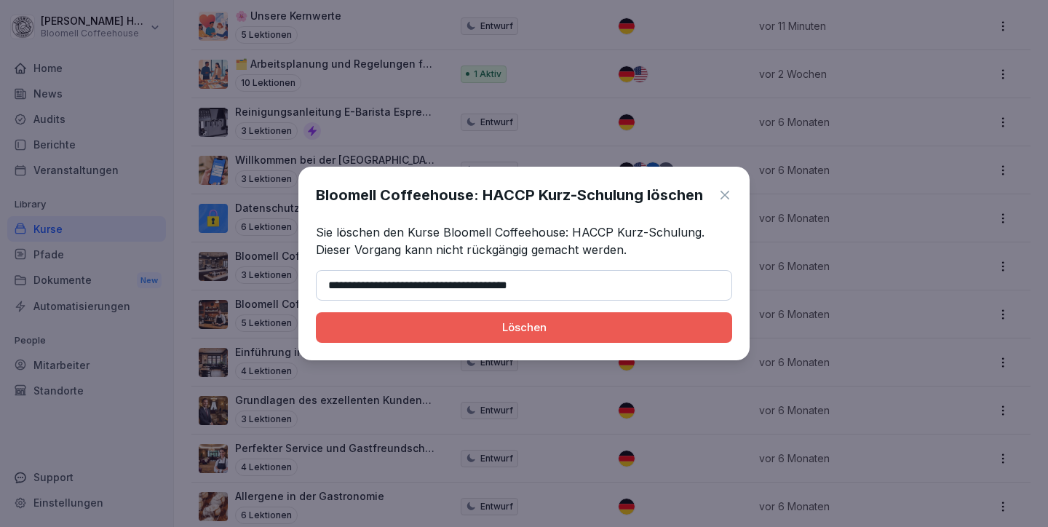
type input "**********"
click at [576, 330] on div "Löschen" at bounding box center [523, 327] width 393 height 16
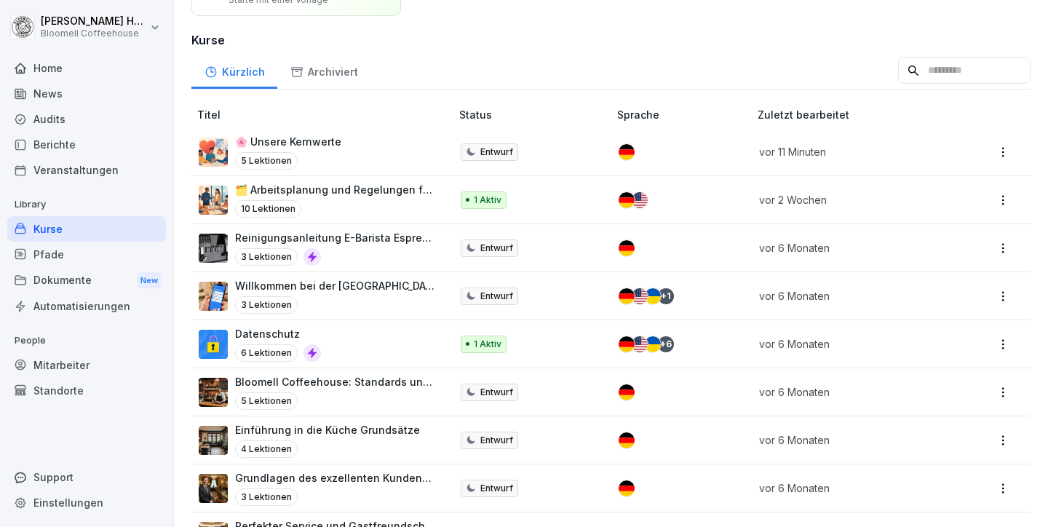
scroll to position [170, 0]
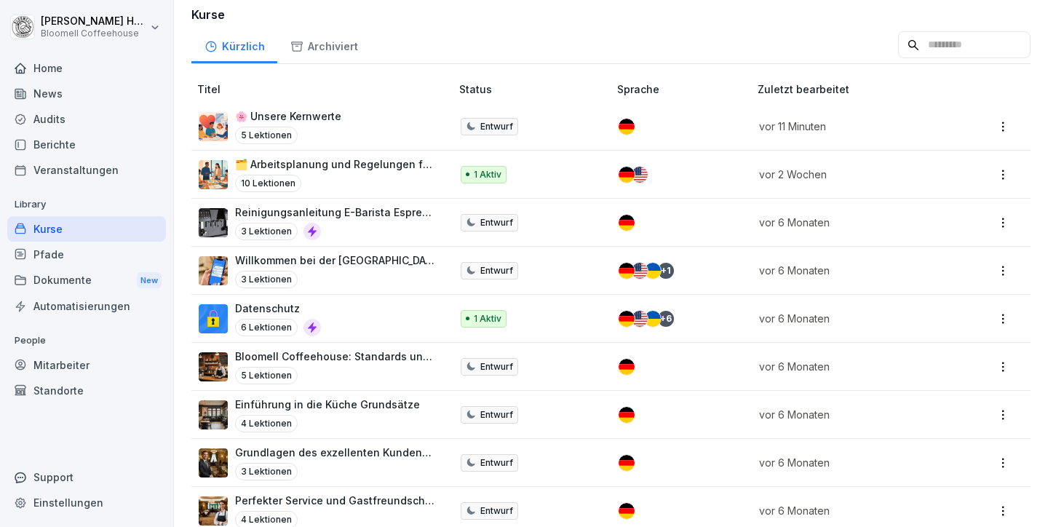
click at [366, 355] on p "Bloomell Coffeehouse: Standards und Betrieb" at bounding box center [335, 356] width 201 height 15
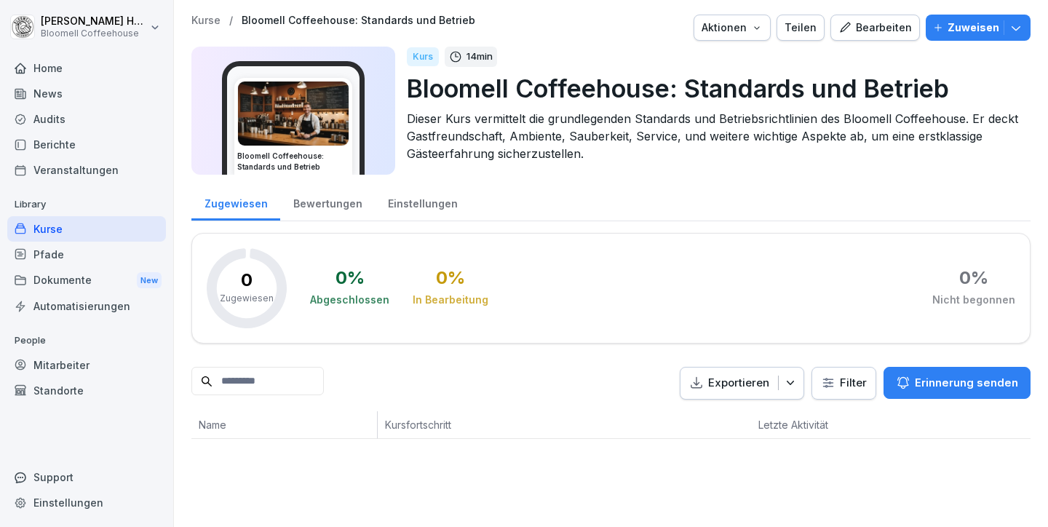
click at [867, 23] on div "Bearbeiten" at bounding box center [874, 28] width 73 height 16
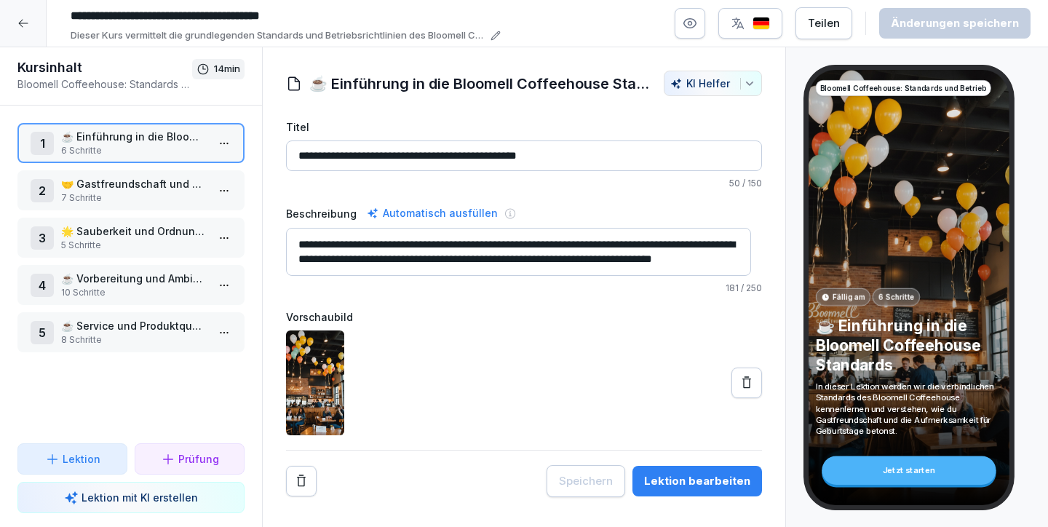
click at [115, 501] on p "Lektion mit KI erstellen" at bounding box center [139, 497] width 116 height 15
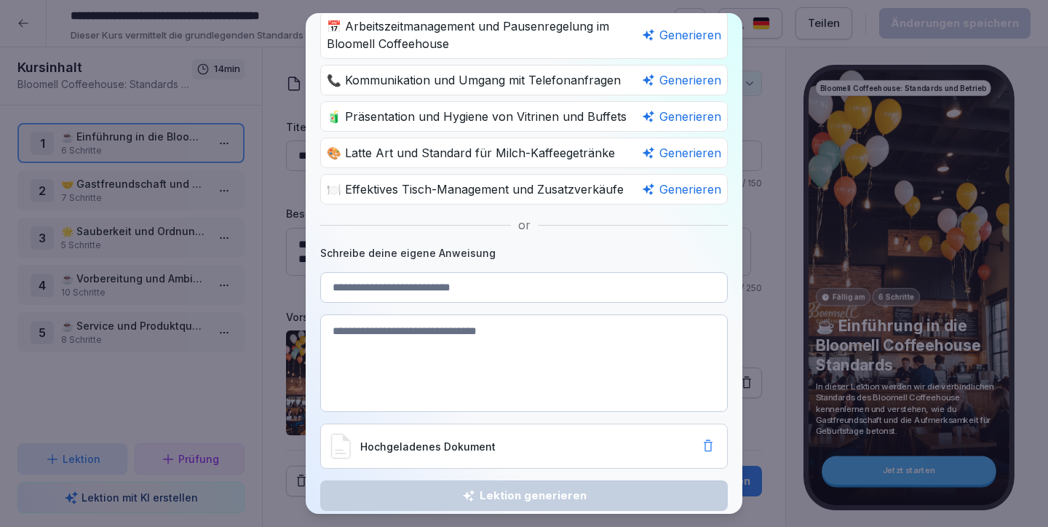
scroll to position [119, 0]
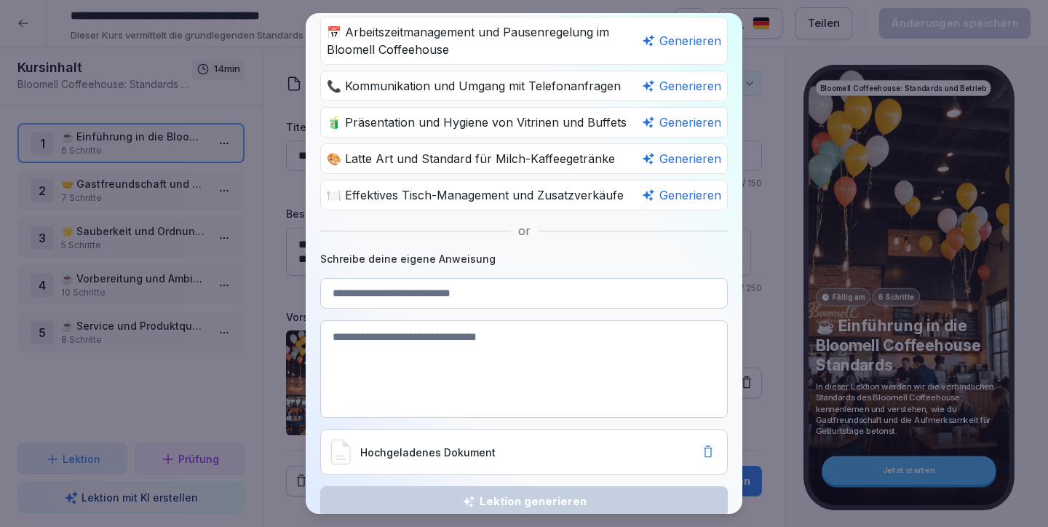
click at [444, 452] on p "Hochgeladenes Dokument" at bounding box center [529, 452] width 338 height 15
click at [372, 453] on p "Hochgeladenes Dokument" at bounding box center [529, 452] width 338 height 15
click at [342, 453] on icon at bounding box center [340, 451] width 19 height 25
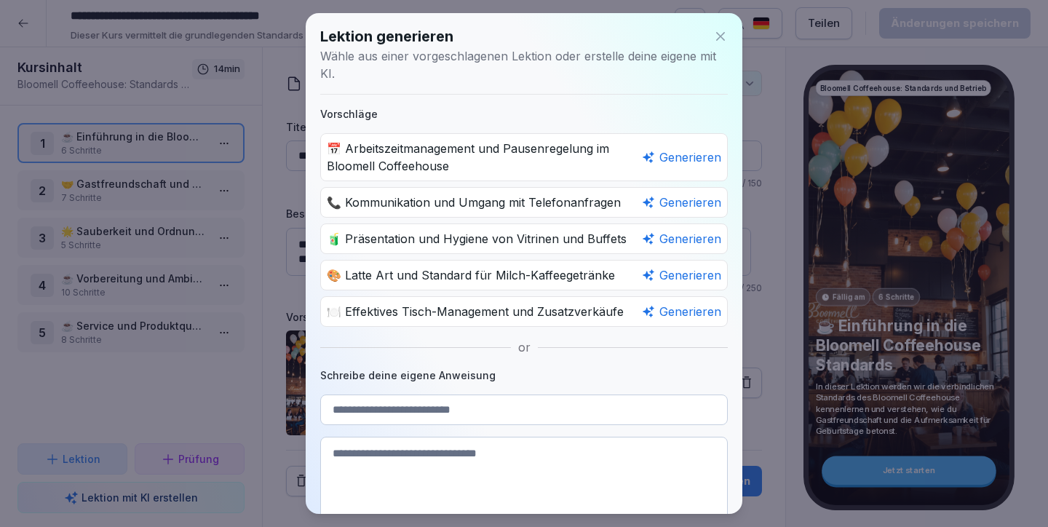
click at [713, 30] on icon at bounding box center [720, 36] width 15 height 15
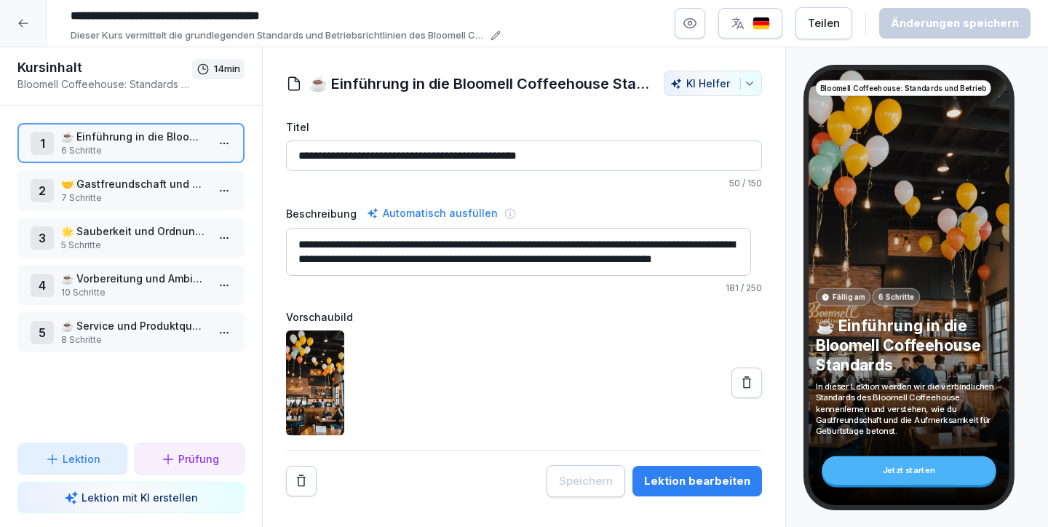
click at [744, 79] on icon "button" at bounding box center [750, 84] width 12 height 12
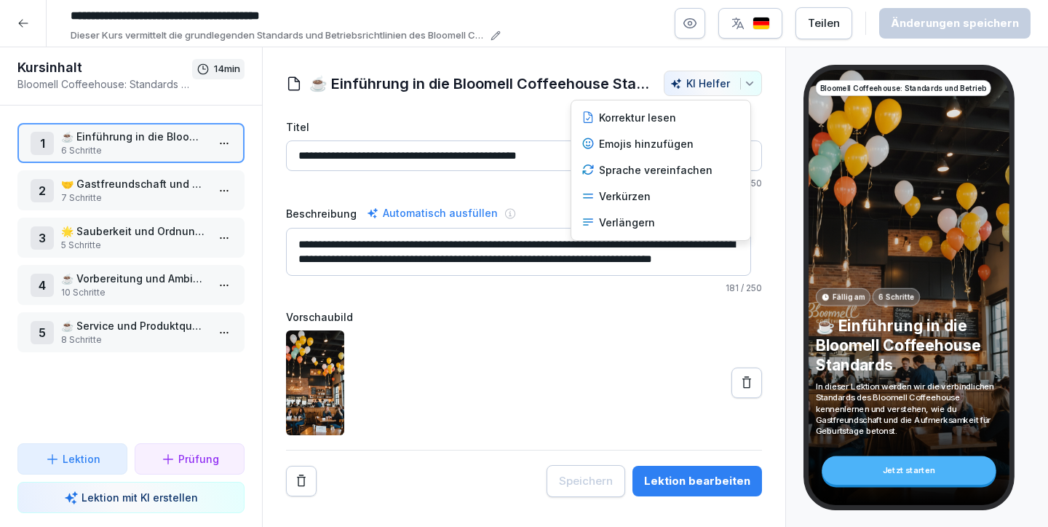
click at [744, 79] on icon "button" at bounding box center [750, 84] width 12 height 12
click at [489, 108] on html "**********" at bounding box center [524, 263] width 1048 height 527
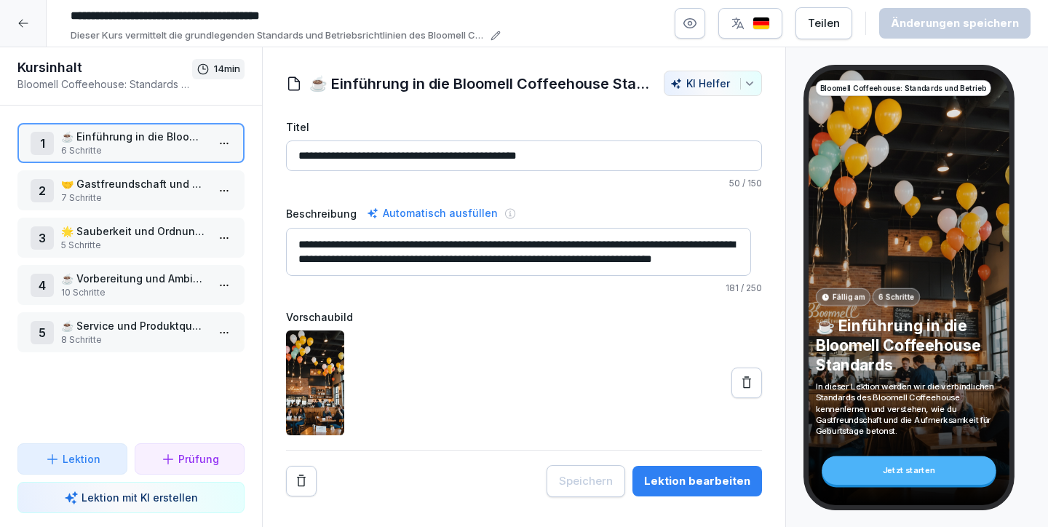
click at [494, 31] on icon at bounding box center [495, 36] width 10 height 10
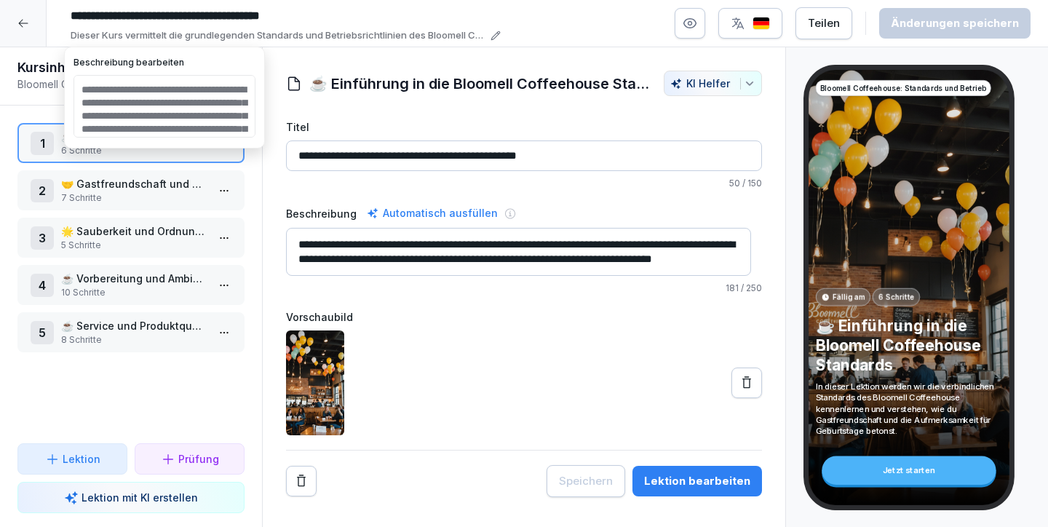
click at [521, 127] on label "Titel" at bounding box center [524, 126] width 476 height 15
click at [521, 140] on input "**********" at bounding box center [524, 155] width 476 height 31
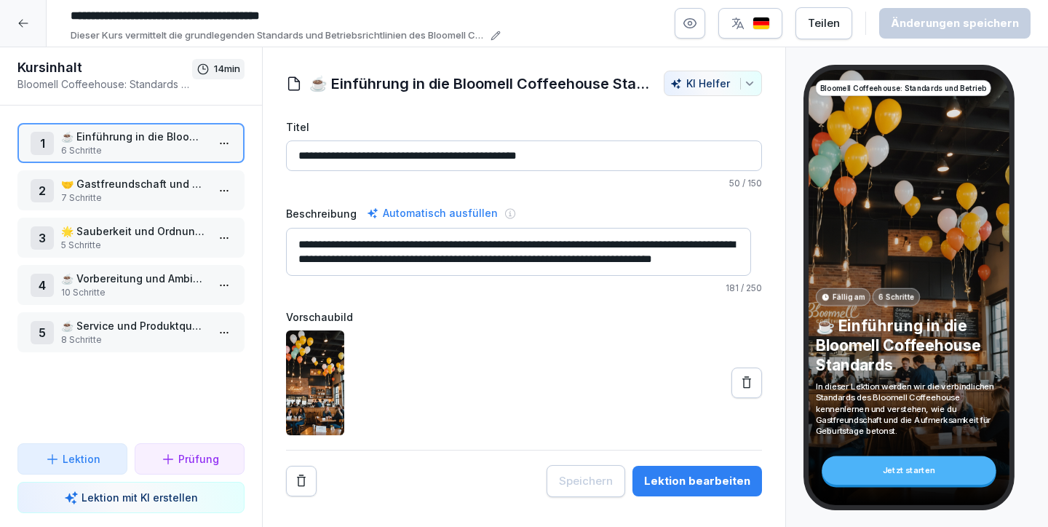
click at [520, 389] on div at bounding box center [524, 382] width 476 height 105
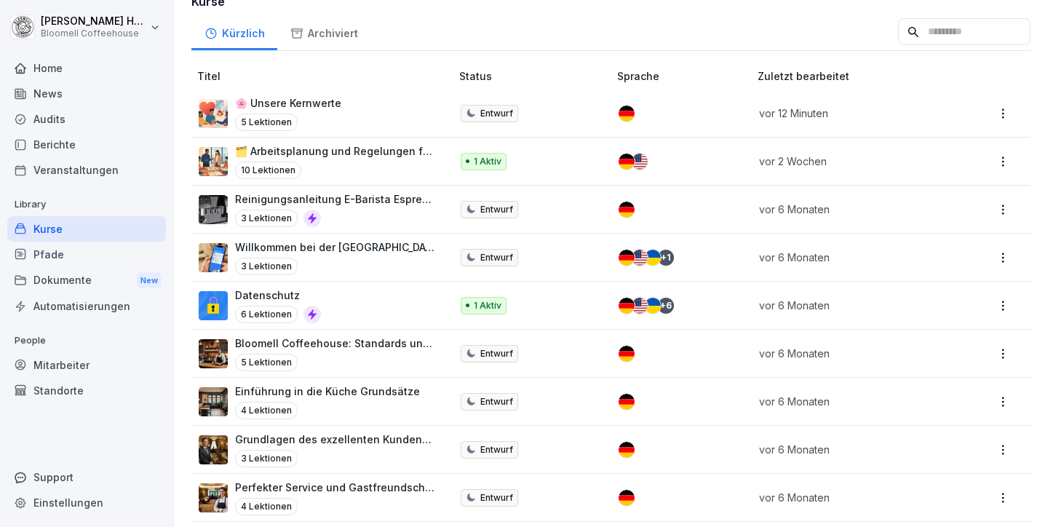
scroll to position [183, 0]
click at [386, 440] on p "Grundlagen des exzellenten Kundenservice im Gastgewerbe" at bounding box center [335, 438] width 201 height 15
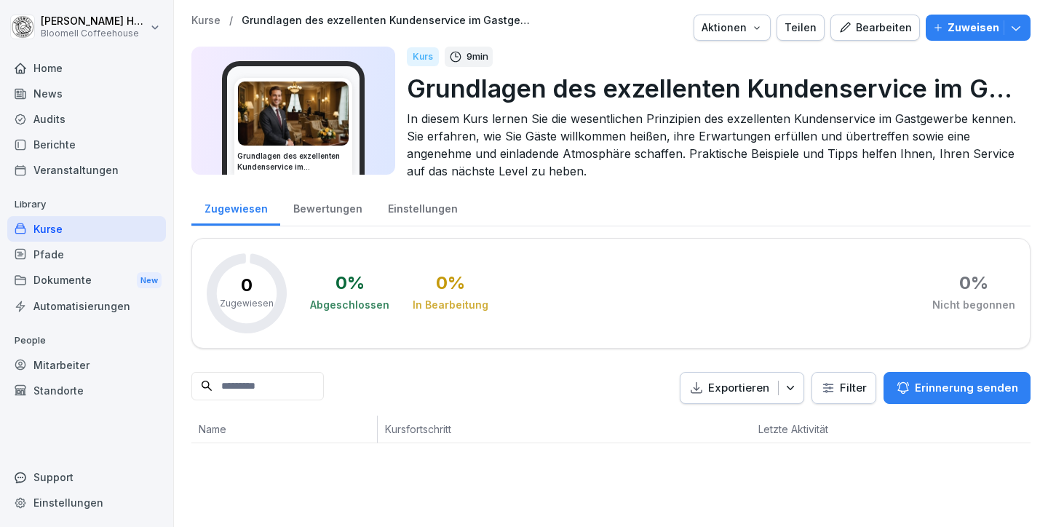
click at [846, 28] on icon "button" at bounding box center [844, 27] width 13 height 13
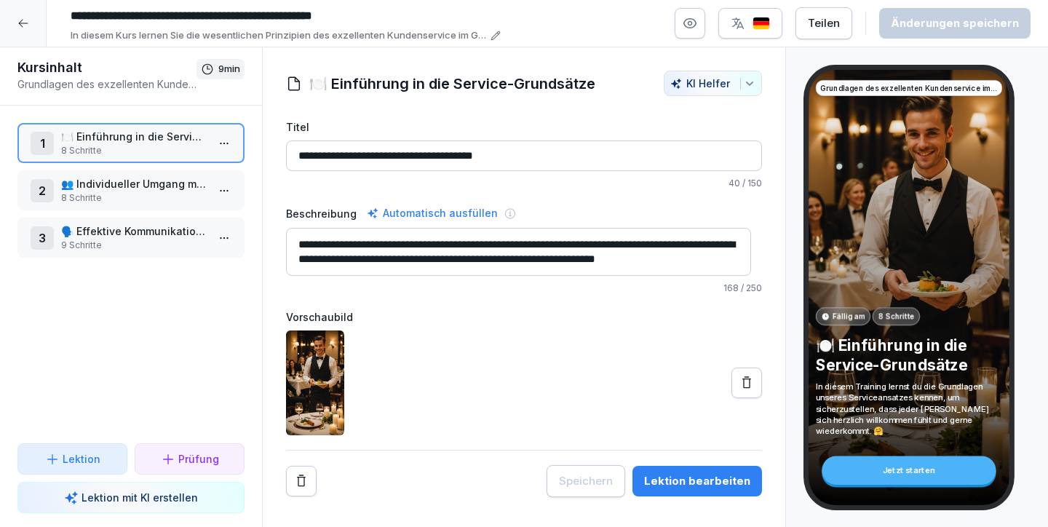
click at [132, 181] on p "👥 Individueller Umgang mit Gästen" at bounding box center [134, 183] width 146 height 15
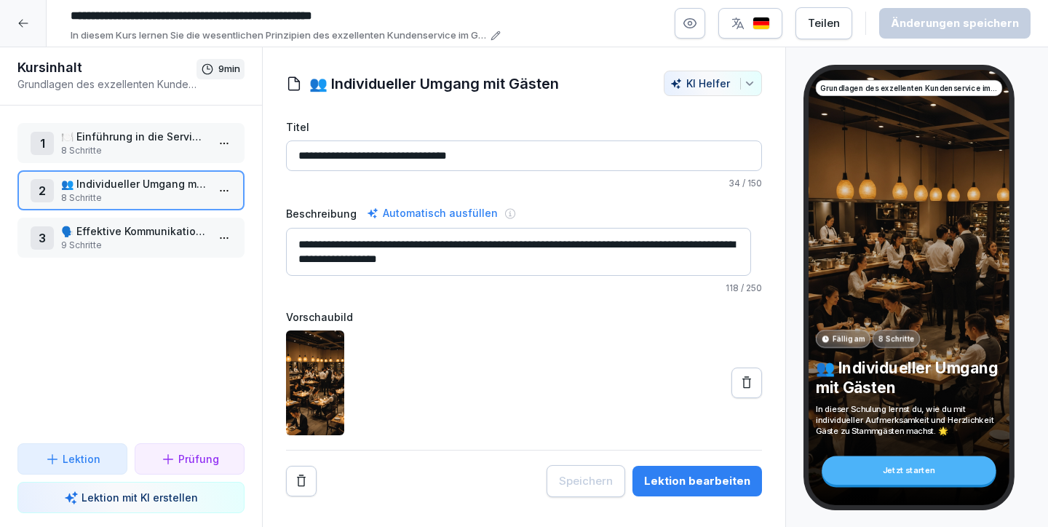
click at [140, 235] on p "🗣️ Effektive Kommunikation und Problemlösung" at bounding box center [134, 230] width 146 height 15
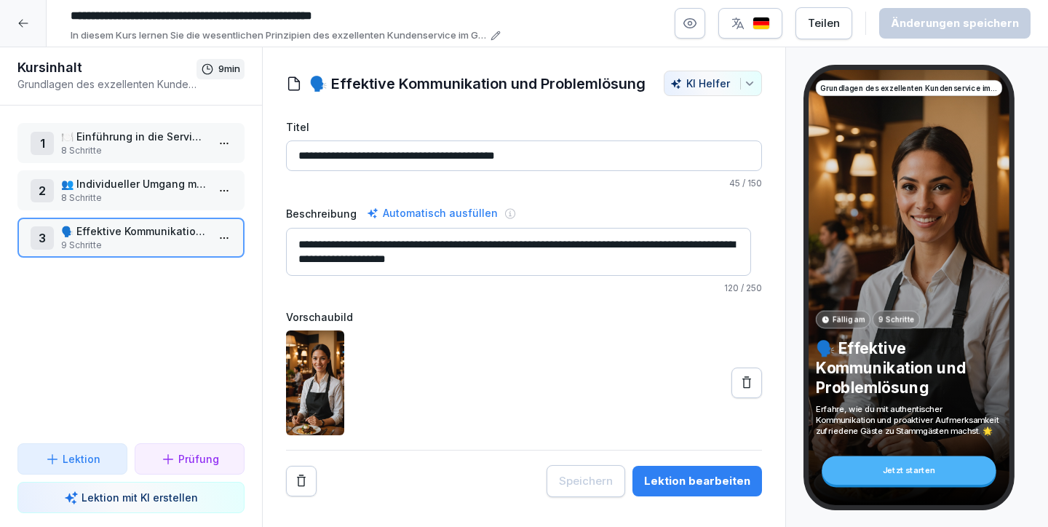
click at [136, 156] on p "8 Schritte" at bounding box center [134, 150] width 146 height 13
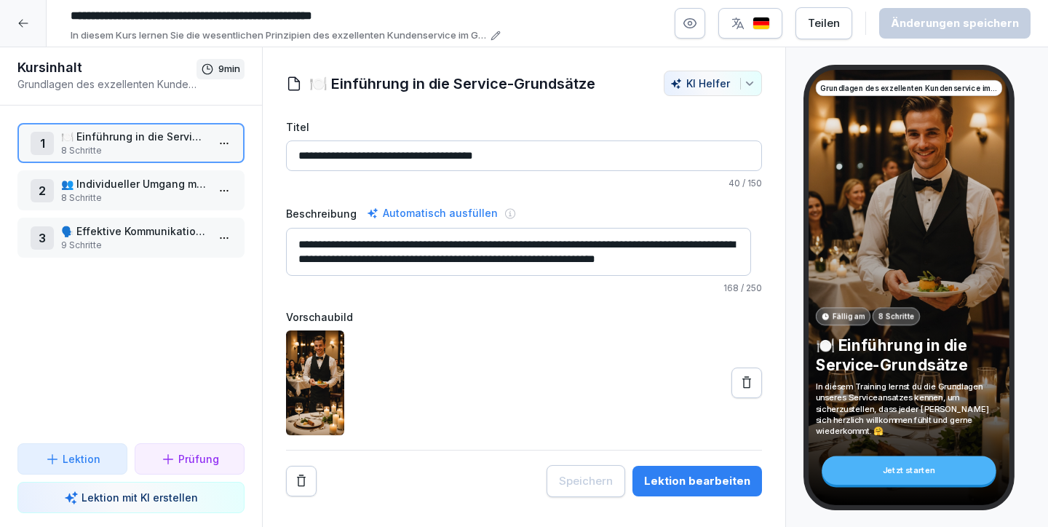
click at [22, 15] on div at bounding box center [23, 23] width 47 height 47
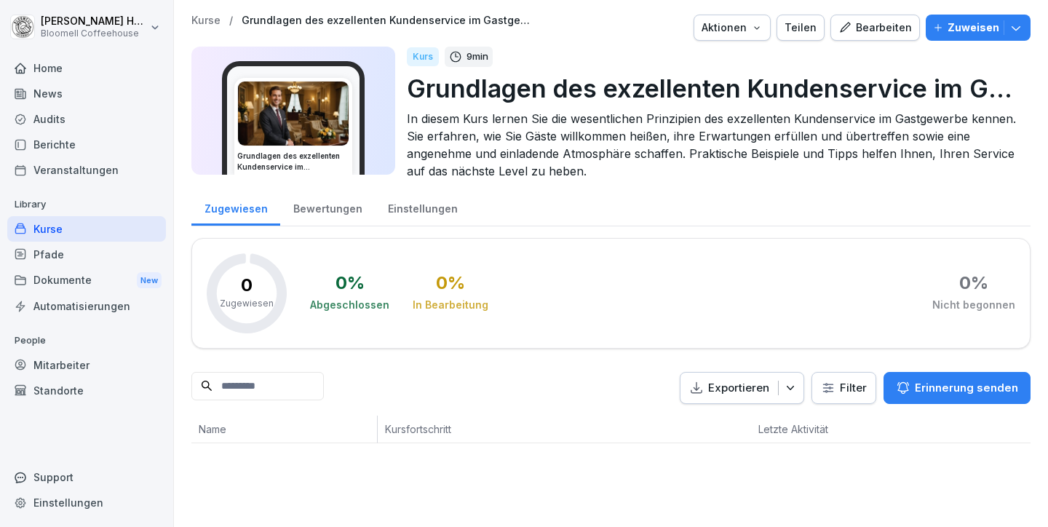
click at [68, 231] on div "Kurse" at bounding box center [86, 228] width 159 height 25
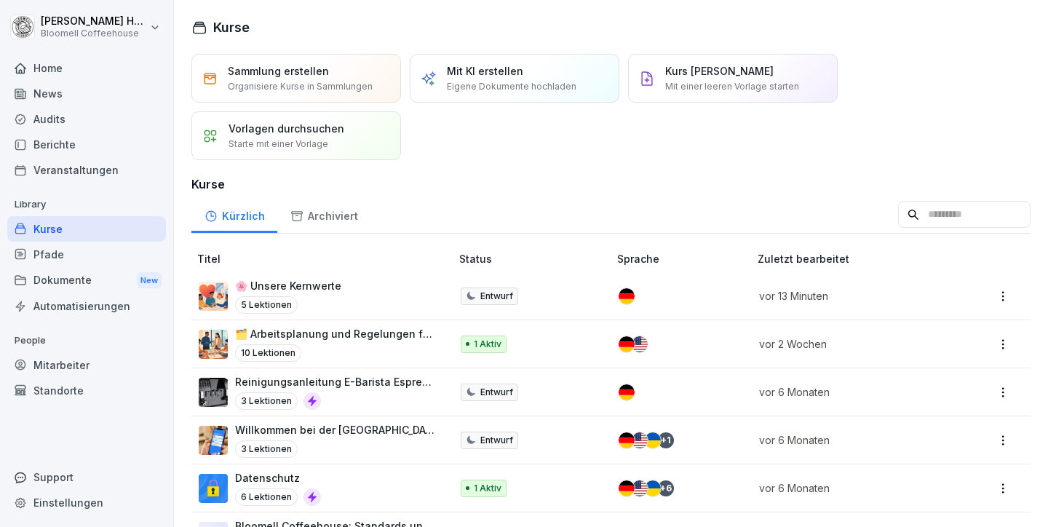
click at [58, 251] on div "Pfade" at bounding box center [86, 254] width 159 height 25
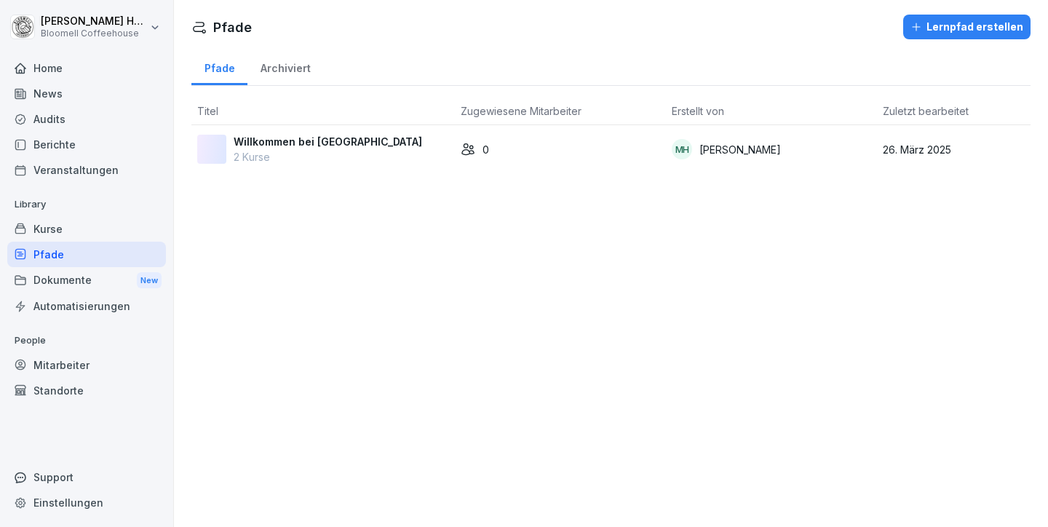
click at [83, 279] on div "Dokumente New" at bounding box center [86, 280] width 159 height 27
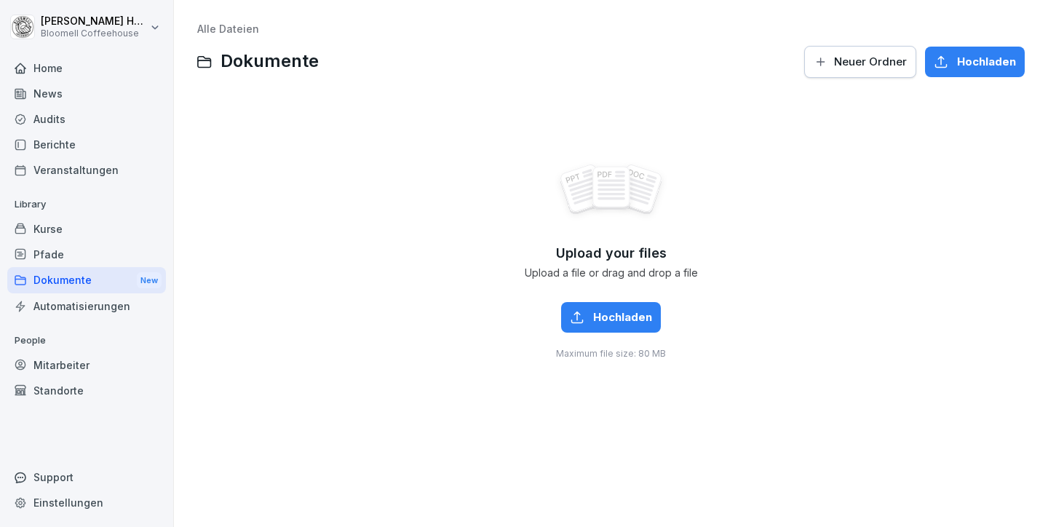
click at [84, 306] on div "Automatisierungen" at bounding box center [86, 305] width 159 height 25
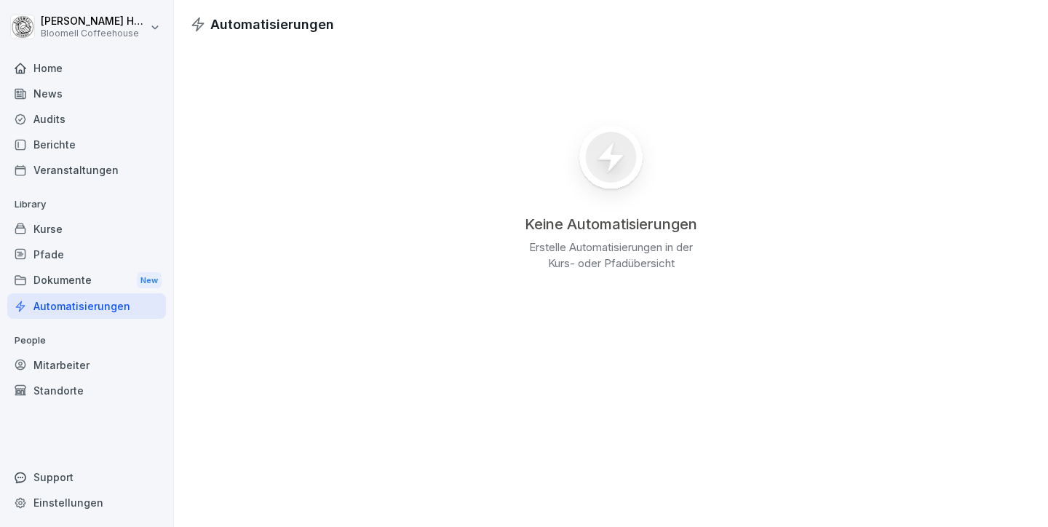
click at [80, 278] on div "Dokumente New" at bounding box center [86, 280] width 159 height 27
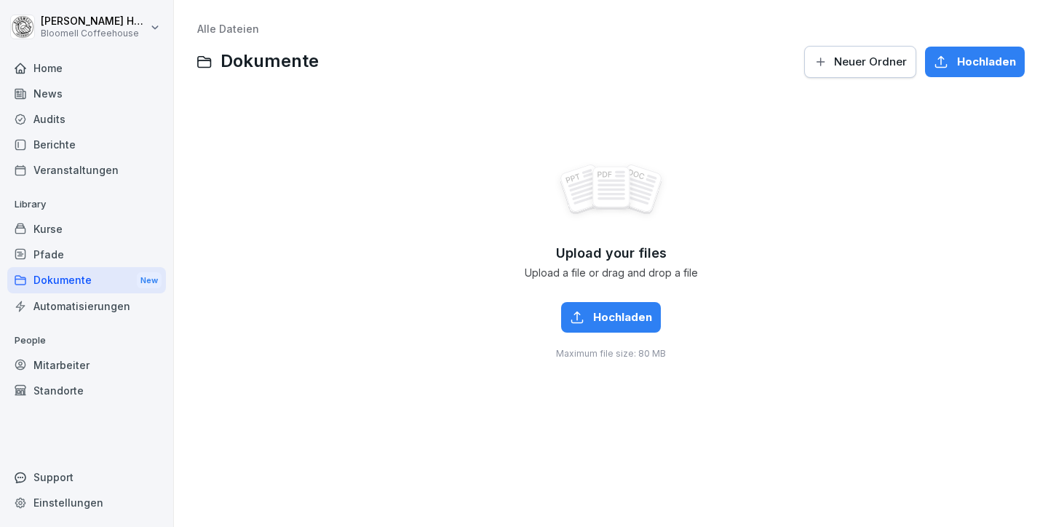
click at [115, 309] on div "Automatisierungen" at bounding box center [86, 305] width 159 height 25
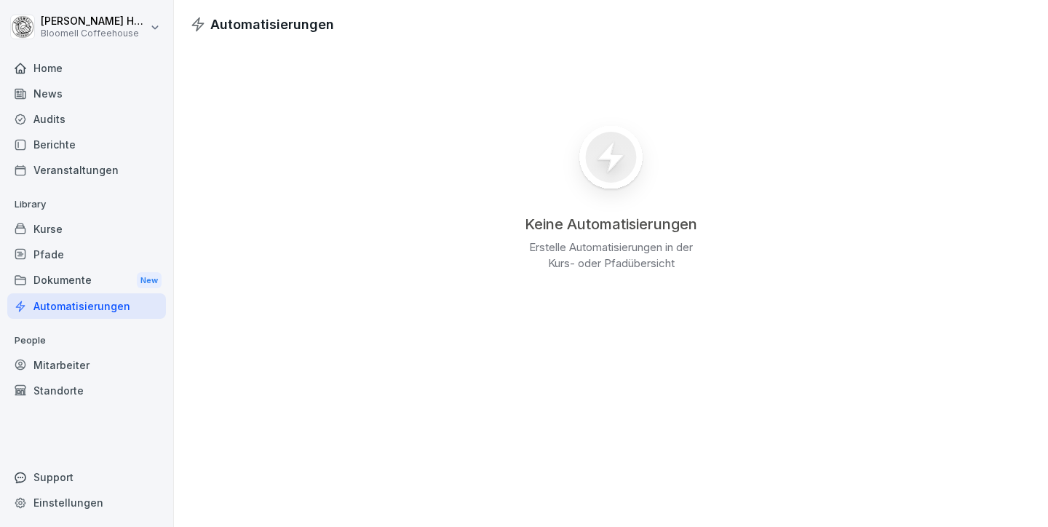
click at [599, 159] on icon at bounding box center [609, 156] width 25 height 31
click at [60, 252] on div "Pfade" at bounding box center [86, 254] width 159 height 25
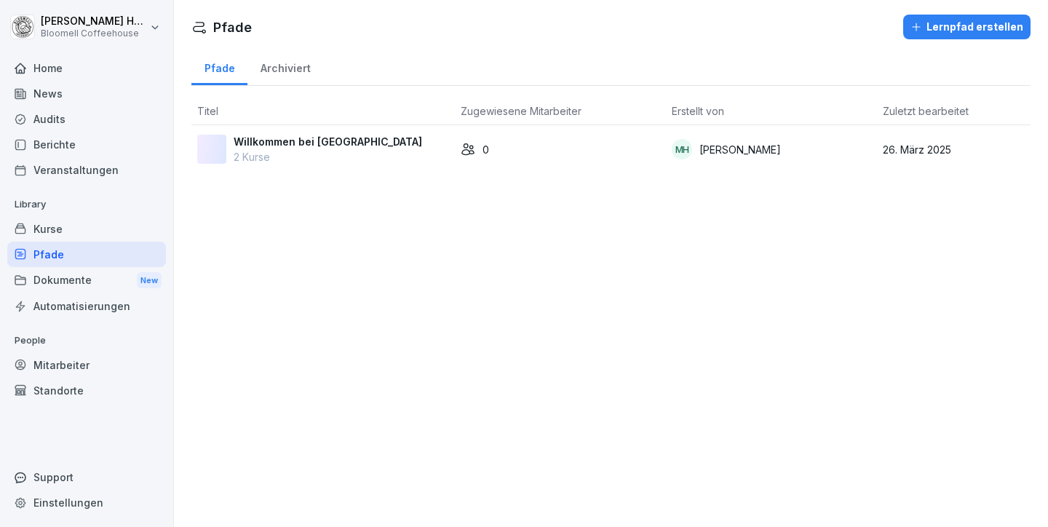
click at [48, 223] on div "Kurse" at bounding box center [86, 228] width 159 height 25
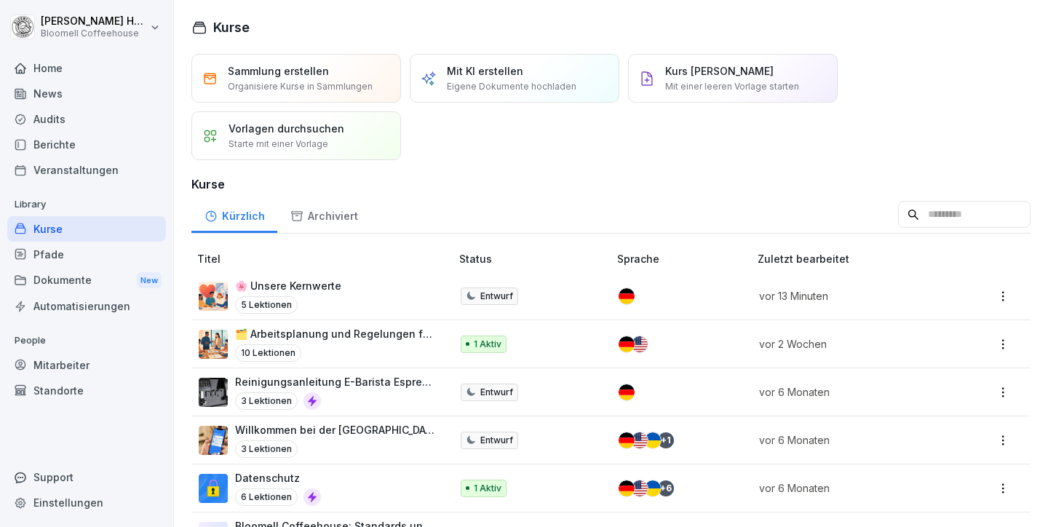
click at [48, 139] on div "Berichte" at bounding box center [86, 144] width 159 height 25
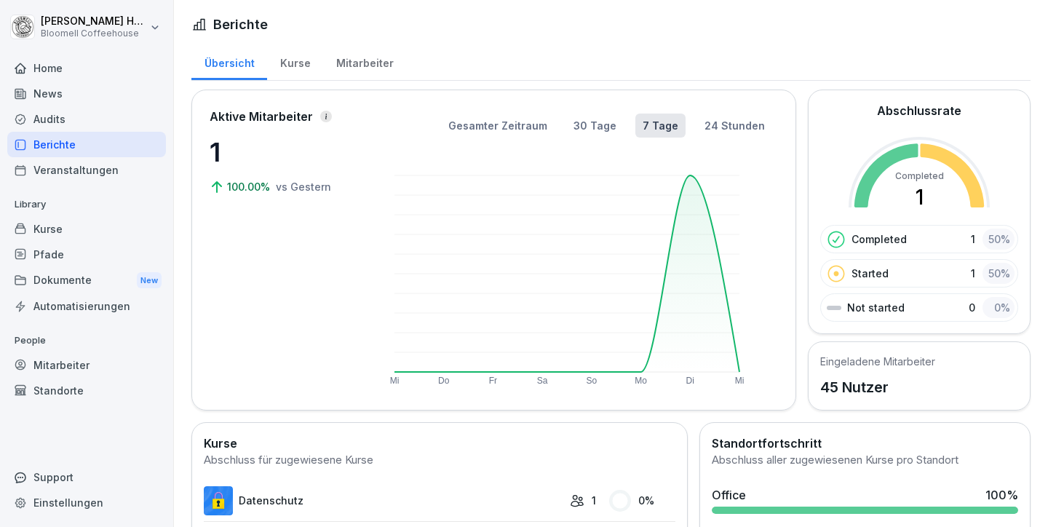
click at [51, 119] on div "Audits" at bounding box center [86, 118] width 159 height 25
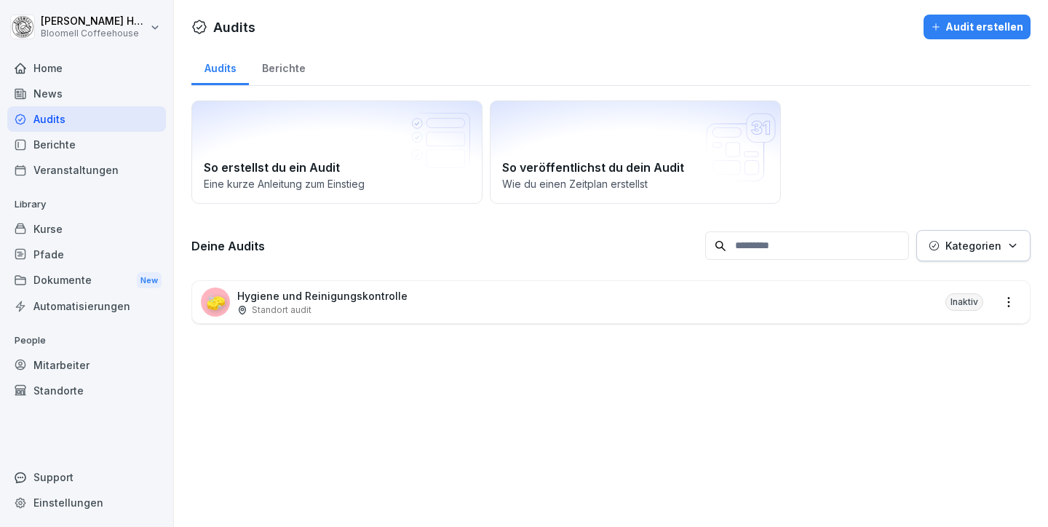
click at [505, 309] on div "🧽 Hygiene und Reinigungskontrolle Standort audit Inaktiv" at bounding box center [610, 302] width 837 height 42
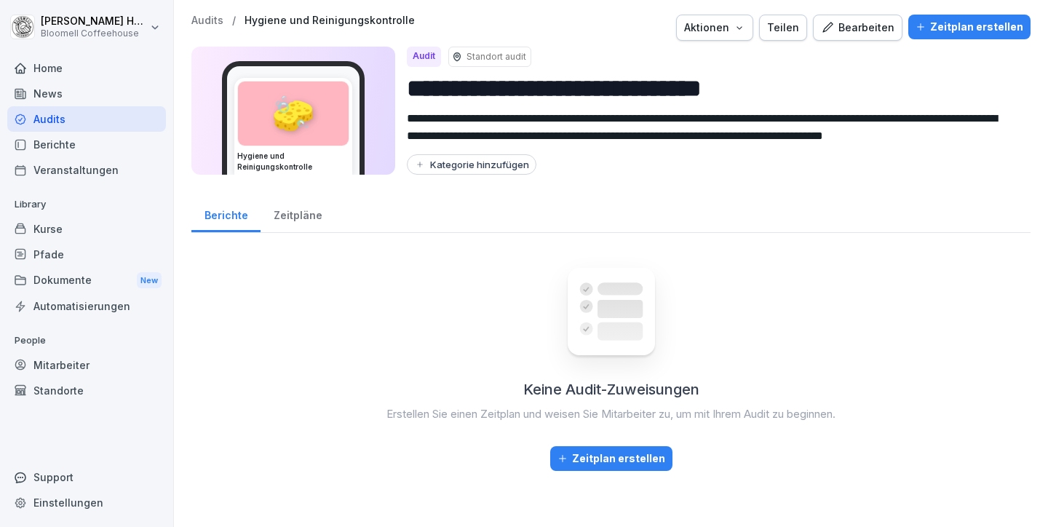
click at [57, 117] on div "Audits" at bounding box center [86, 118] width 159 height 25
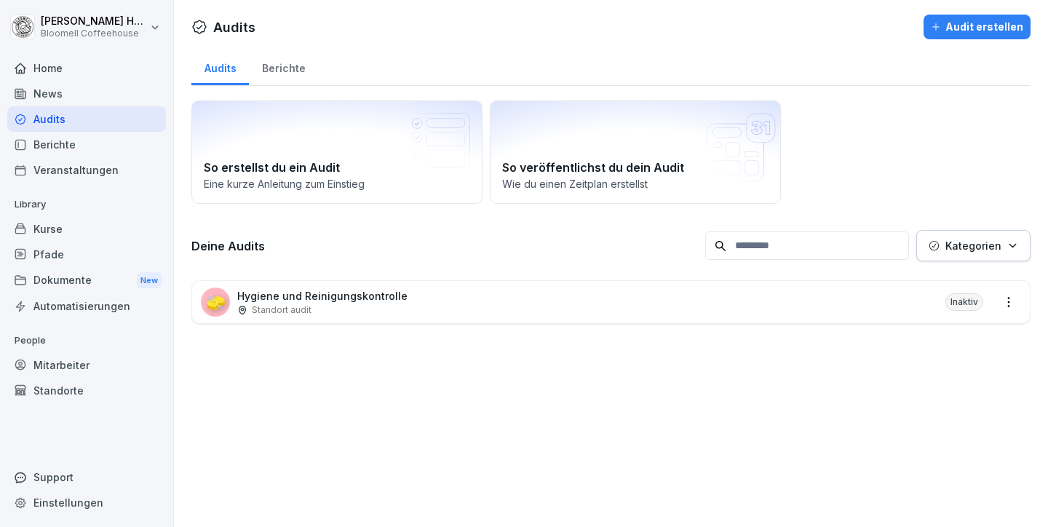
click at [978, 242] on p "Kategorien" at bounding box center [973, 245] width 56 height 15
drag, startPoint x: 668, startPoint y: 357, endPoint x: 608, endPoint y: 349, distance: 60.9
click at [667, 357] on html "[PERSON_NAME] Bloomell Coffeehouse Home News Audits Berichte Veranstaltungen Li…" at bounding box center [524, 263] width 1048 height 527
click at [317, 306] on div "Standort audit" at bounding box center [322, 309] width 170 height 13
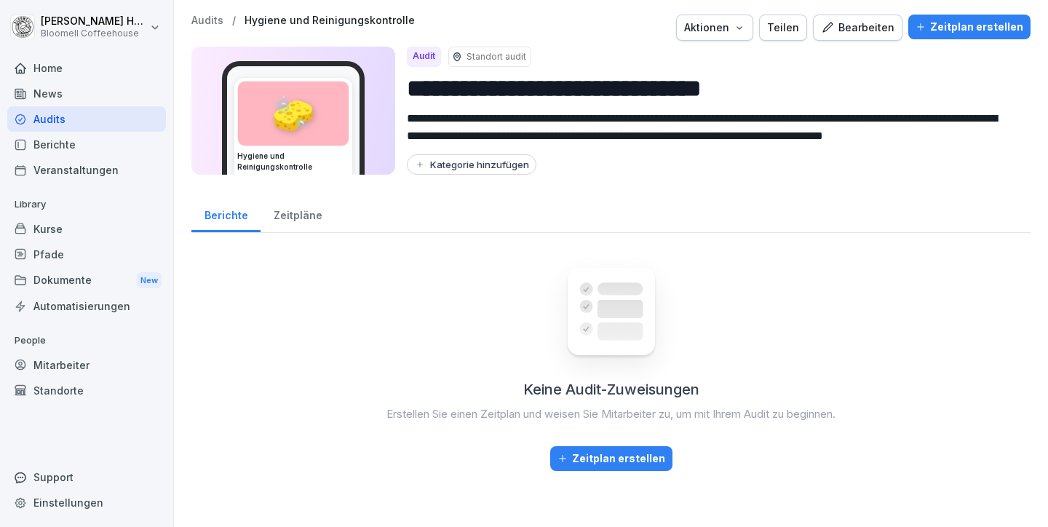
click at [302, 216] on div "Zeitpläne" at bounding box center [297, 213] width 74 height 37
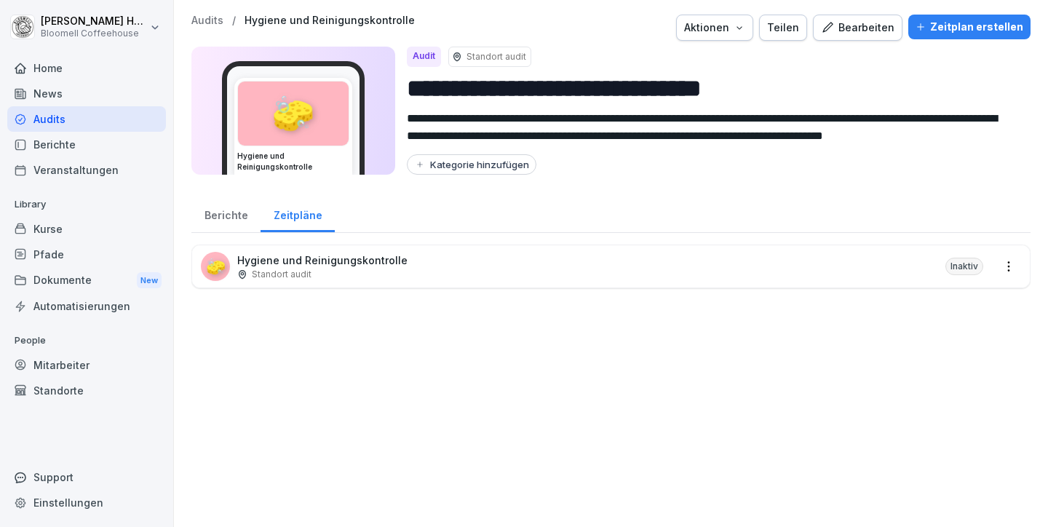
click at [215, 212] on div "Berichte" at bounding box center [225, 213] width 69 height 37
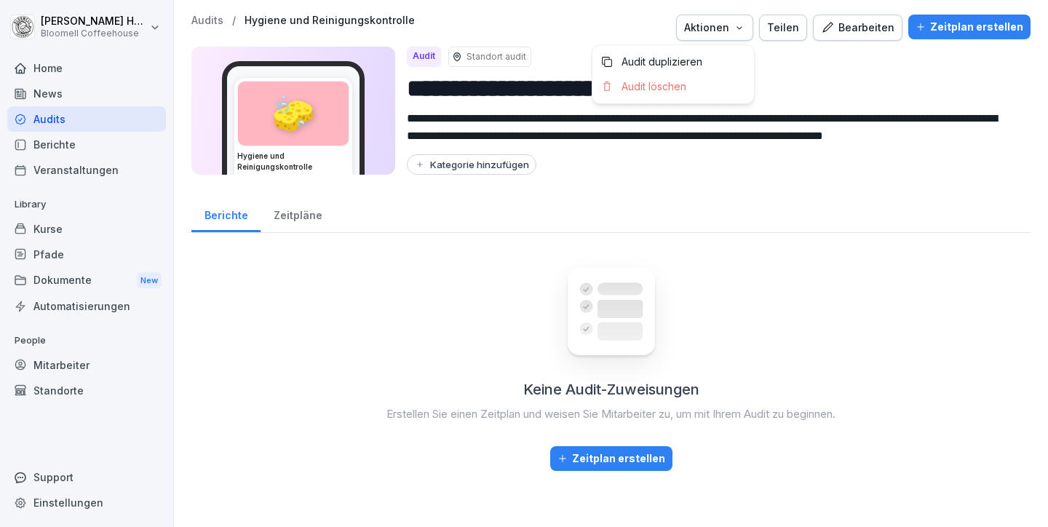
click at [747, 26] on button "Aktionen" at bounding box center [714, 28] width 77 height 26
click at [761, 171] on html "**********" at bounding box center [524, 263] width 1048 height 527
click at [294, 213] on div "Zeitpläne" at bounding box center [297, 213] width 74 height 37
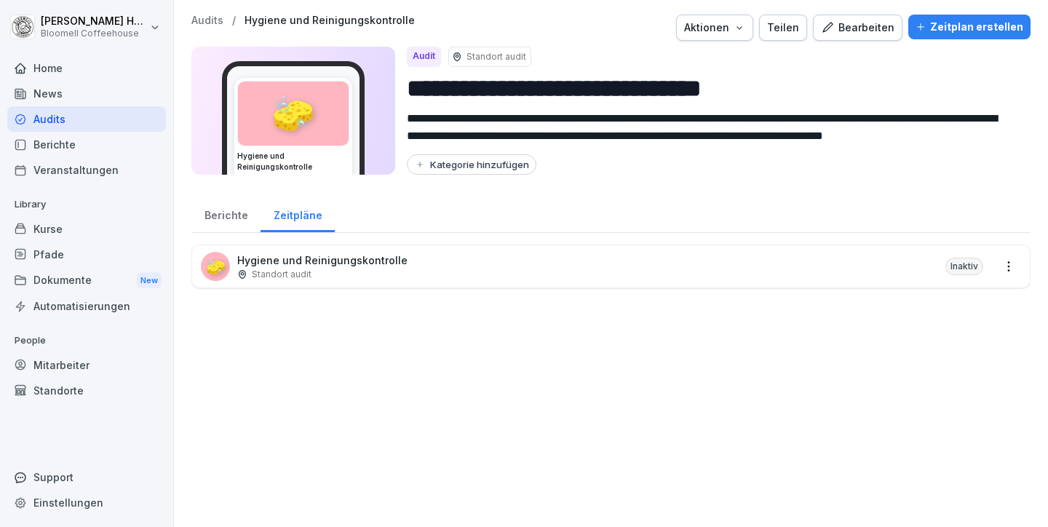
click at [262, 268] on p "Standort audit" at bounding box center [282, 274] width 60 height 13
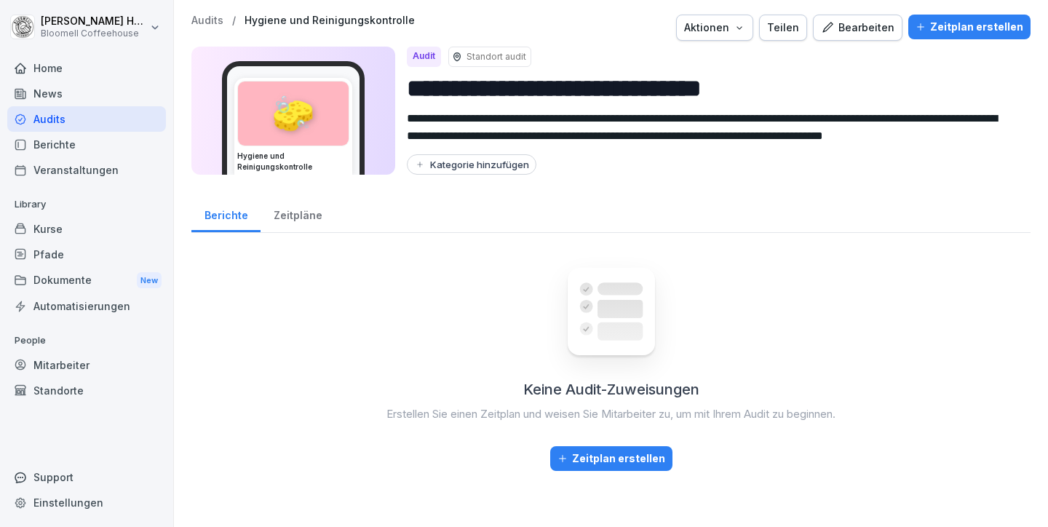
click at [315, 220] on div "Zeitpläne" at bounding box center [297, 213] width 74 height 37
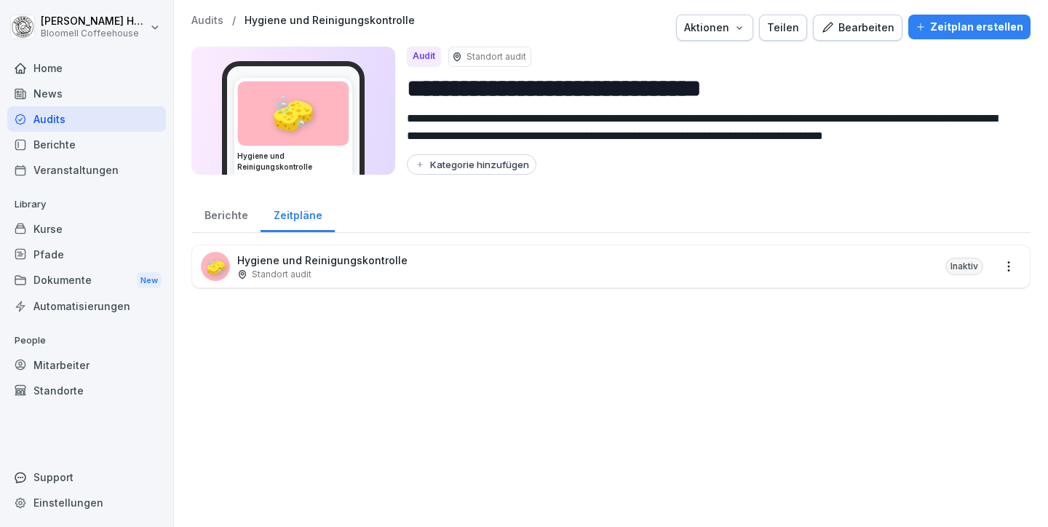
click at [236, 218] on div "Berichte" at bounding box center [225, 213] width 69 height 37
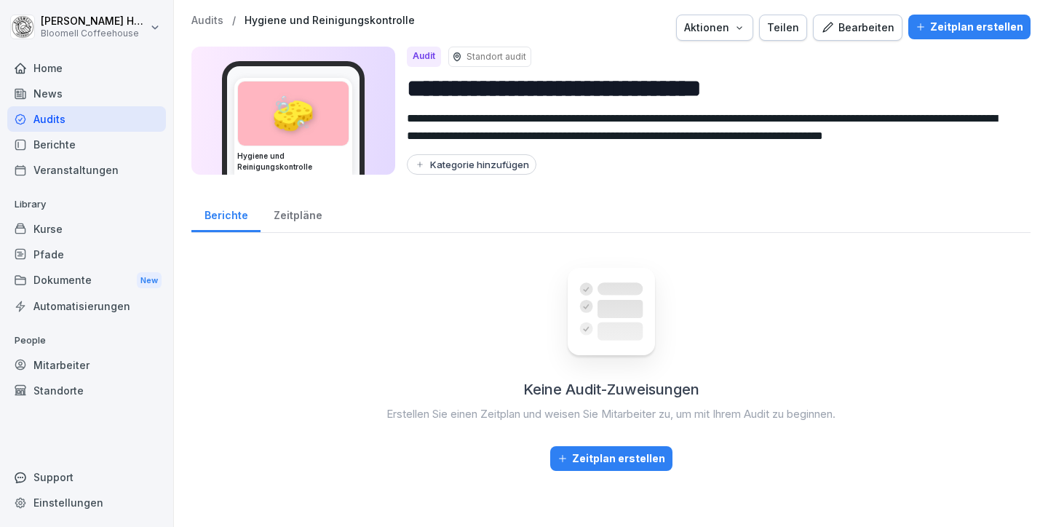
click at [236, 218] on div "Berichte" at bounding box center [225, 213] width 69 height 37
click at [297, 212] on div "Zeitpläne" at bounding box center [297, 213] width 74 height 37
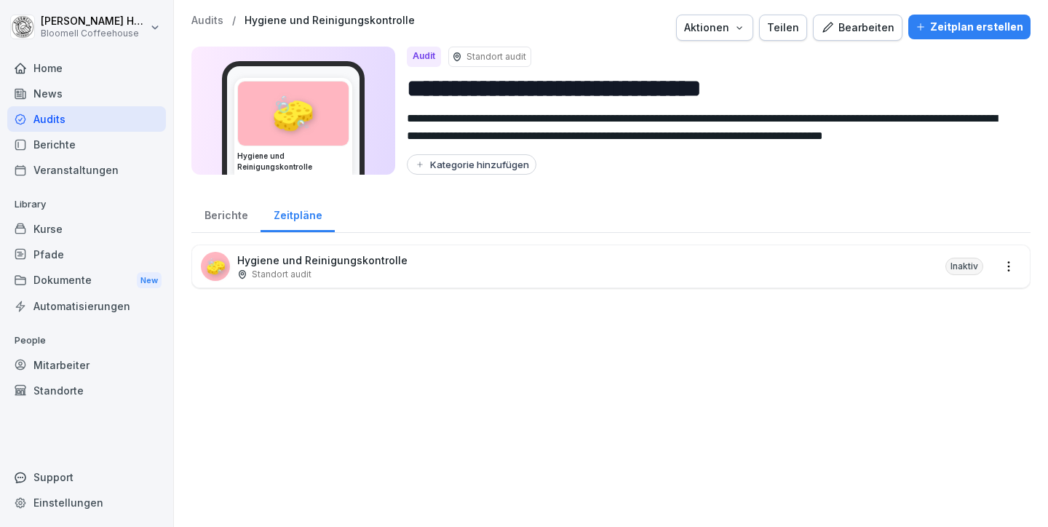
click at [228, 214] on div "Berichte" at bounding box center [225, 213] width 69 height 37
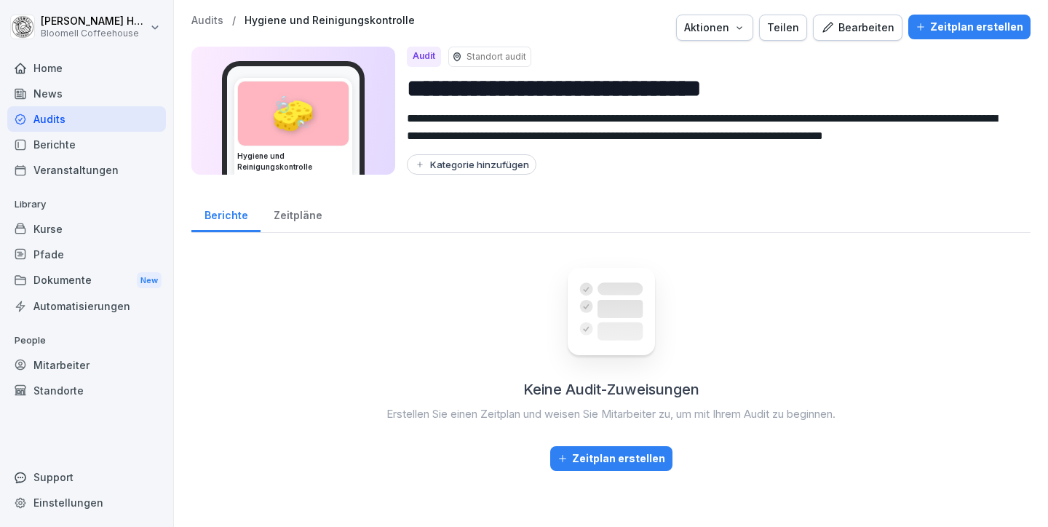
click at [597, 454] on div "Zeitplan erstellen" at bounding box center [611, 458] width 108 height 16
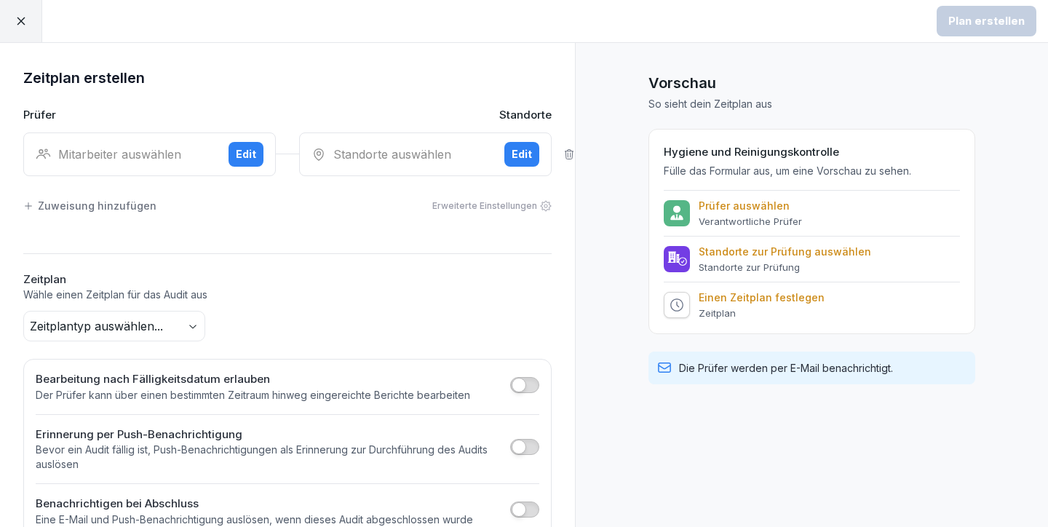
scroll to position [15, 0]
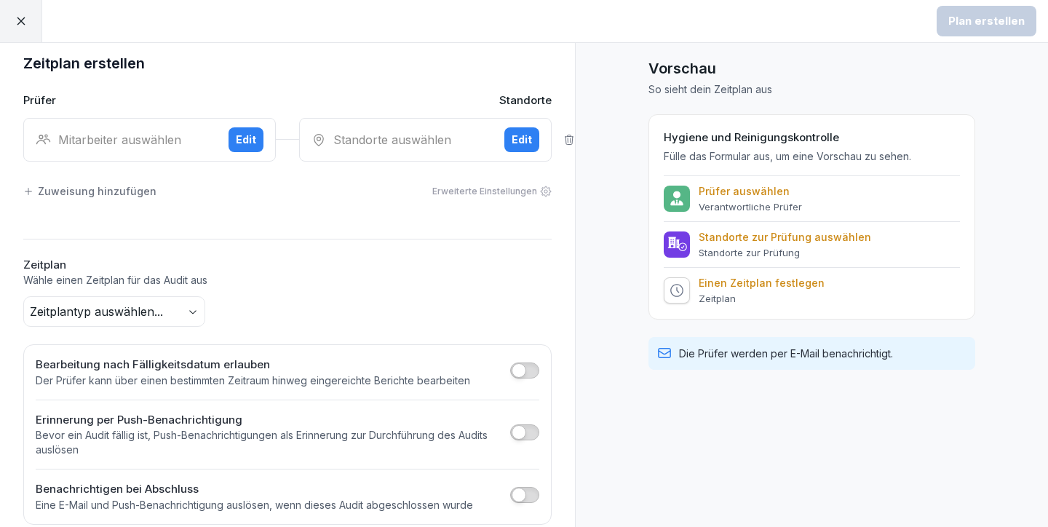
click at [128, 145] on div "Mitarbeiter auswählen" at bounding box center [126, 139] width 181 height 17
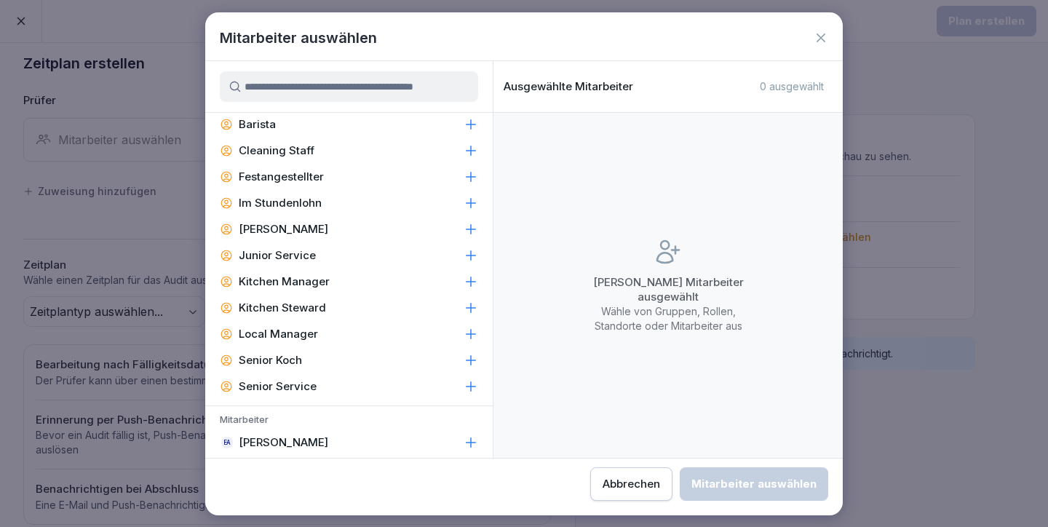
scroll to position [271, 0]
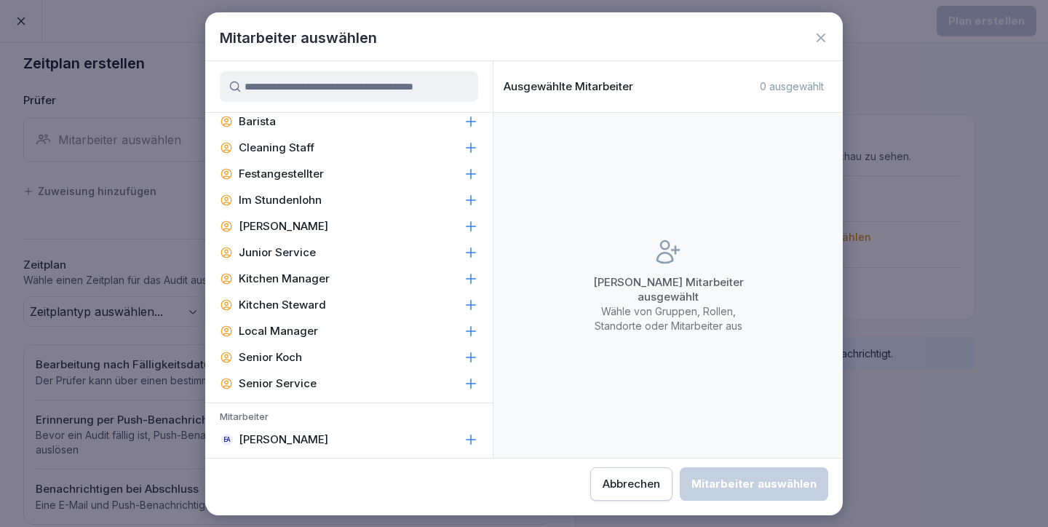
click at [821, 36] on icon at bounding box center [820, 37] width 9 height 9
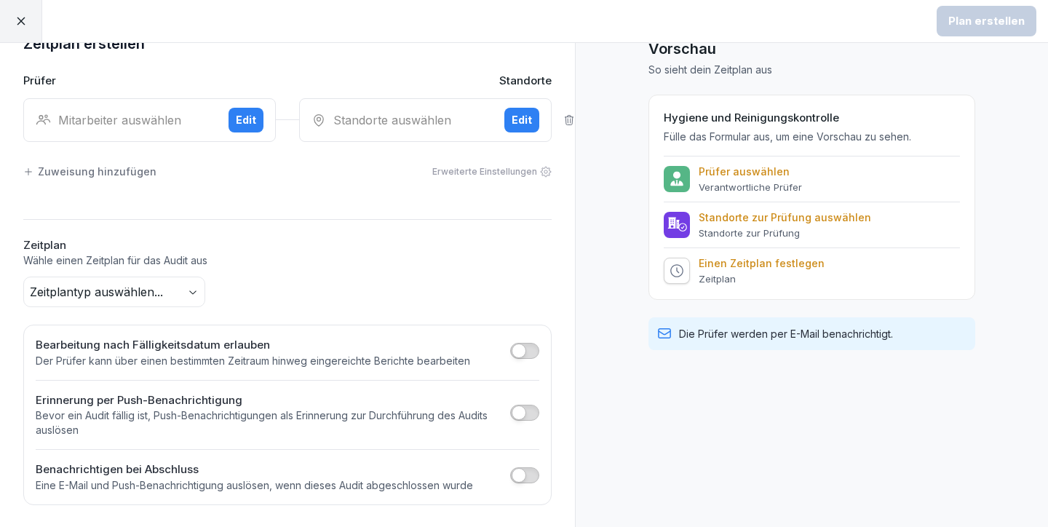
scroll to position [35, 0]
click at [196, 292] on body "Plan erstellen Zeitplan erstellen Prüfer Standorte Mitarbeiter auswählen Edit S…" at bounding box center [524, 263] width 1048 height 527
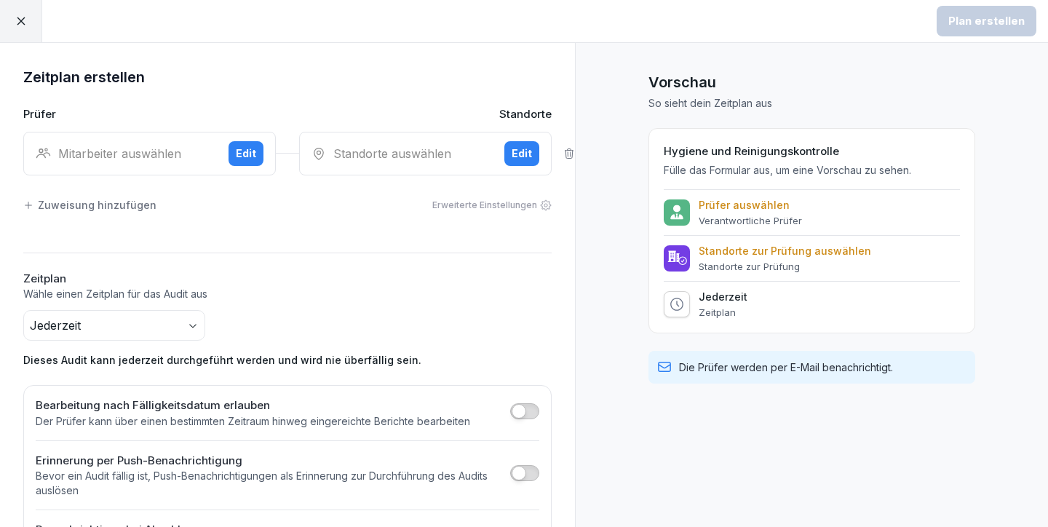
scroll to position [0, 0]
click at [411, 155] on div "Standorte auswählen" at bounding box center [401, 154] width 181 height 17
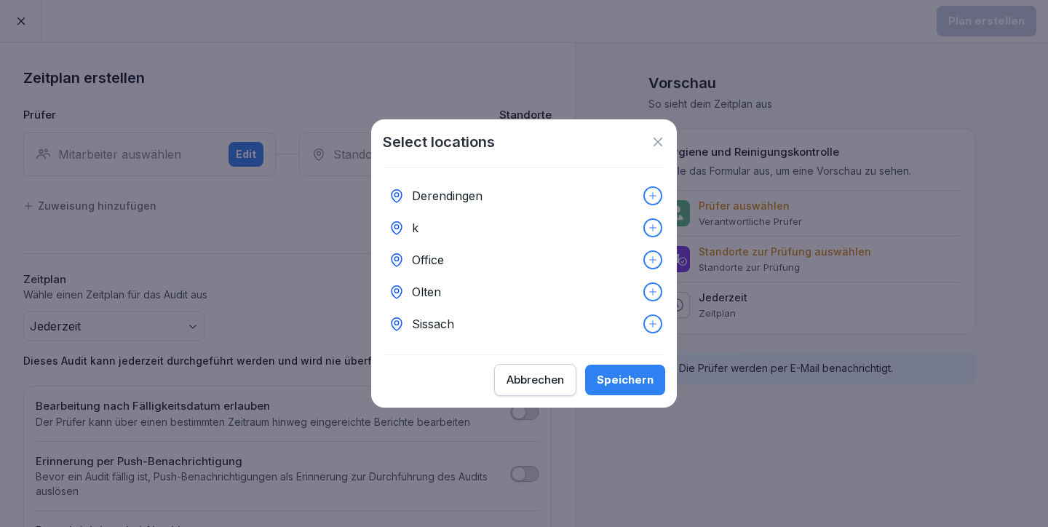
click at [656, 135] on icon at bounding box center [657, 142] width 15 height 15
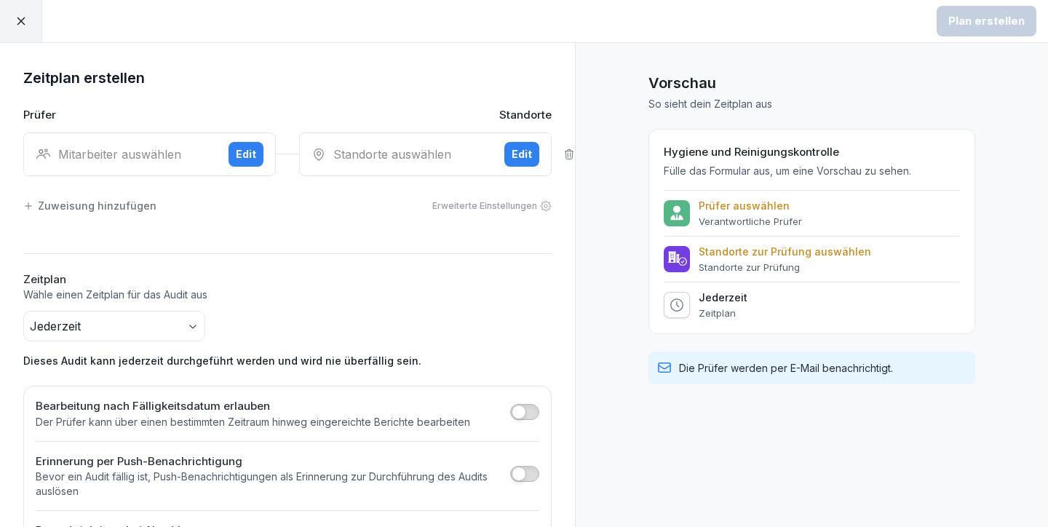
click at [17, 13] on div at bounding box center [21, 21] width 42 height 42
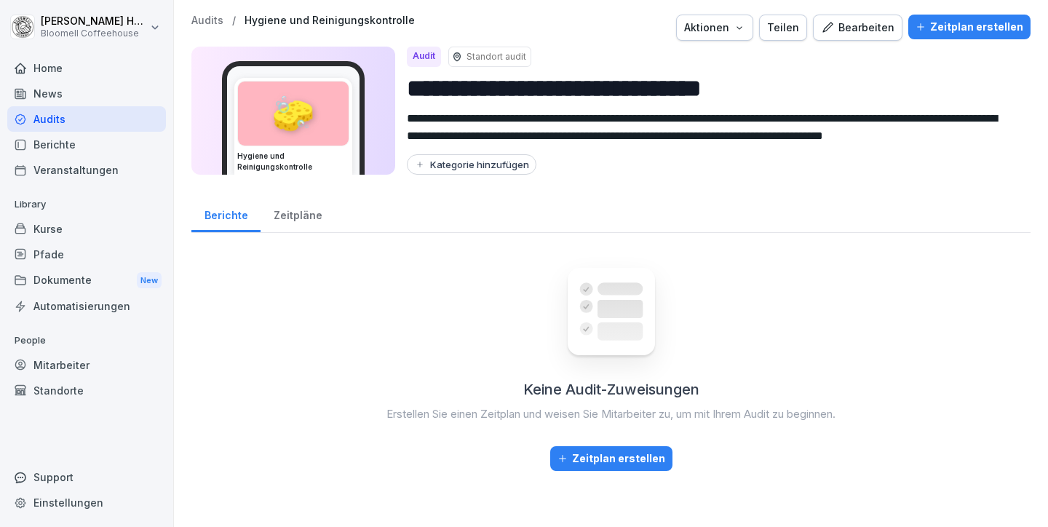
click at [49, 89] on div "News" at bounding box center [86, 93] width 159 height 25
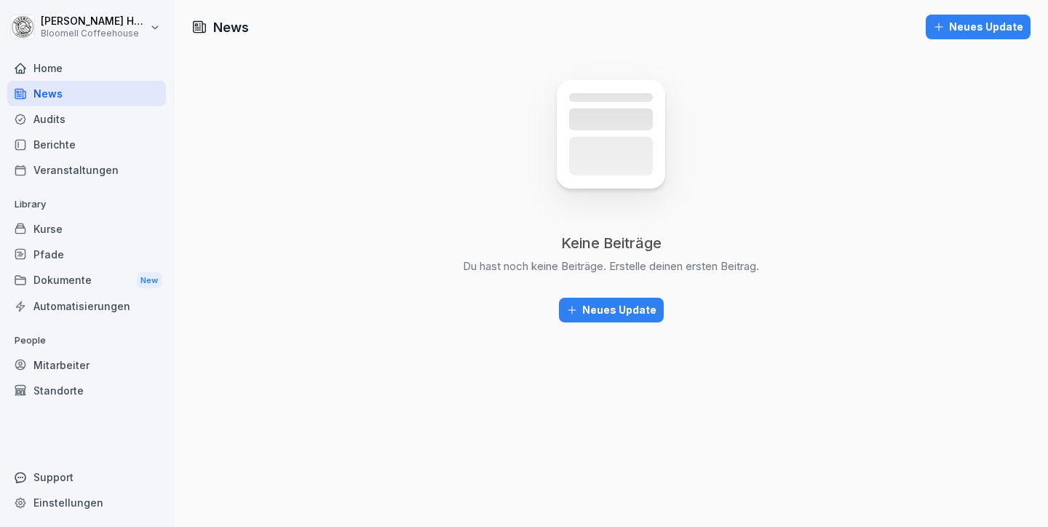
click at [47, 68] on div "Home" at bounding box center [86, 67] width 159 height 25
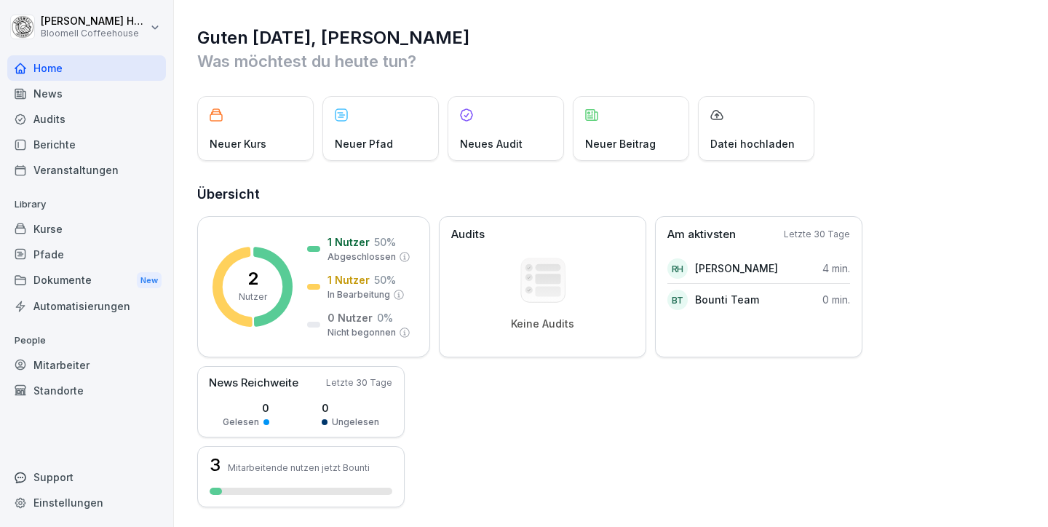
click at [47, 118] on div "Audits" at bounding box center [86, 118] width 159 height 25
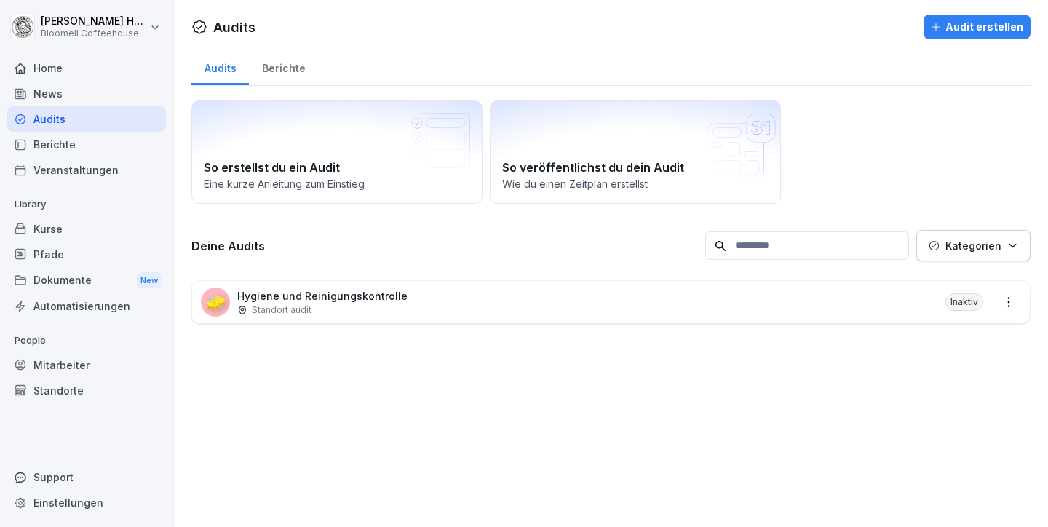
click at [56, 146] on div "Berichte" at bounding box center [86, 144] width 159 height 25
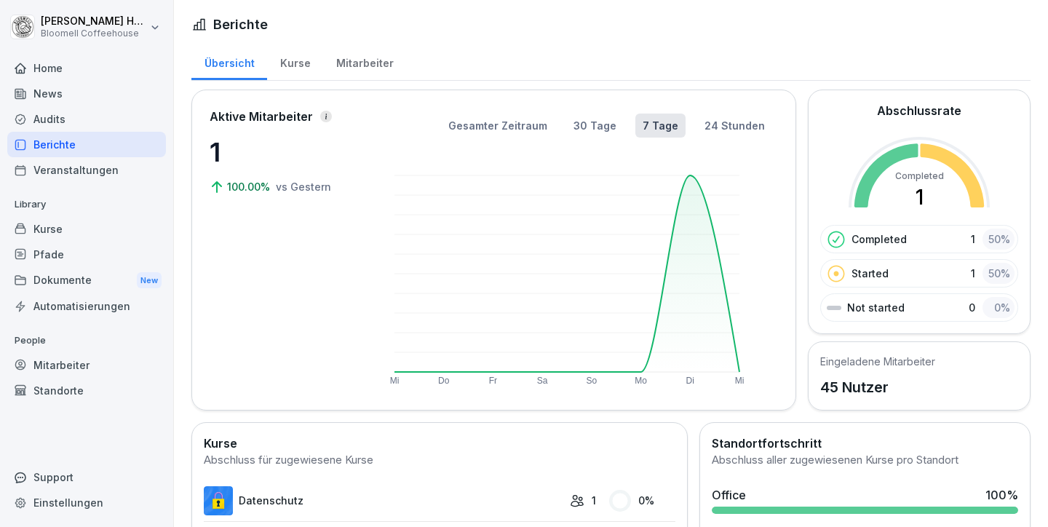
click at [52, 117] on div "Audits" at bounding box center [86, 118] width 159 height 25
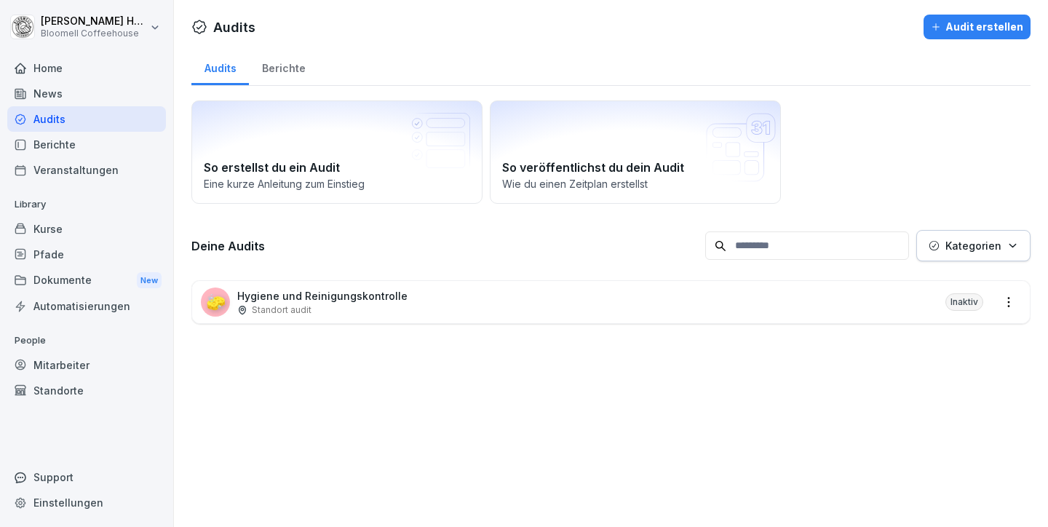
click at [418, 306] on div "🧽 Hygiene und Reinigungskontrolle Standort audit Inaktiv" at bounding box center [610, 302] width 837 height 42
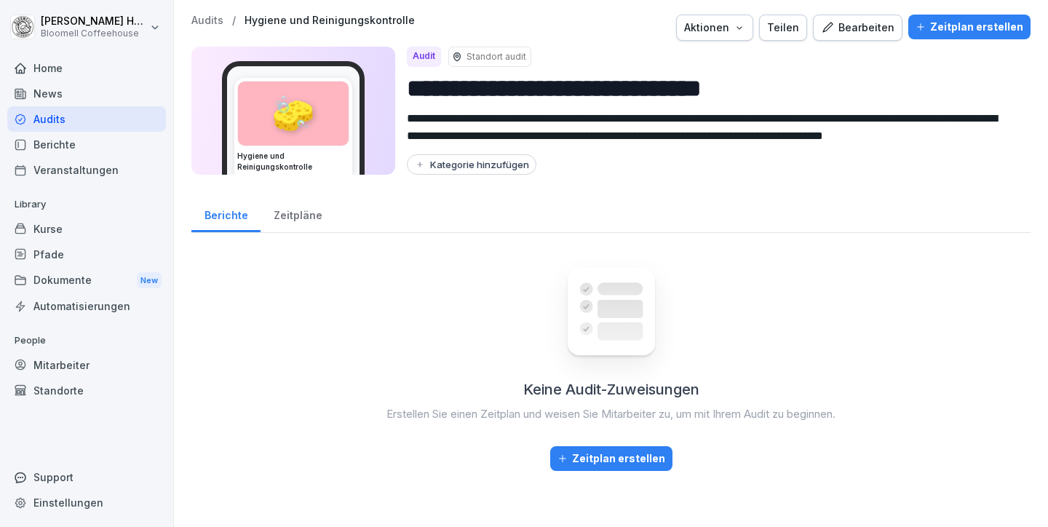
click at [865, 17] on button "Bearbeiten" at bounding box center [857, 28] width 89 height 26
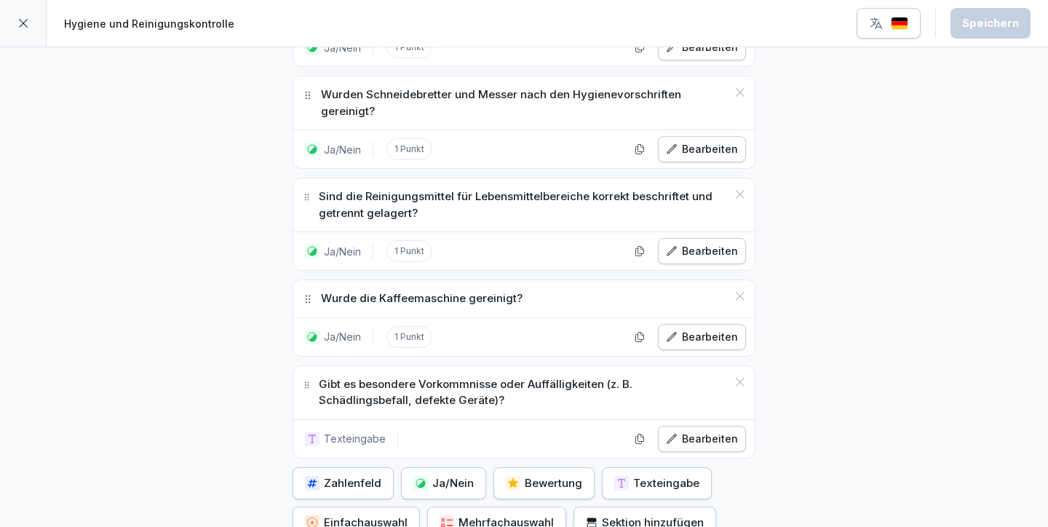
scroll to position [1348, 0]
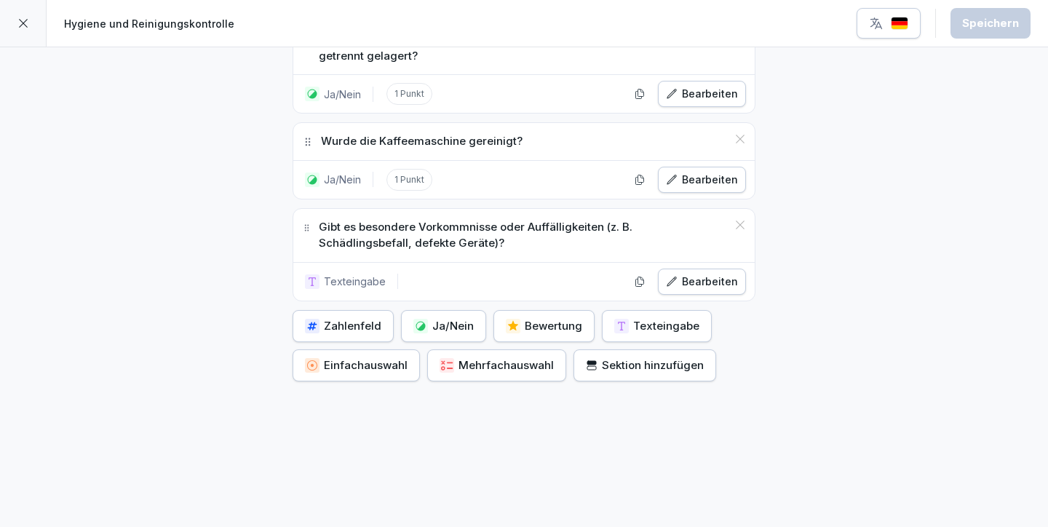
click at [361, 318] on div "Zahlenfeld" at bounding box center [343, 326] width 76 height 16
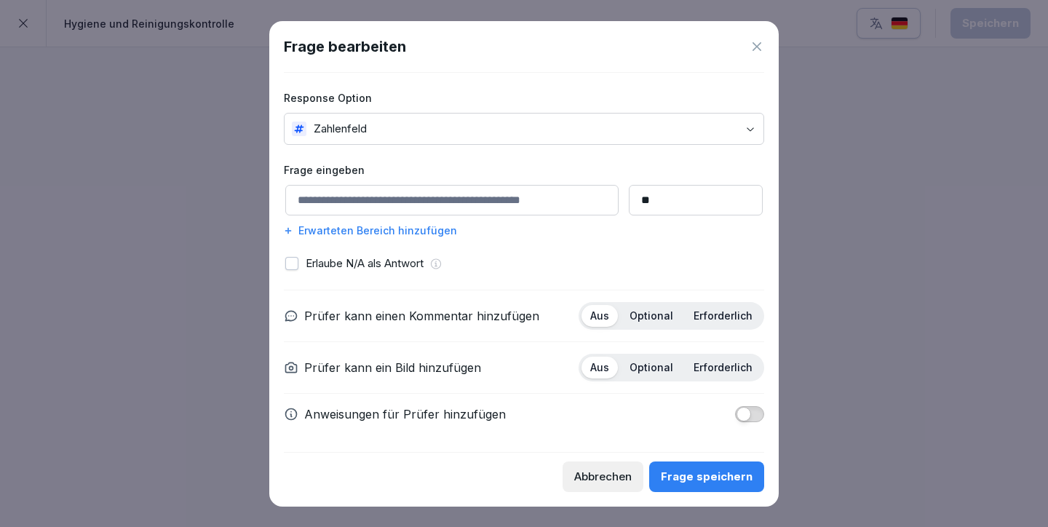
click at [762, 46] on icon at bounding box center [756, 46] width 15 height 15
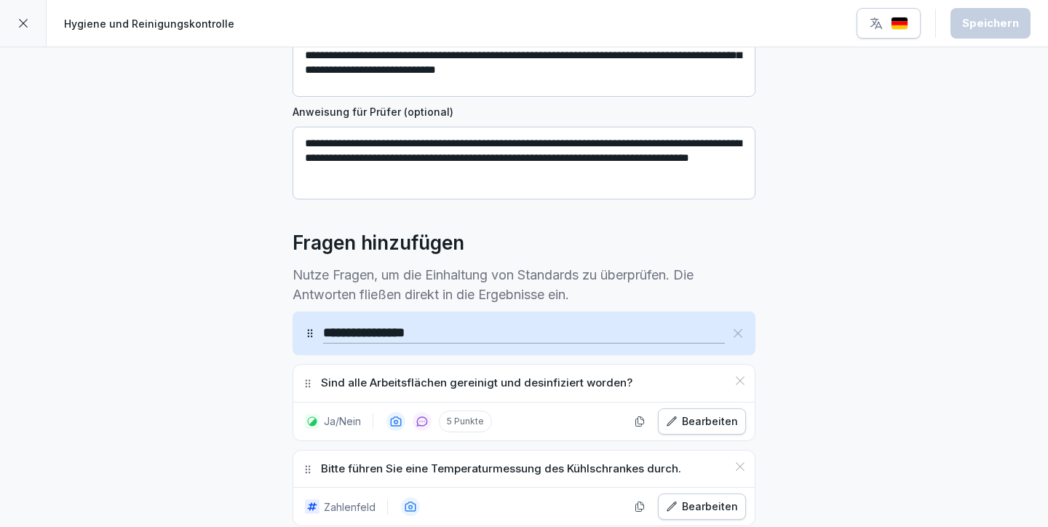
scroll to position [0, 0]
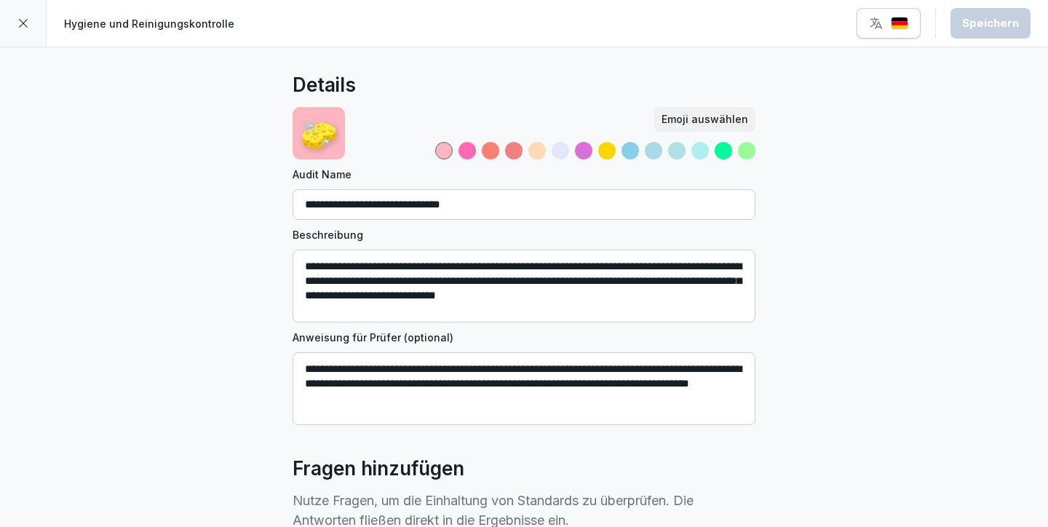
click at [22, 26] on icon at bounding box center [23, 23] width 12 height 12
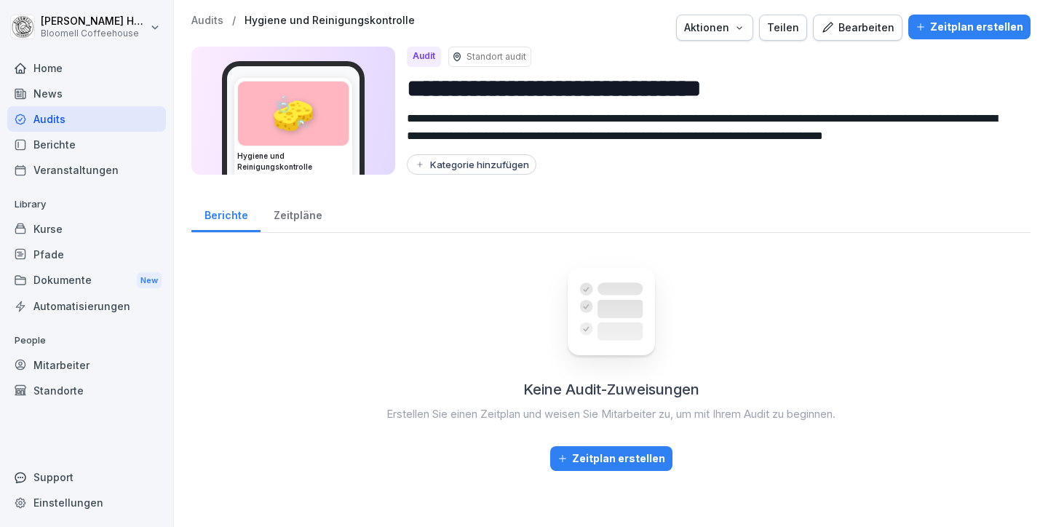
click at [872, 27] on div "Bearbeiten" at bounding box center [857, 28] width 73 height 16
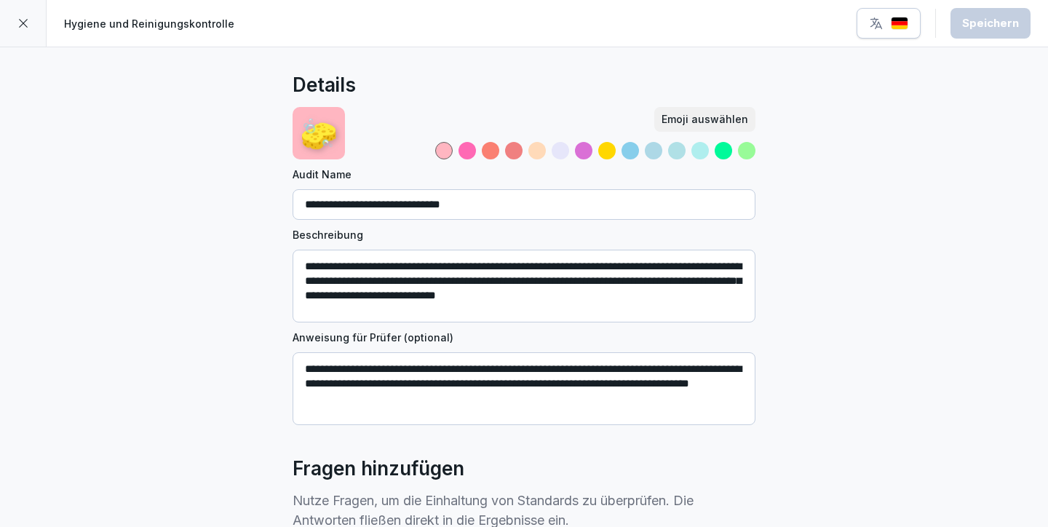
click at [19, 25] on icon at bounding box center [23, 23] width 12 height 12
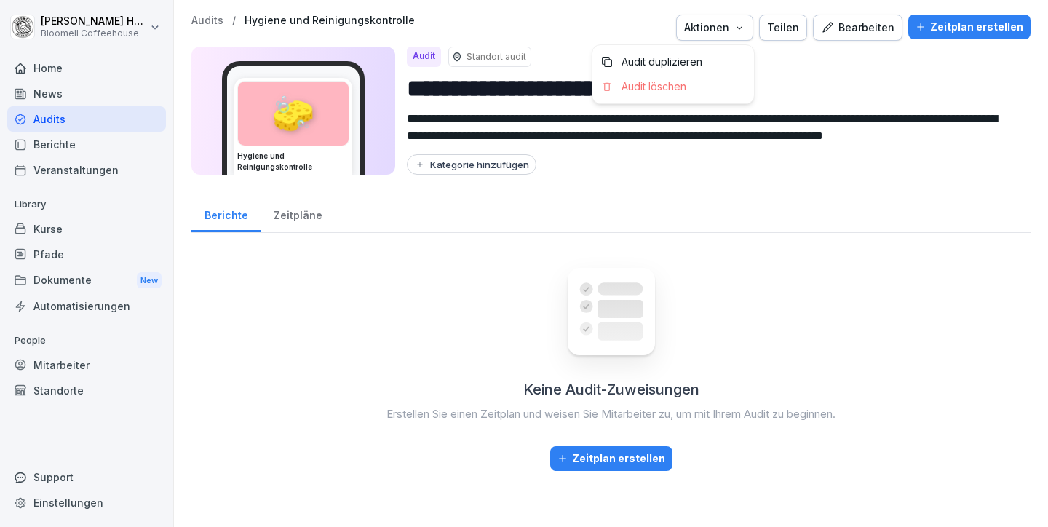
click at [715, 29] on div "Aktionen" at bounding box center [714, 28] width 61 height 16
click at [779, 205] on html "**********" at bounding box center [524, 263] width 1048 height 527
click at [479, 162] on div "Kategorie hinzufügen" at bounding box center [471, 165] width 115 height 12
click at [468, 192] on input at bounding box center [501, 193] width 188 height 28
type input "*"
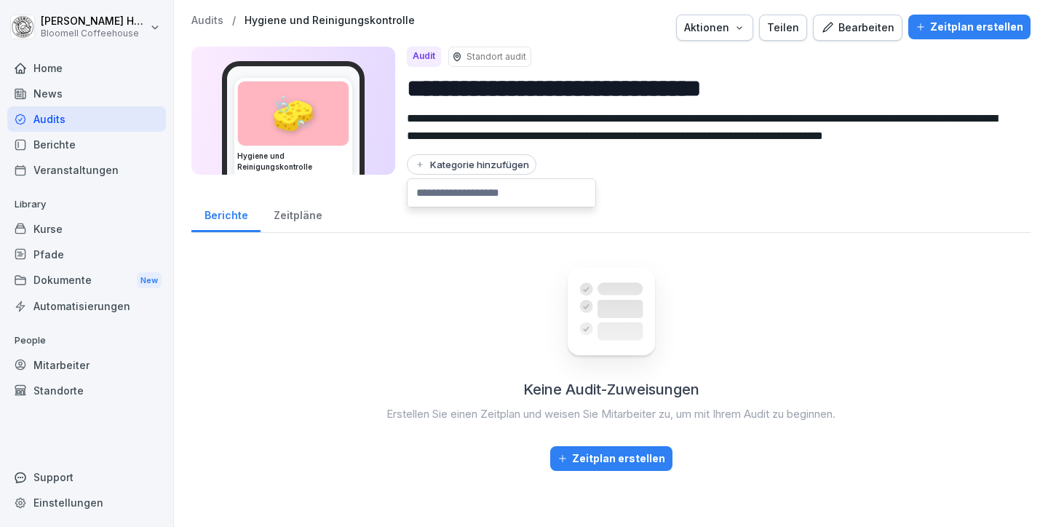
click at [771, 303] on div "Keine Audit-Zuweisungen Erstellen Sie einen Zeitplan und weisen Sie Mitarbeiter…" at bounding box center [610, 357] width 839 height 226
click at [44, 164] on div "Veranstaltungen" at bounding box center [86, 169] width 159 height 25
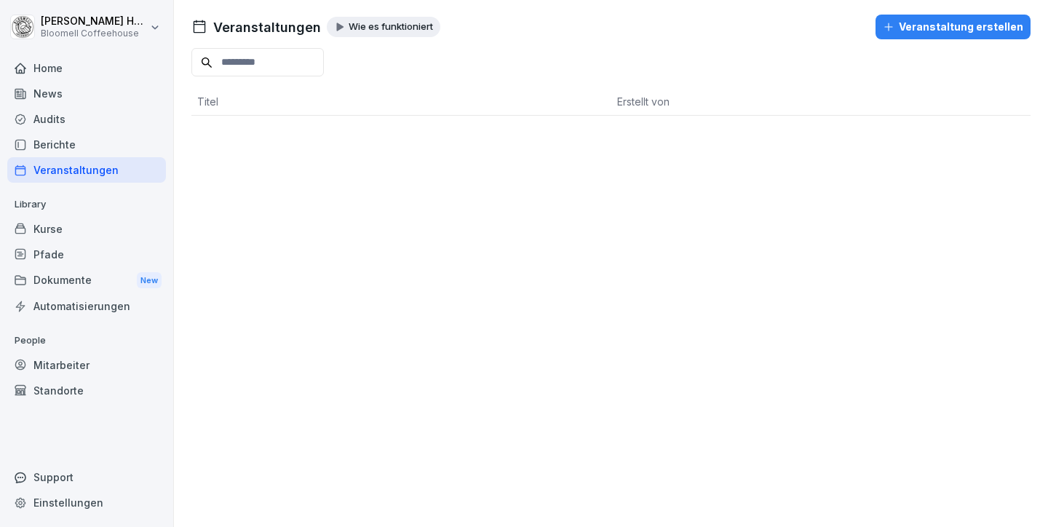
click at [48, 146] on div "Berichte" at bounding box center [86, 144] width 159 height 25
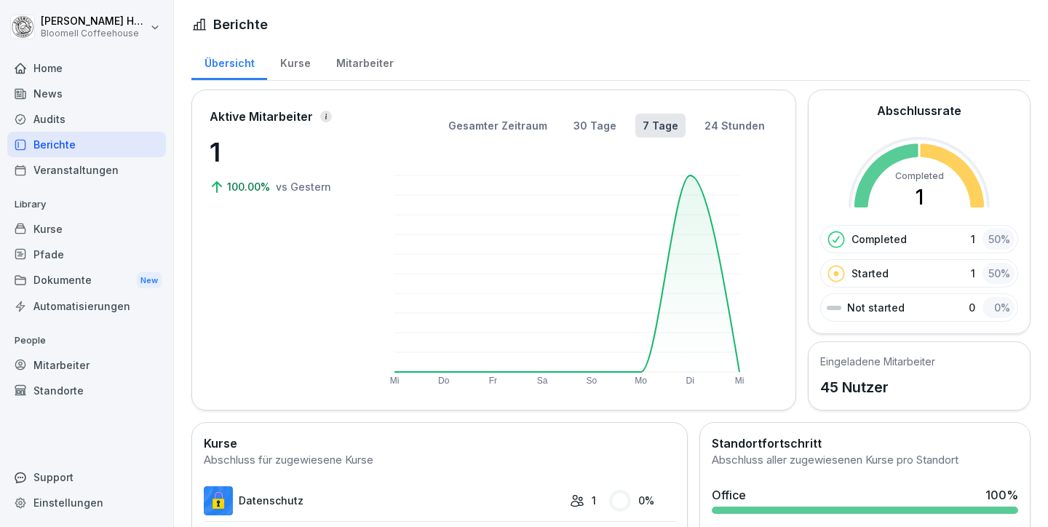
click at [52, 79] on div "Home" at bounding box center [86, 67] width 159 height 25
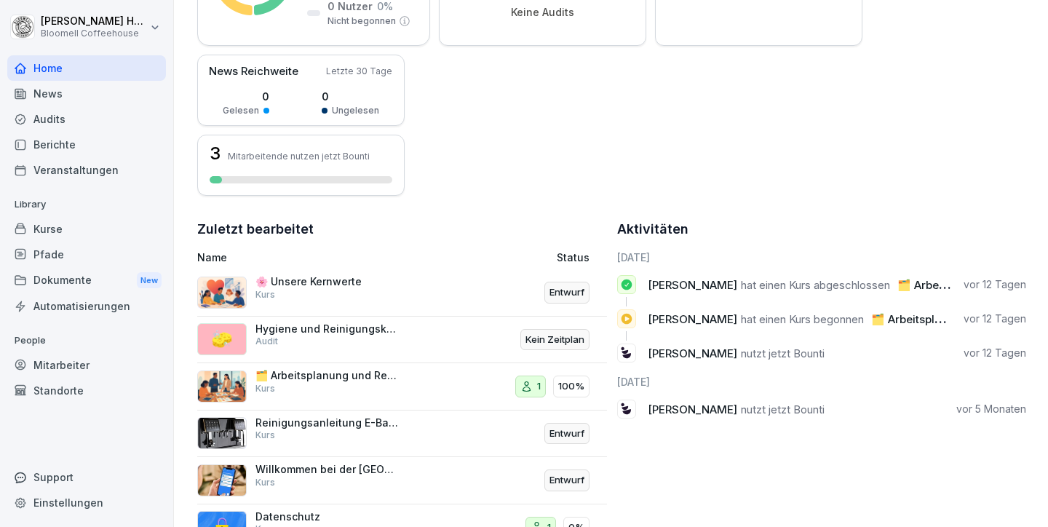
scroll to position [373, 0]
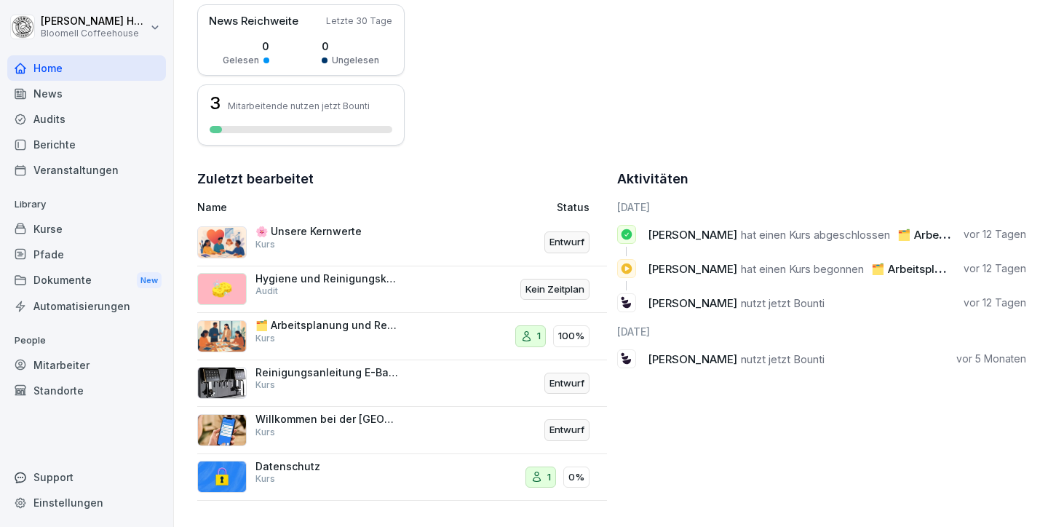
click at [358, 413] on p "Willkommen bei der [GEOGRAPHIC_DATA]" at bounding box center [328, 419] width 146 height 13
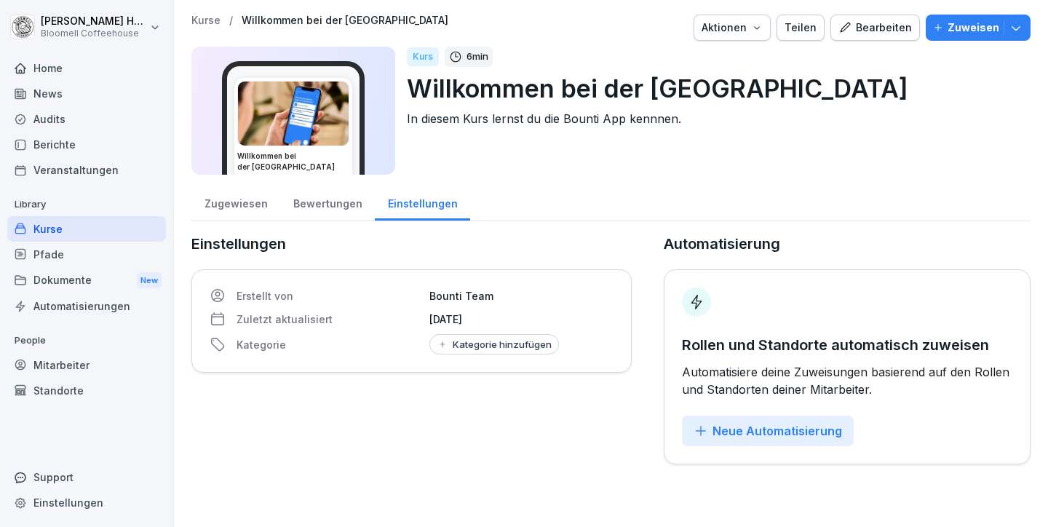
click at [286, 203] on div "Bewertungen" at bounding box center [327, 201] width 95 height 37
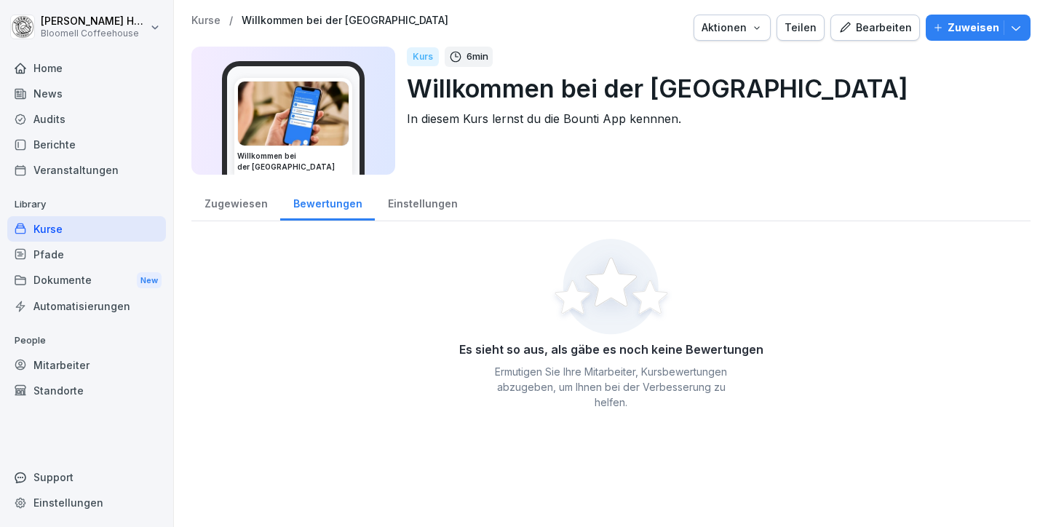
click at [239, 202] on div "Zugewiesen" at bounding box center [235, 201] width 89 height 37
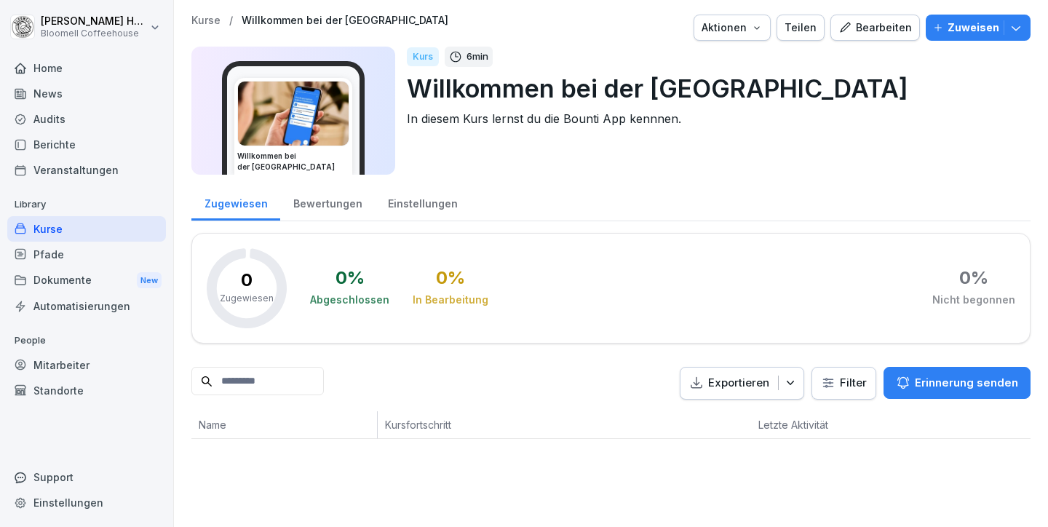
click at [325, 203] on div "Bewertungen" at bounding box center [327, 201] width 95 height 37
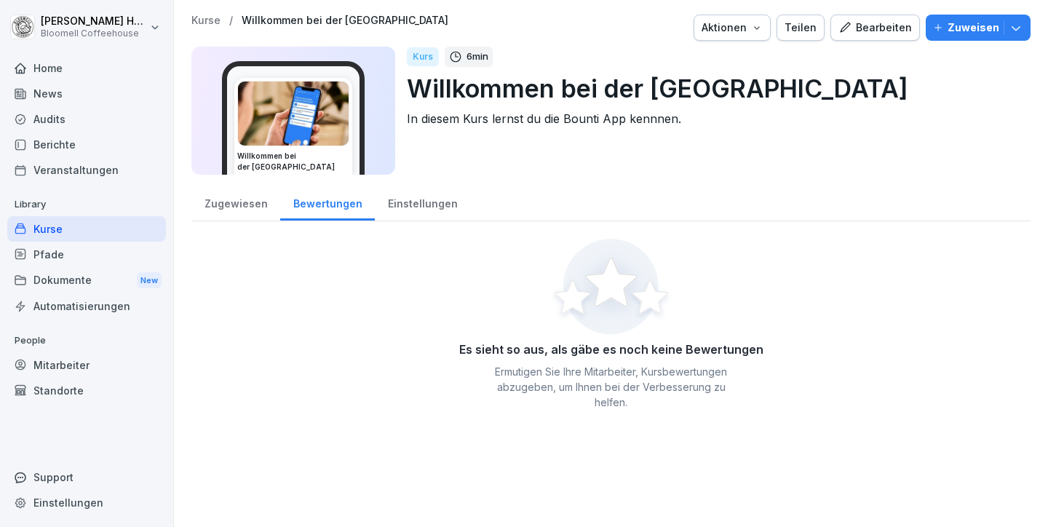
click at [409, 205] on div "Einstellungen" at bounding box center [422, 201] width 95 height 37
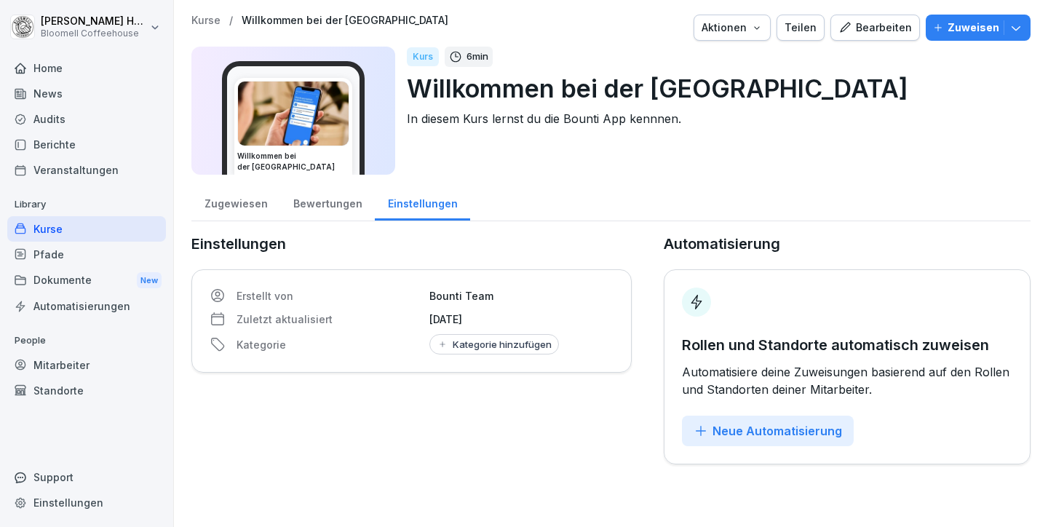
click at [247, 209] on div "Zugewiesen" at bounding box center [235, 201] width 89 height 37
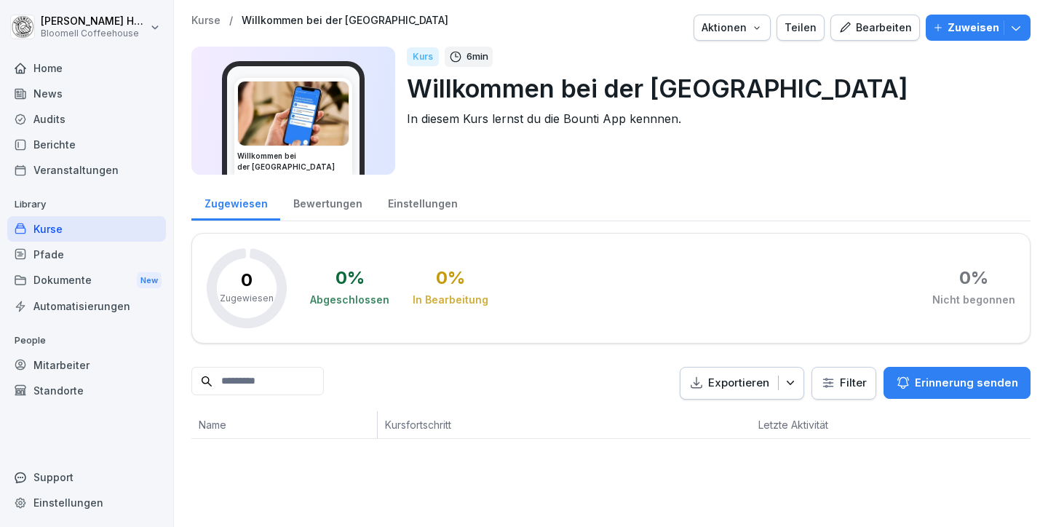
click at [864, 16] on button "Bearbeiten" at bounding box center [874, 28] width 89 height 26
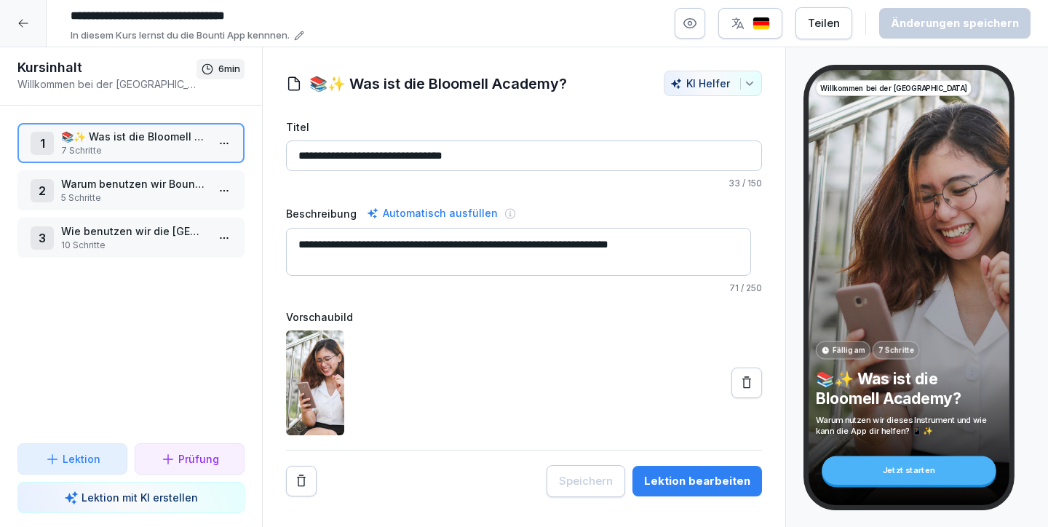
click at [174, 499] on p "Lektion mit KI erstellen" at bounding box center [139, 497] width 116 height 15
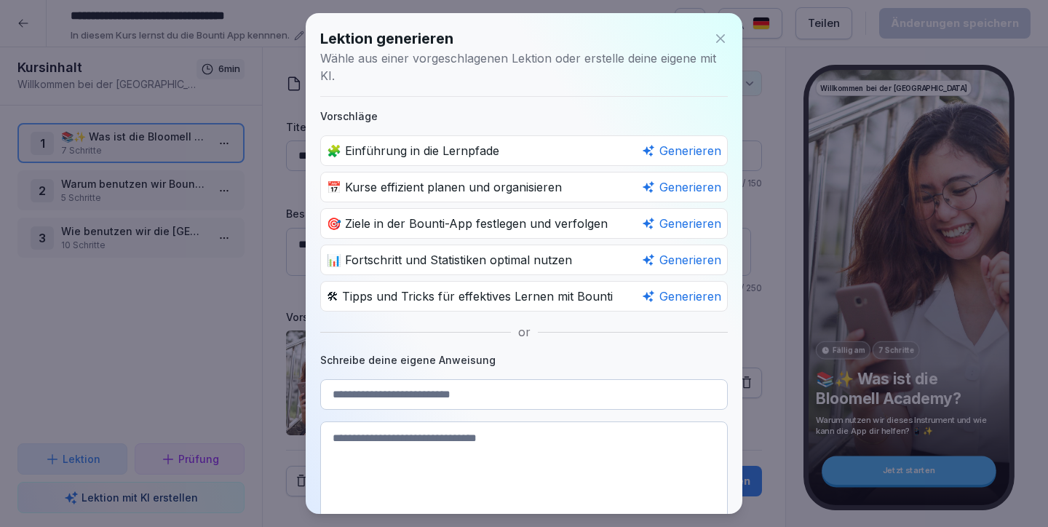
click at [468, 293] on div "🛠 Tipps und Tricks für effektives Lernen mit Bounti Generieren" at bounding box center [523, 296] width 407 height 31
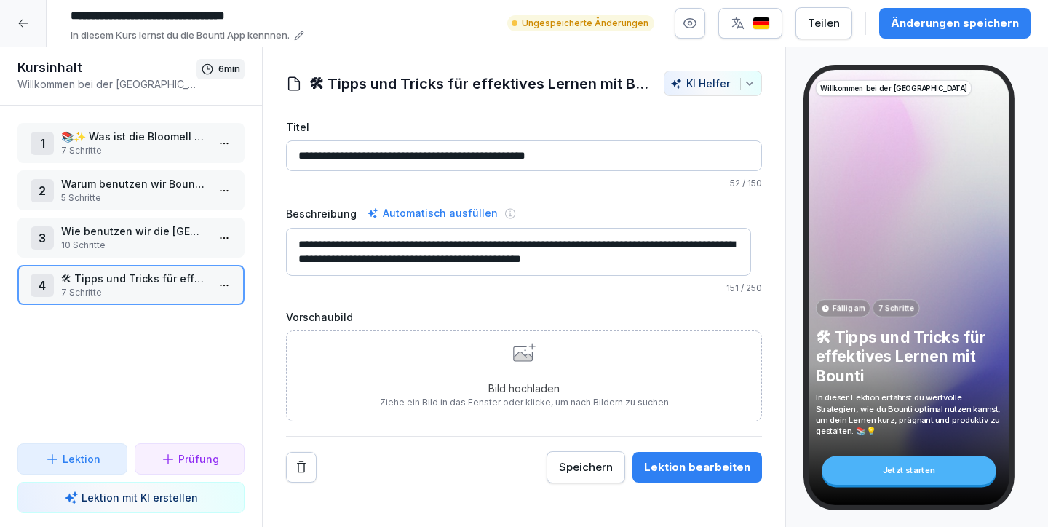
click at [661, 464] on div "Lektion bearbeiten" at bounding box center [697, 467] width 106 height 16
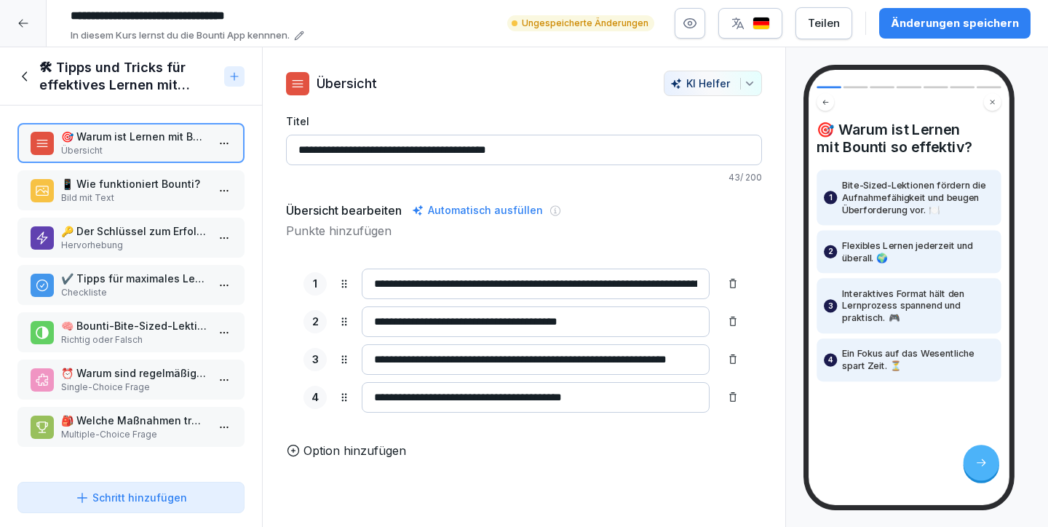
click at [151, 185] on p "📱 Wie funktioniert Bounti?" at bounding box center [134, 183] width 146 height 15
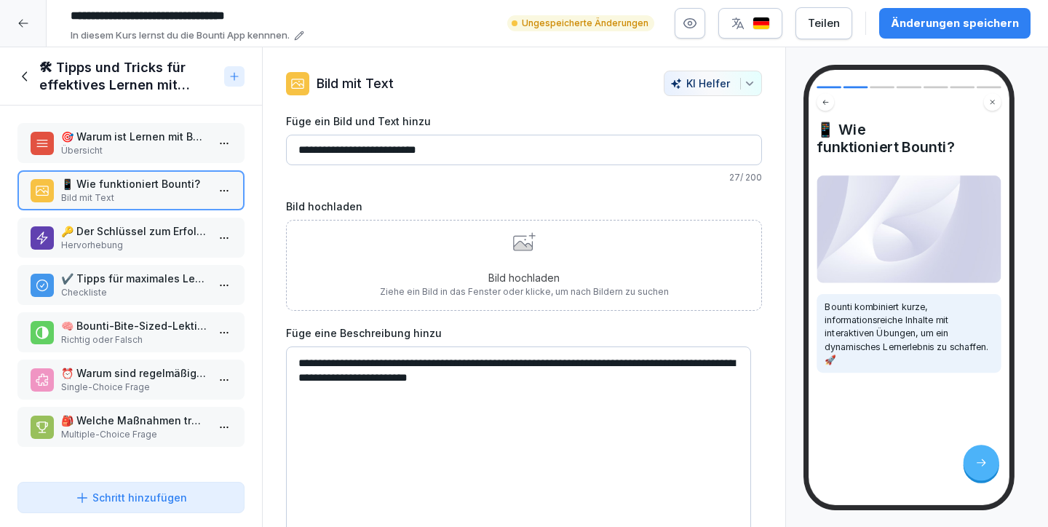
click at [135, 230] on p "🔑 Der Schlüssel zum Erfolg mit Bounti" at bounding box center [134, 230] width 146 height 15
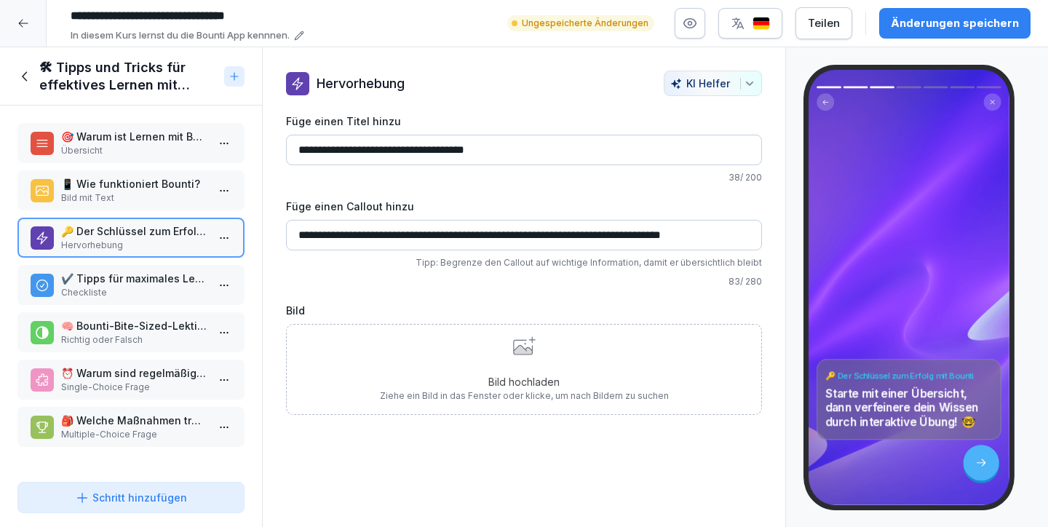
click at [131, 284] on p "✔️ Tipps für maximales Lernen mit Bounti" at bounding box center [134, 278] width 146 height 15
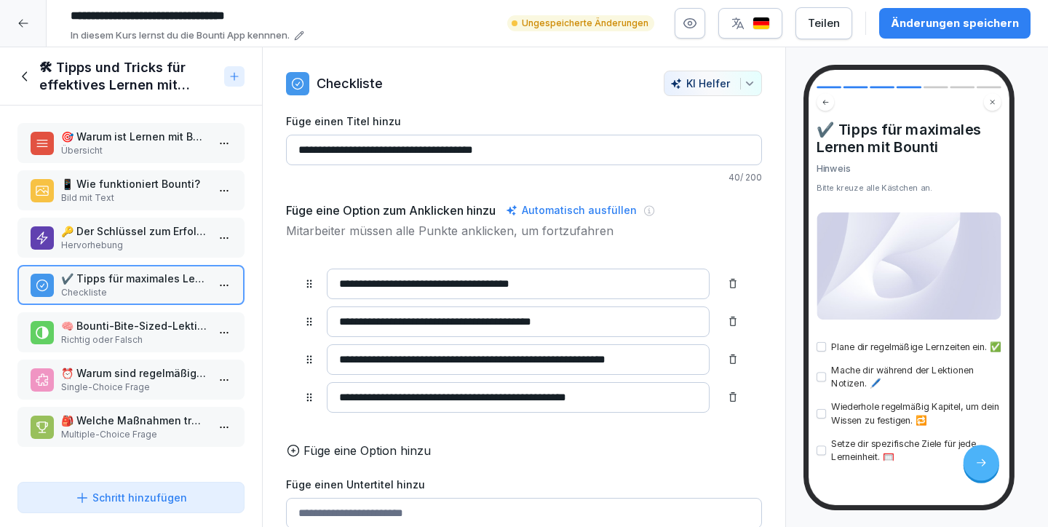
click at [129, 338] on p "Richtig oder Falsch" at bounding box center [134, 339] width 146 height 13
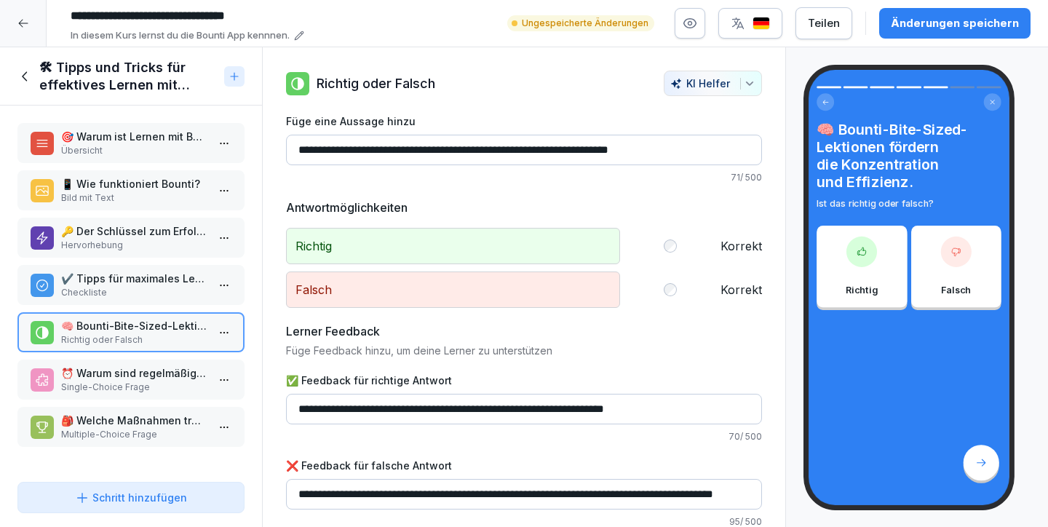
click at [130, 370] on p "⏰ Warum sind regelmäßige Lernzeiten effektiv?" at bounding box center [134, 372] width 146 height 15
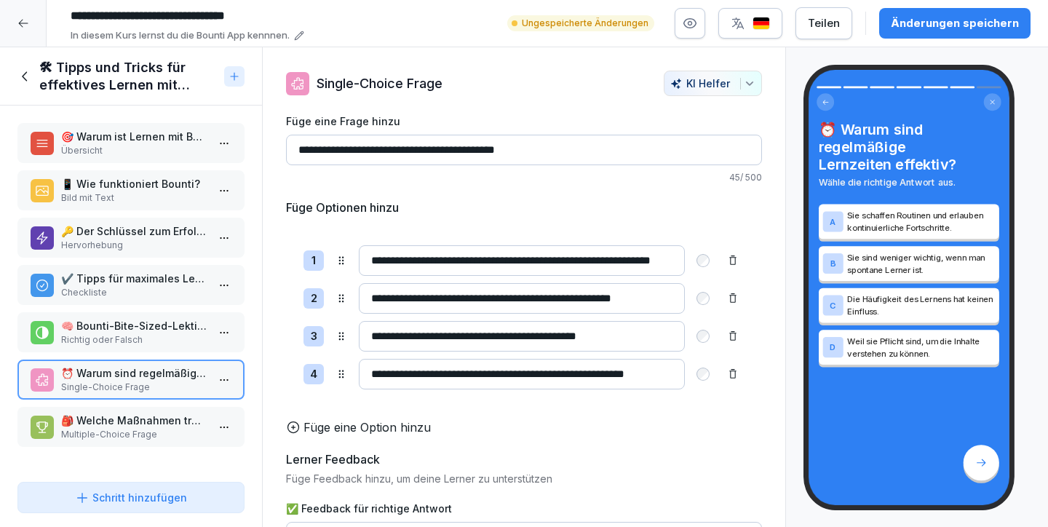
click at [20, 73] on icon at bounding box center [25, 76] width 16 height 16
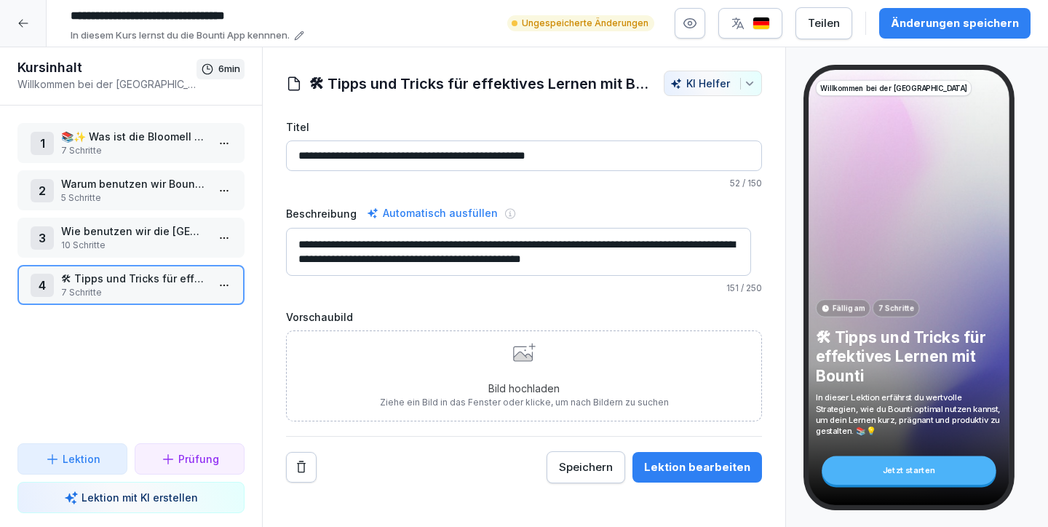
click at [162, 230] on p "Wie benutzen wir die [GEOGRAPHIC_DATA]?" at bounding box center [134, 230] width 146 height 15
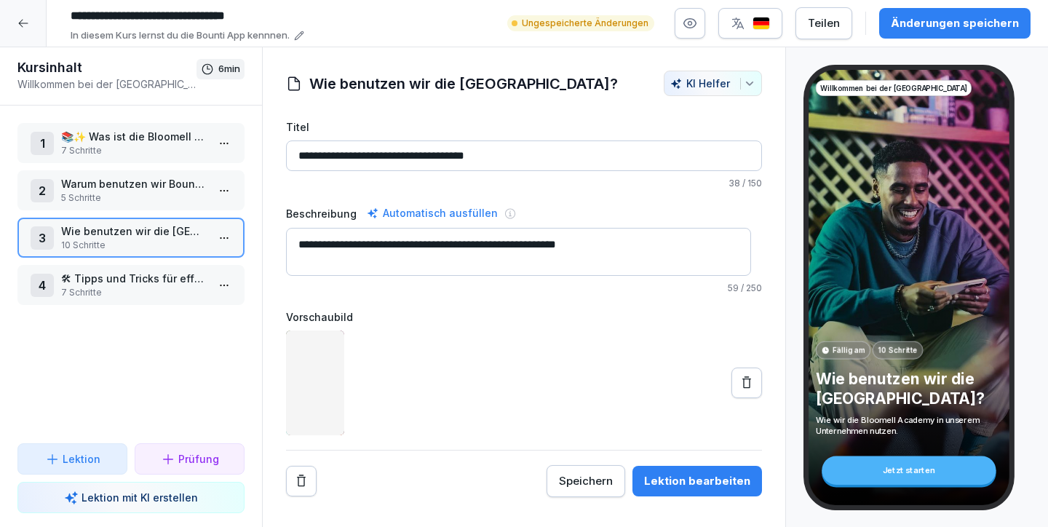
click at [142, 276] on p "🛠 Tipps und Tricks für effektives Lernen mit Bounti" at bounding box center [134, 278] width 146 height 15
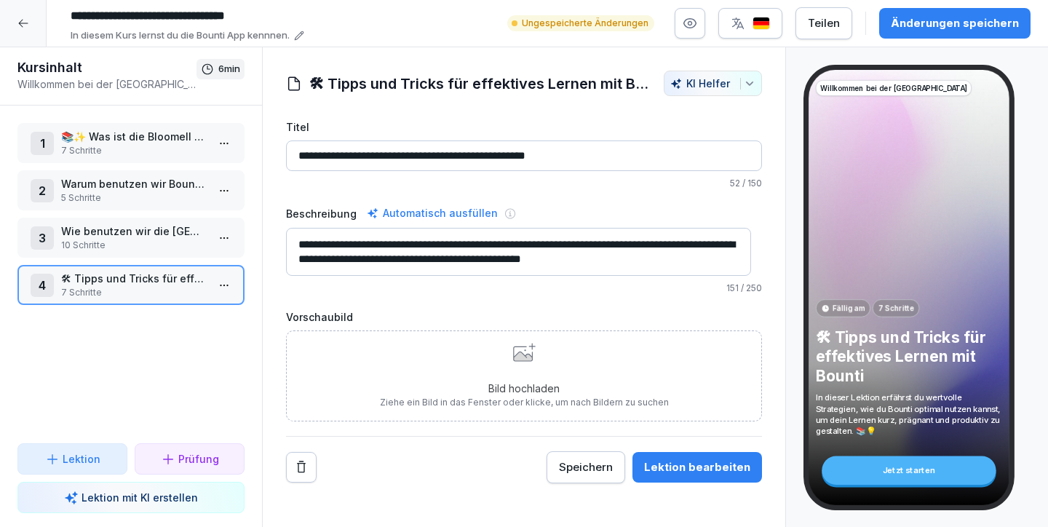
click at [588, 367] on div "Bild hochladen Ziehe ein Bild in das Fenster oder klicke, um nach Bildern zu su…" at bounding box center [524, 376] width 289 height 66
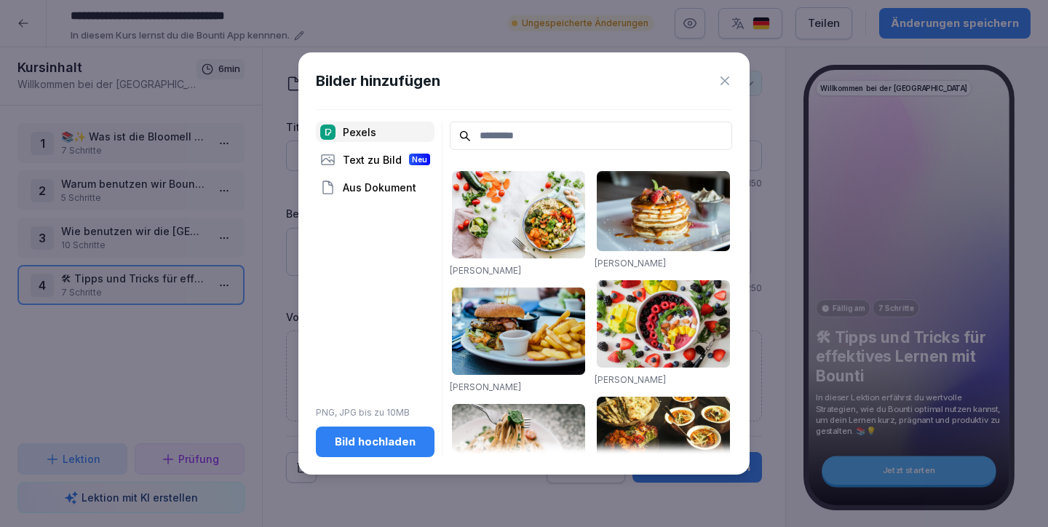
click at [370, 156] on div "Text zu Bild Neu" at bounding box center [375, 159] width 119 height 20
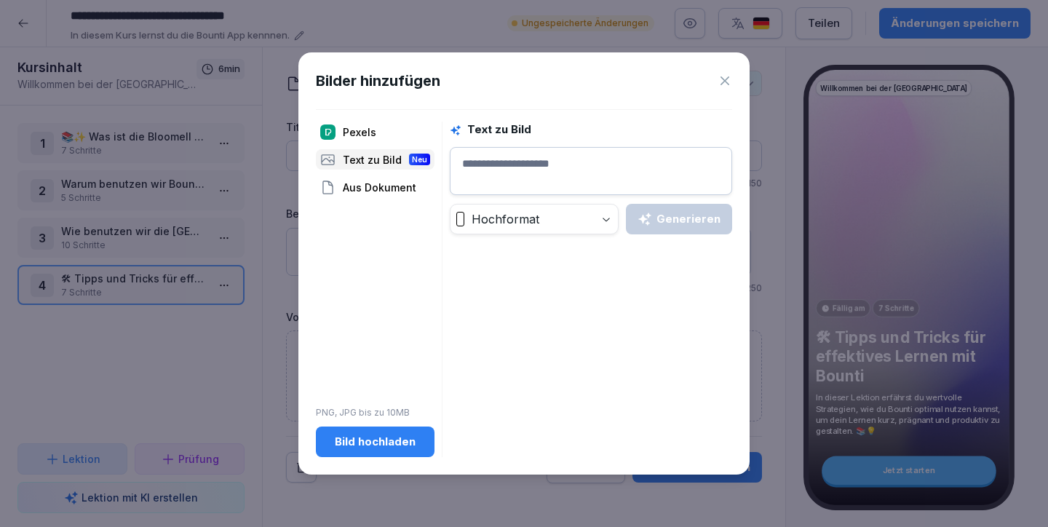
click at [360, 189] on div "Aus Dokument" at bounding box center [375, 187] width 119 height 20
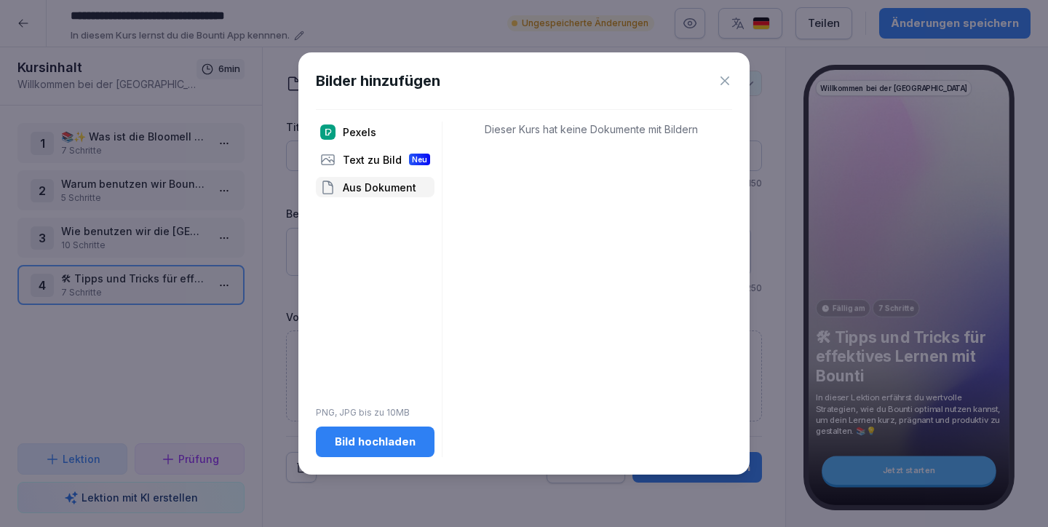
click at [335, 136] on img at bounding box center [327, 131] width 15 height 15
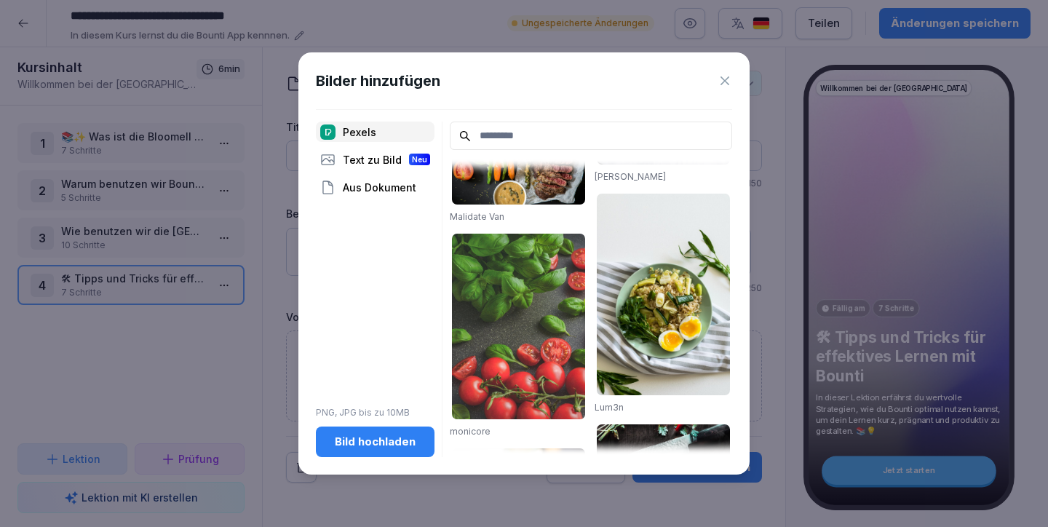
scroll to position [1876, 0]
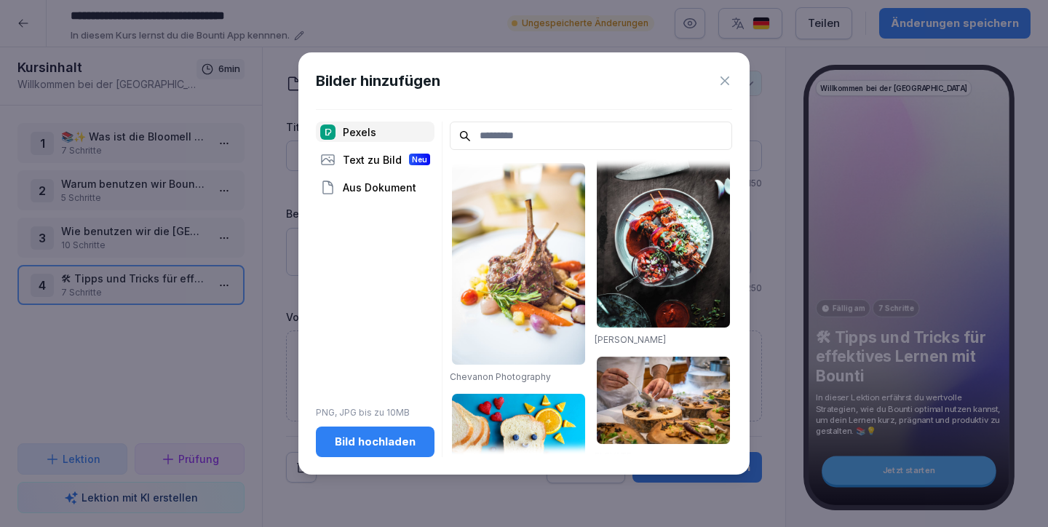
click at [728, 84] on icon at bounding box center [724, 80] width 9 height 9
